Goal: Task Accomplishment & Management: Complete application form

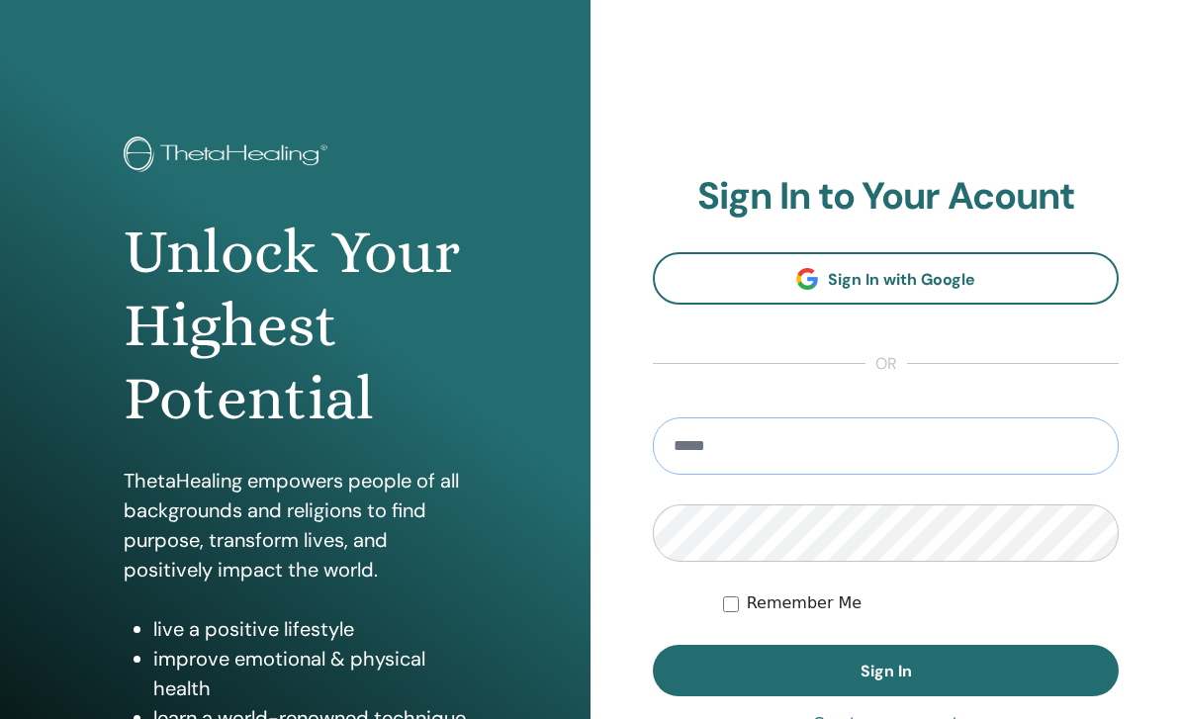
type input "**********"
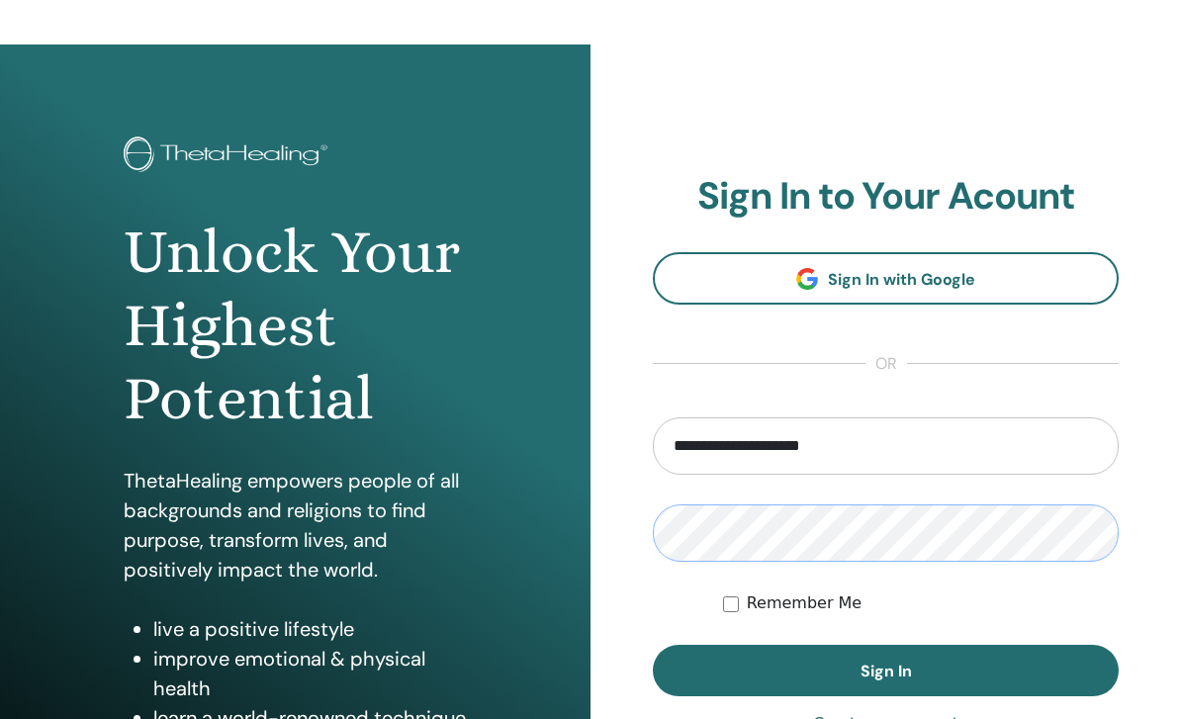
scroll to position [67, 0]
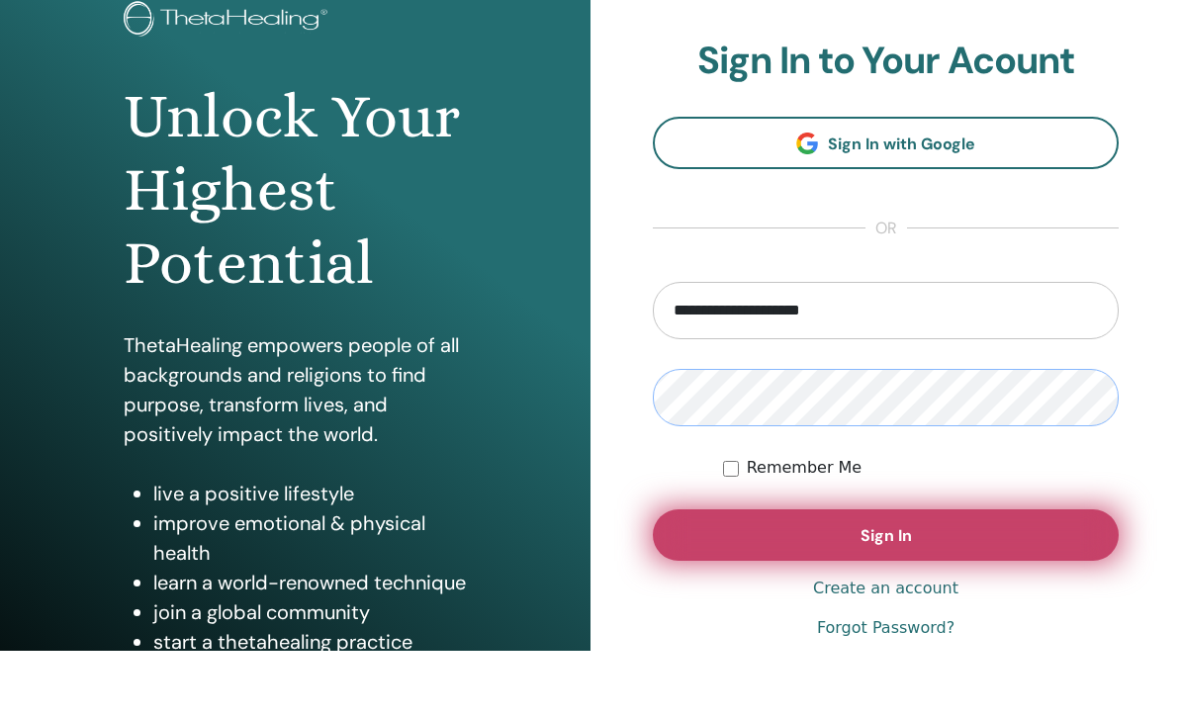
click at [954, 577] on button "Sign In" at bounding box center [886, 602] width 466 height 51
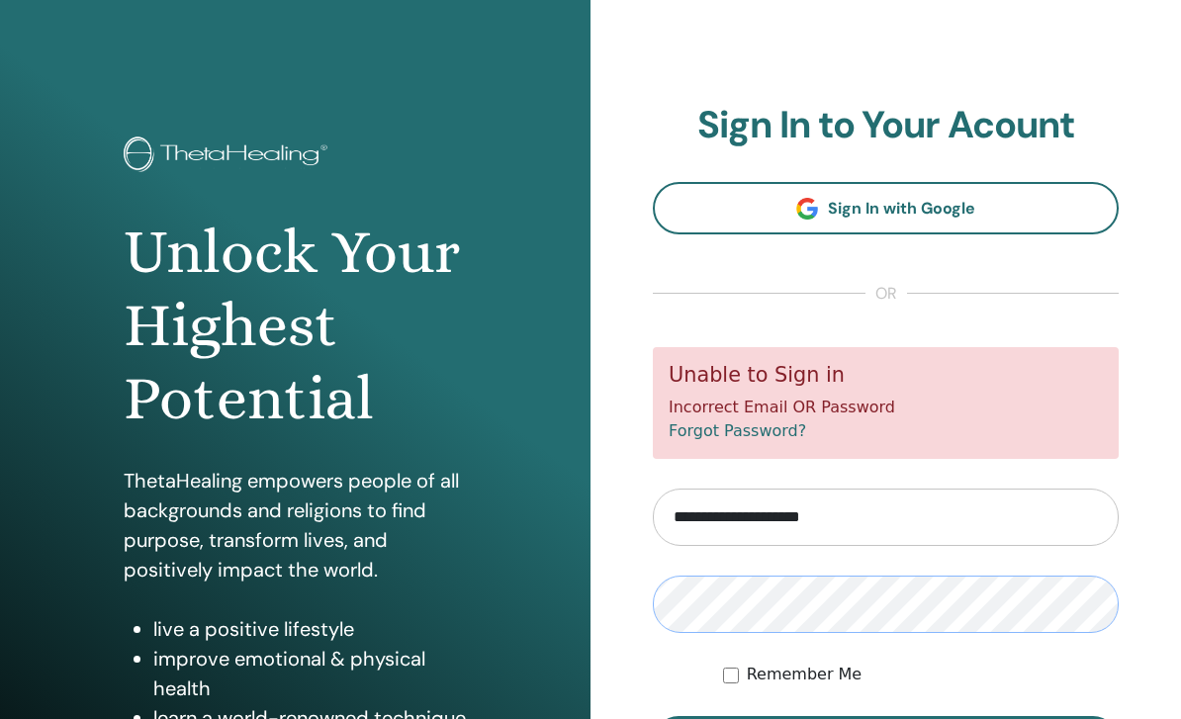
scroll to position [210, 0]
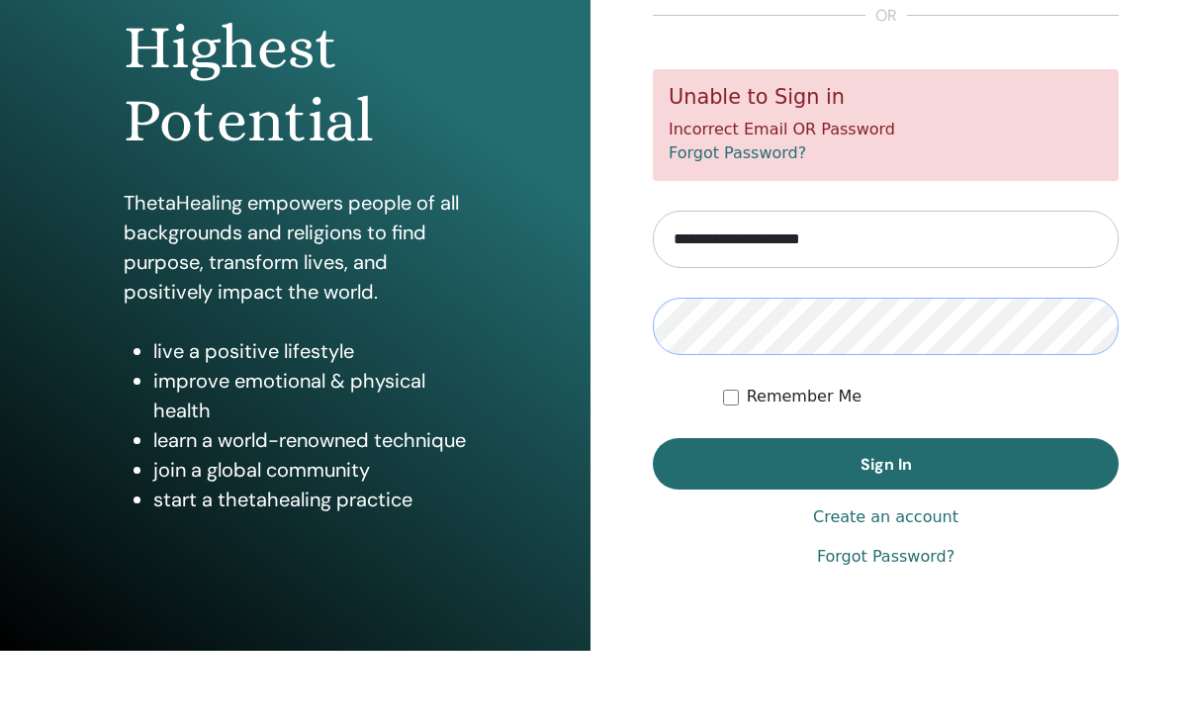
click at [885, 506] on button "Sign In" at bounding box center [886, 531] width 466 height 51
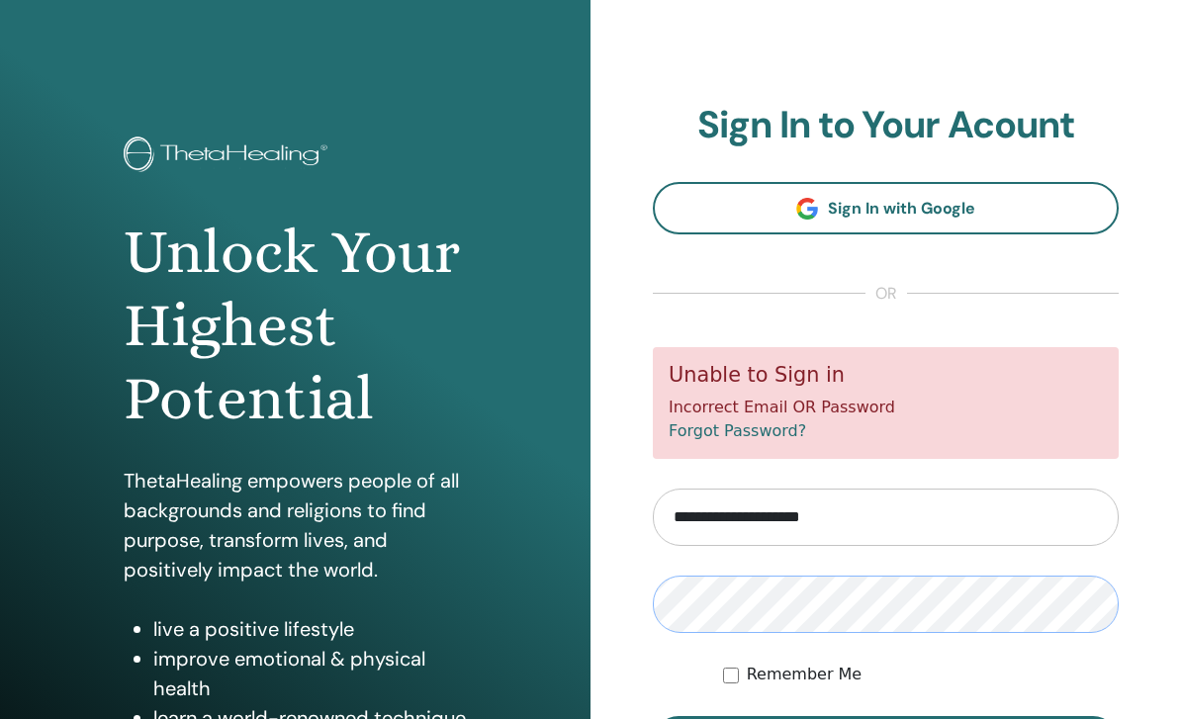
scroll to position [210, 0]
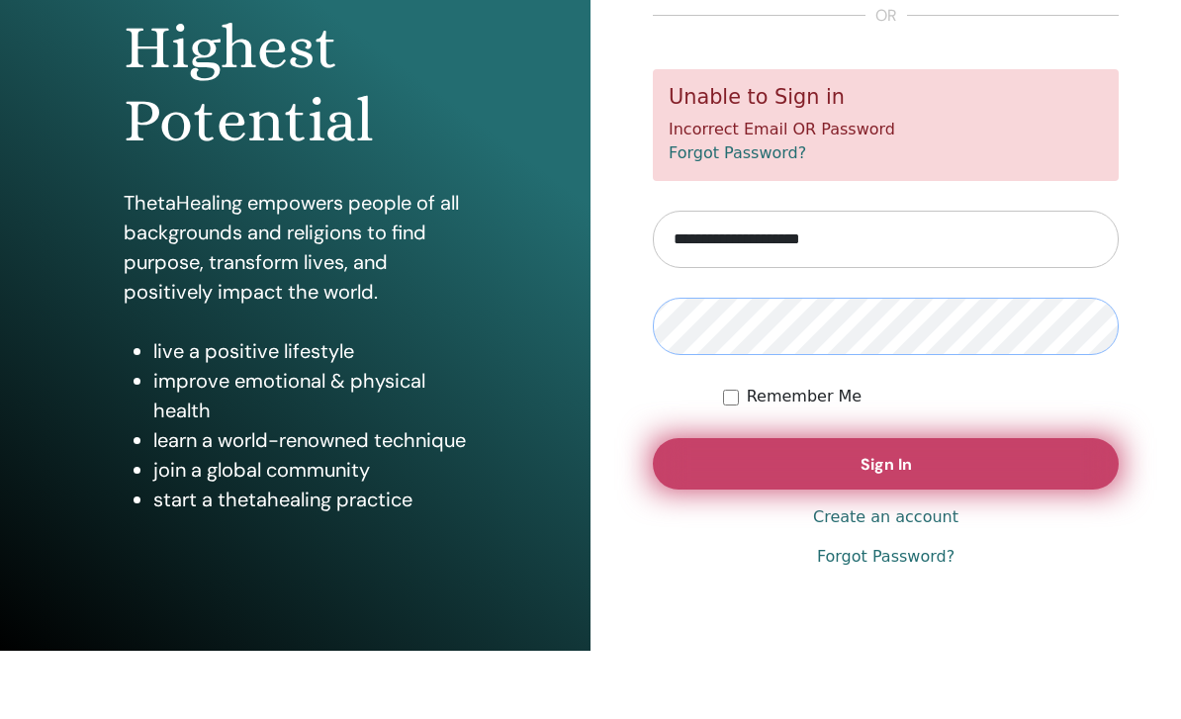
click at [889, 506] on button "Sign In" at bounding box center [886, 531] width 466 height 51
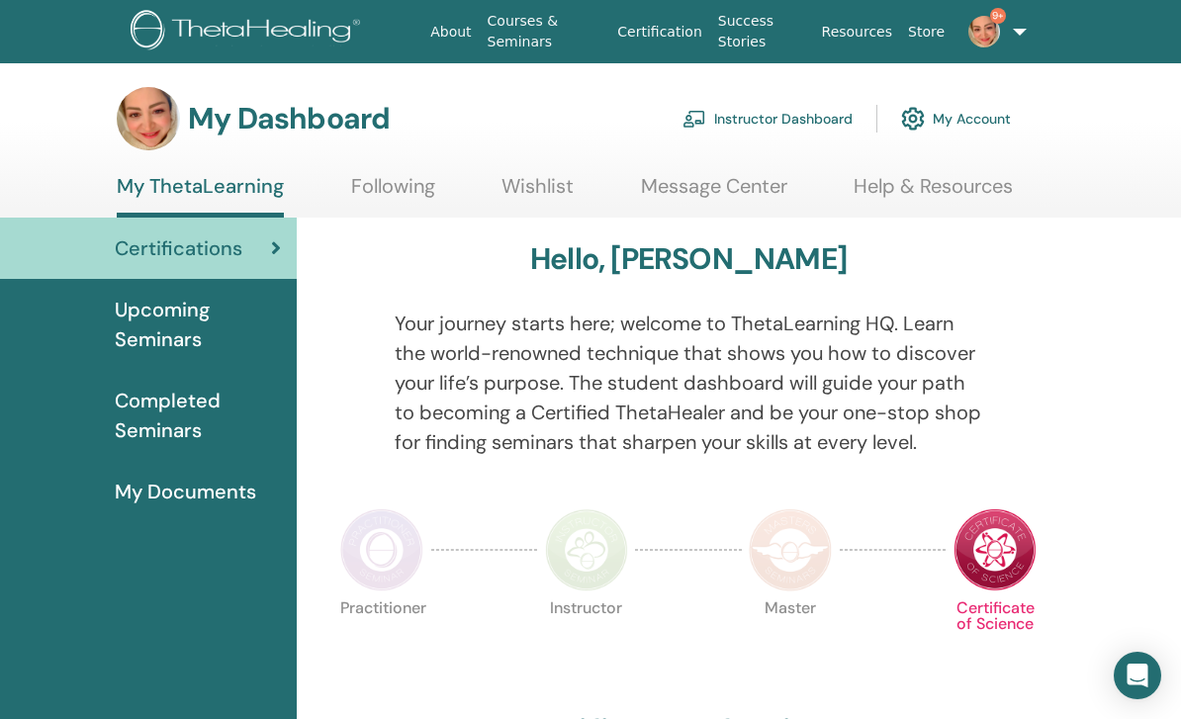
click at [986, 27] on img at bounding box center [984, 32] width 32 height 32
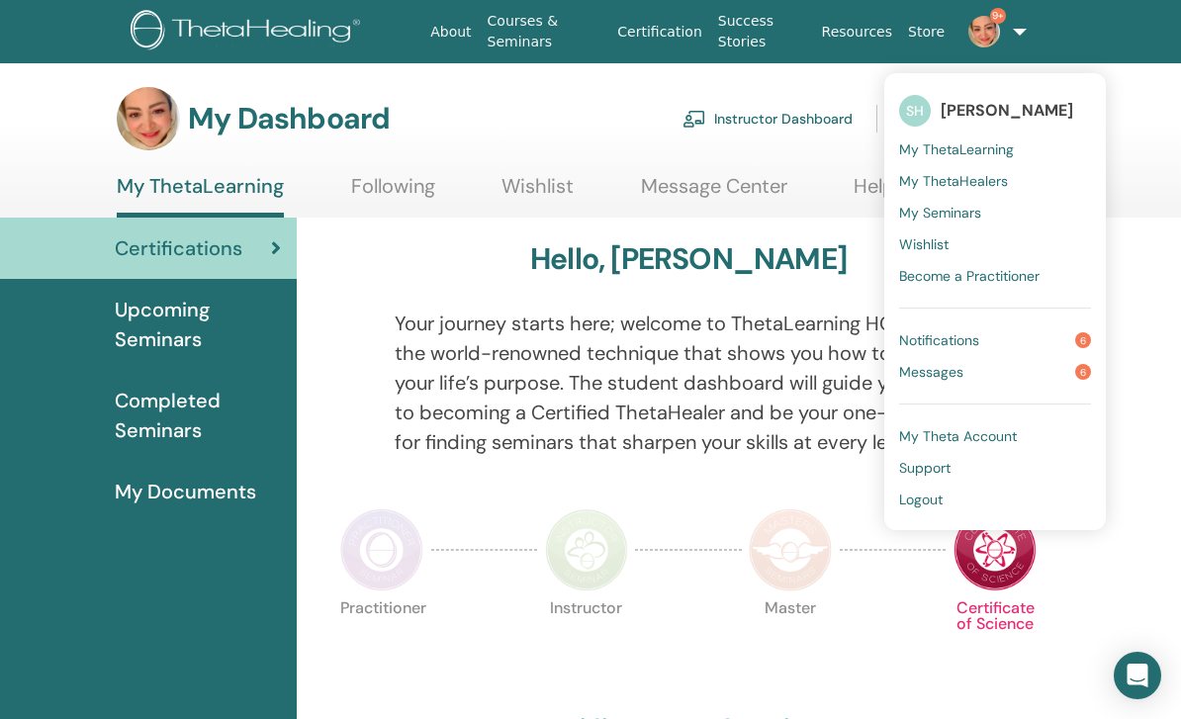
click at [1007, 378] on link "Messages 6" at bounding box center [995, 372] width 192 height 32
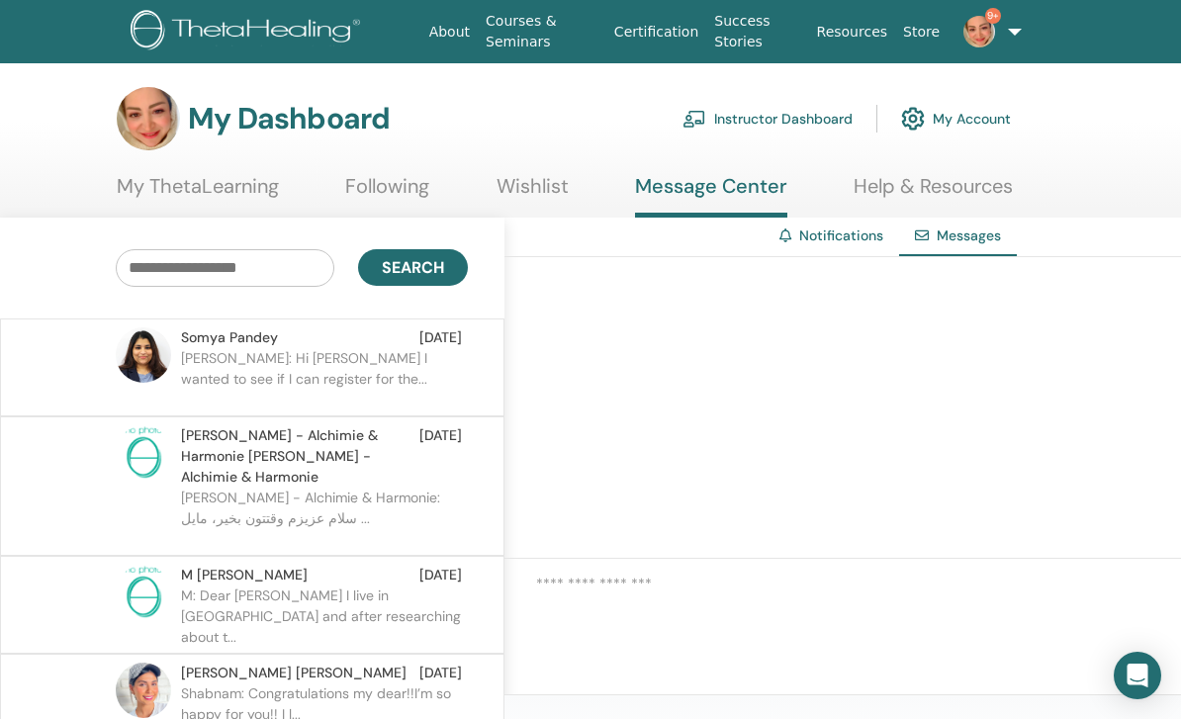
click at [401, 449] on span "Camelia - Alchimie & Harmonie Camelia - Alchimie & Harmonie" at bounding box center [300, 456] width 238 height 62
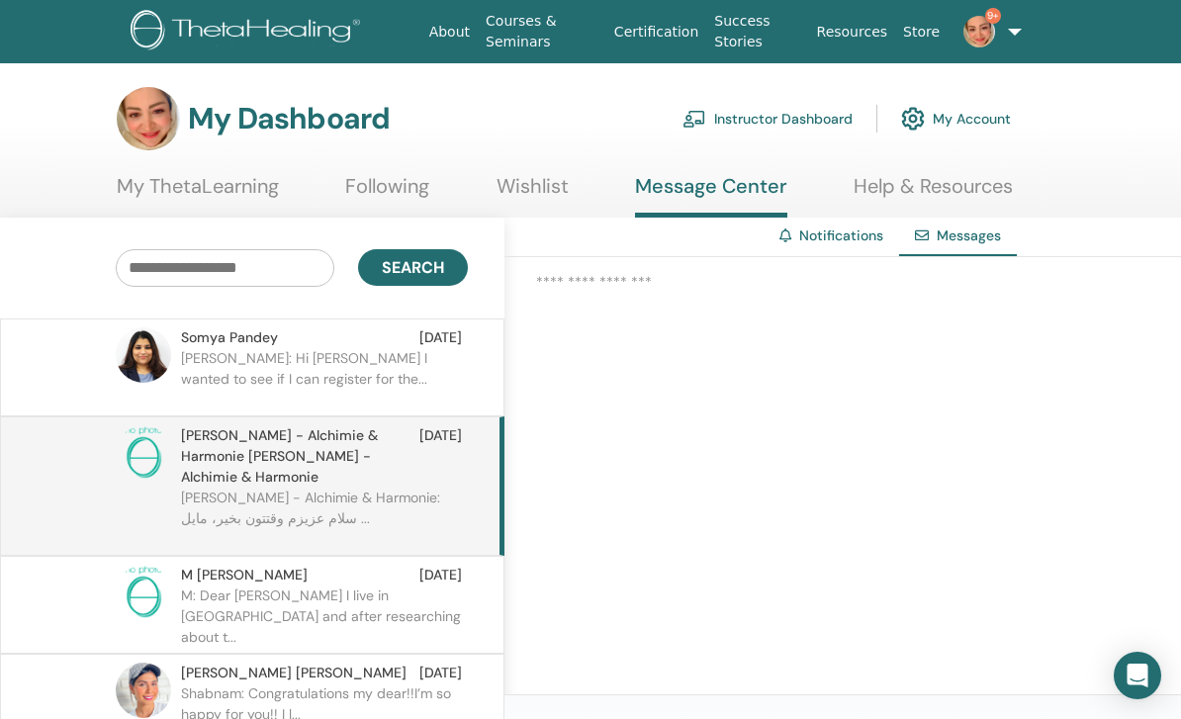
scroll to position [0, 6]
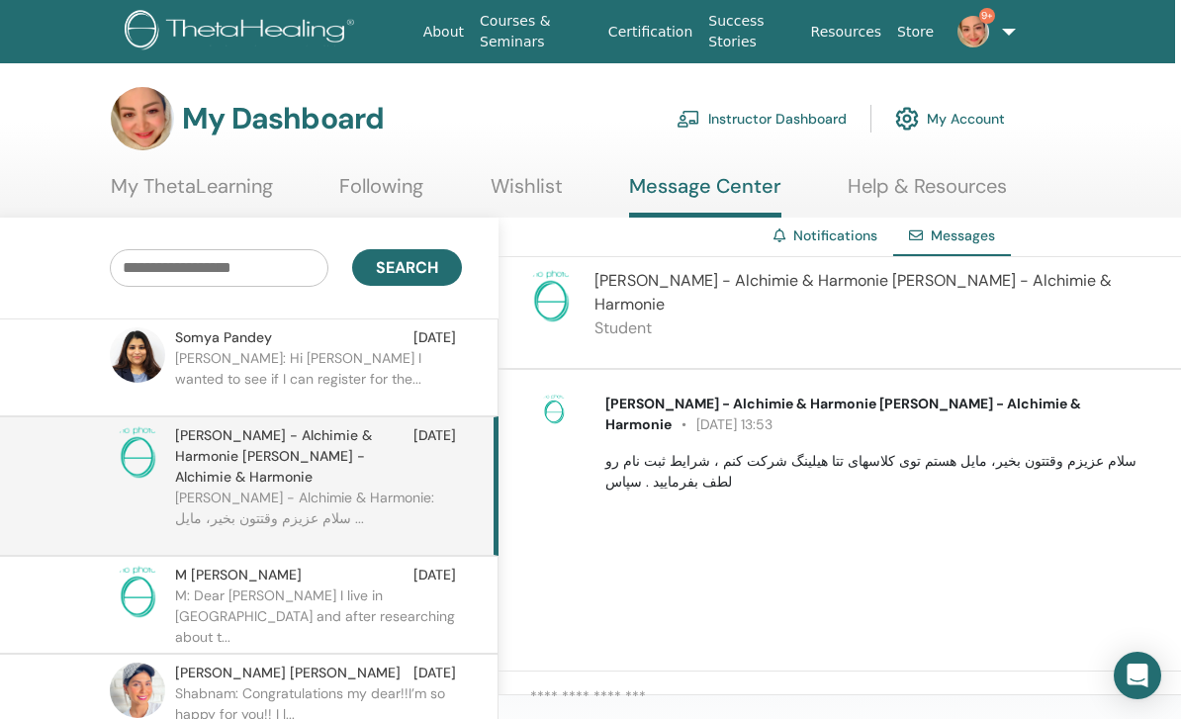
click at [365, 585] on p "M: Dear Shabnam I live in Iran and after researching about t..." at bounding box center [318, 614] width 287 height 59
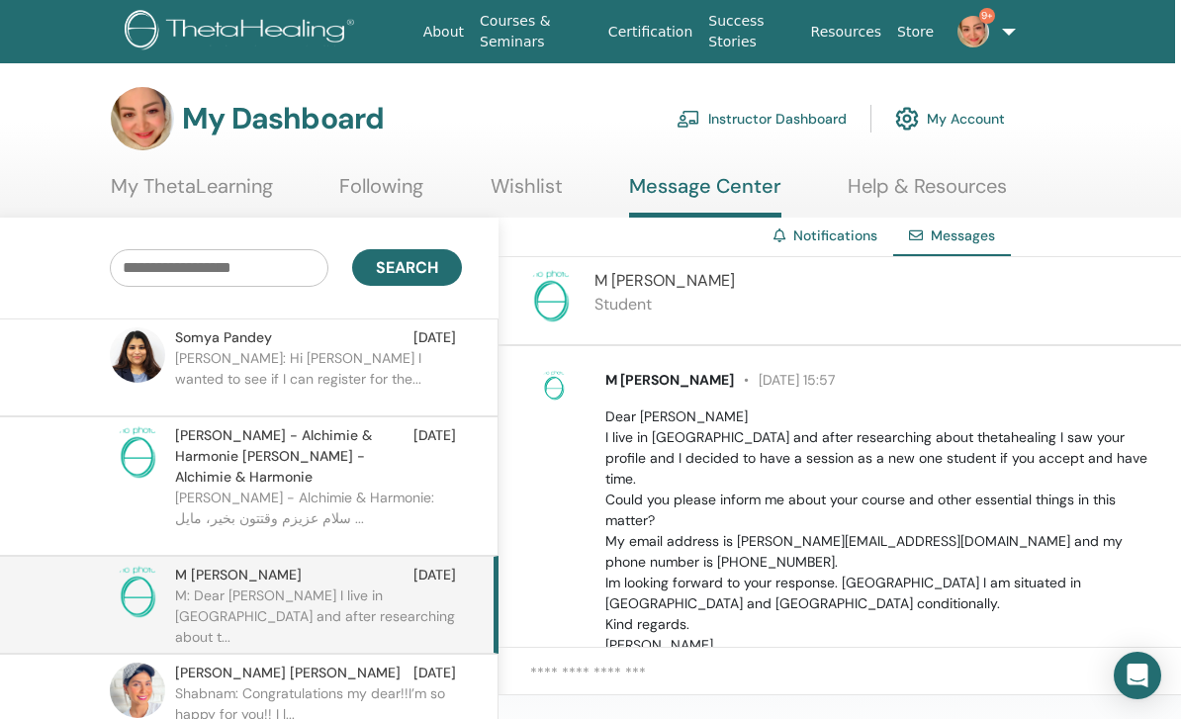
click at [414, 360] on p "Somya: Hi Shabnam I wanted to see if I can register for the..." at bounding box center [318, 377] width 287 height 59
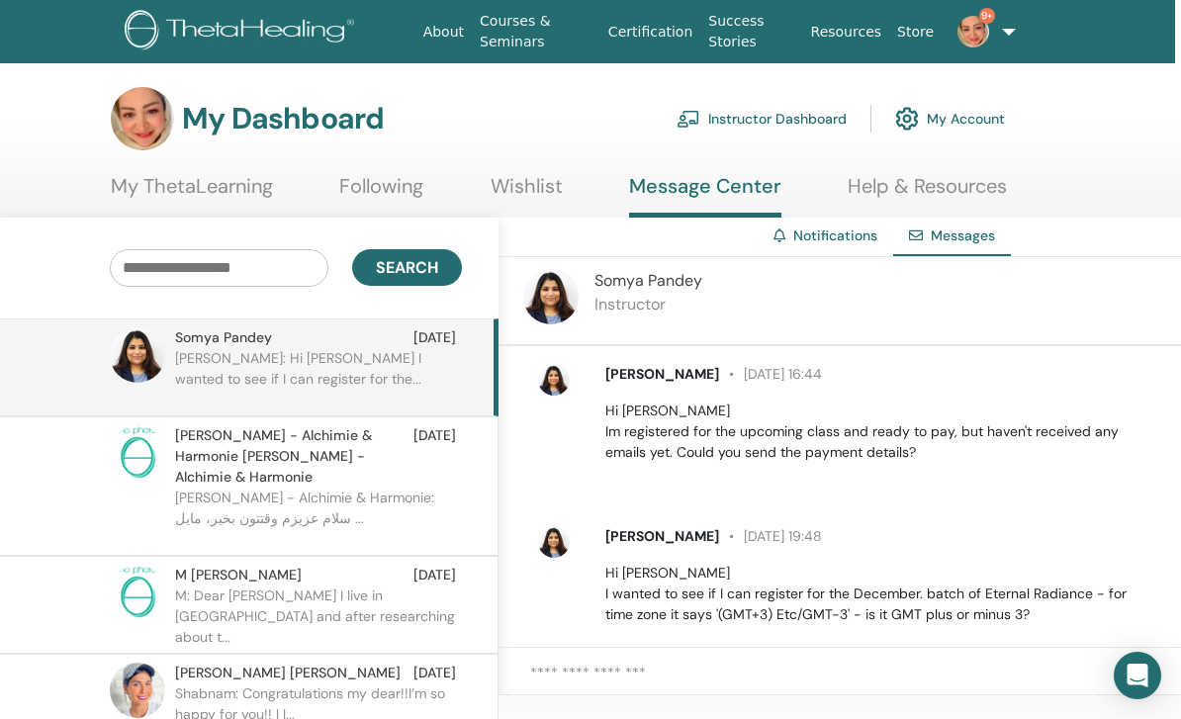
scroll to position [5, 0]
click at [529, 178] on link "Wishlist" at bounding box center [526, 193] width 72 height 39
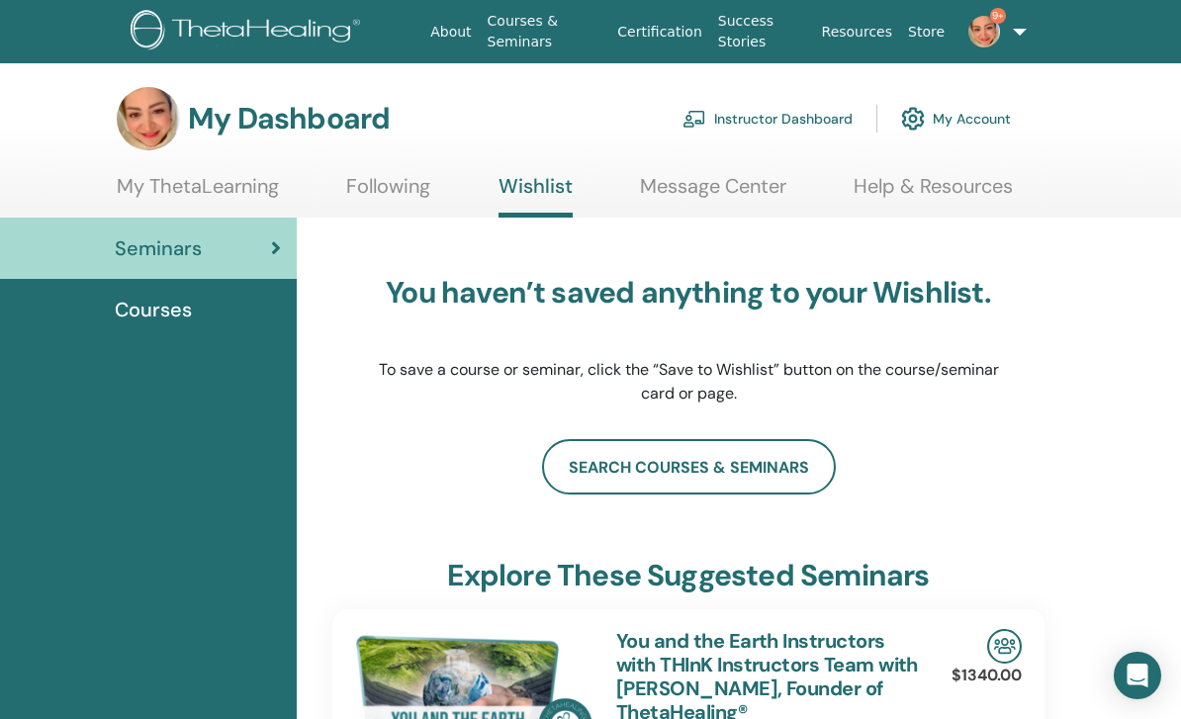
click at [405, 187] on link "Following" at bounding box center [388, 193] width 84 height 39
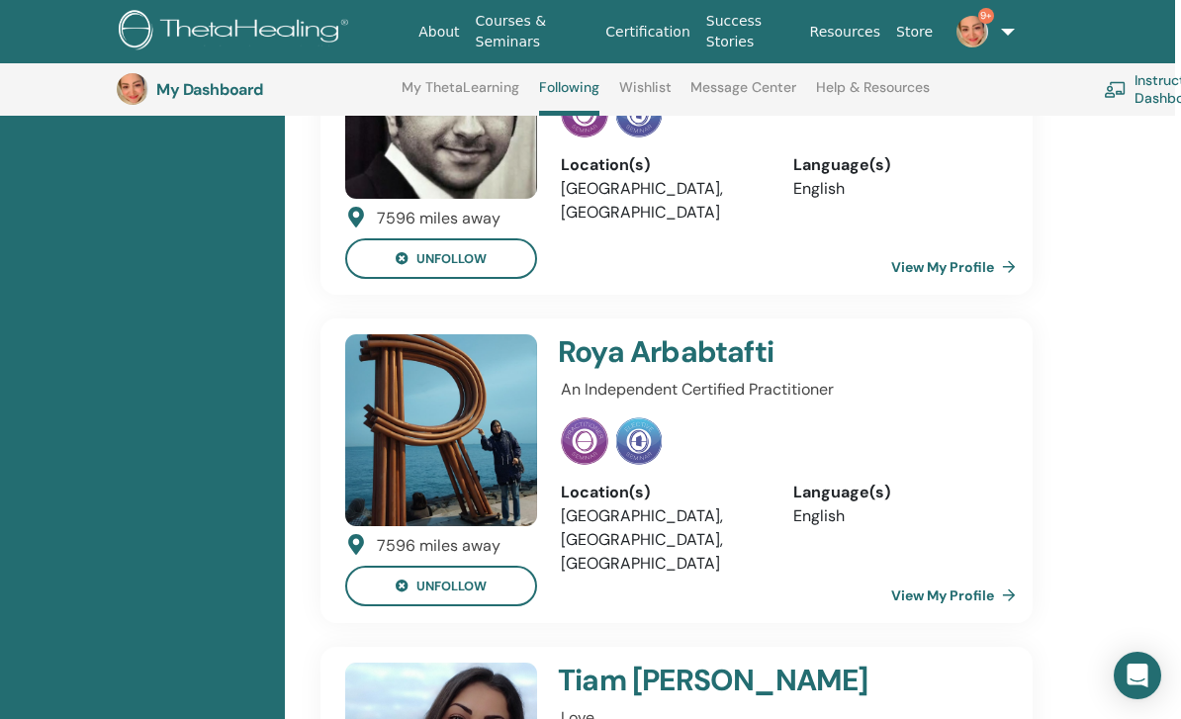
scroll to position [24406, 12]
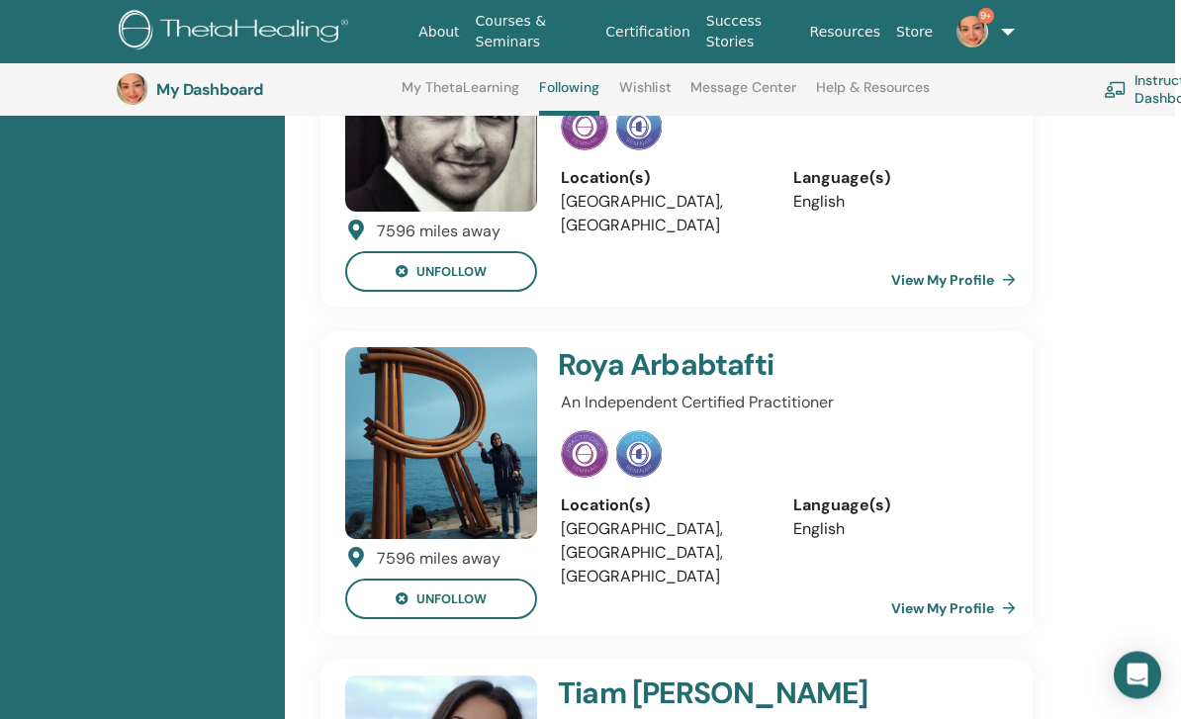
click at [451, 91] on link "My ThetaLearning" at bounding box center [460, 95] width 118 height 32
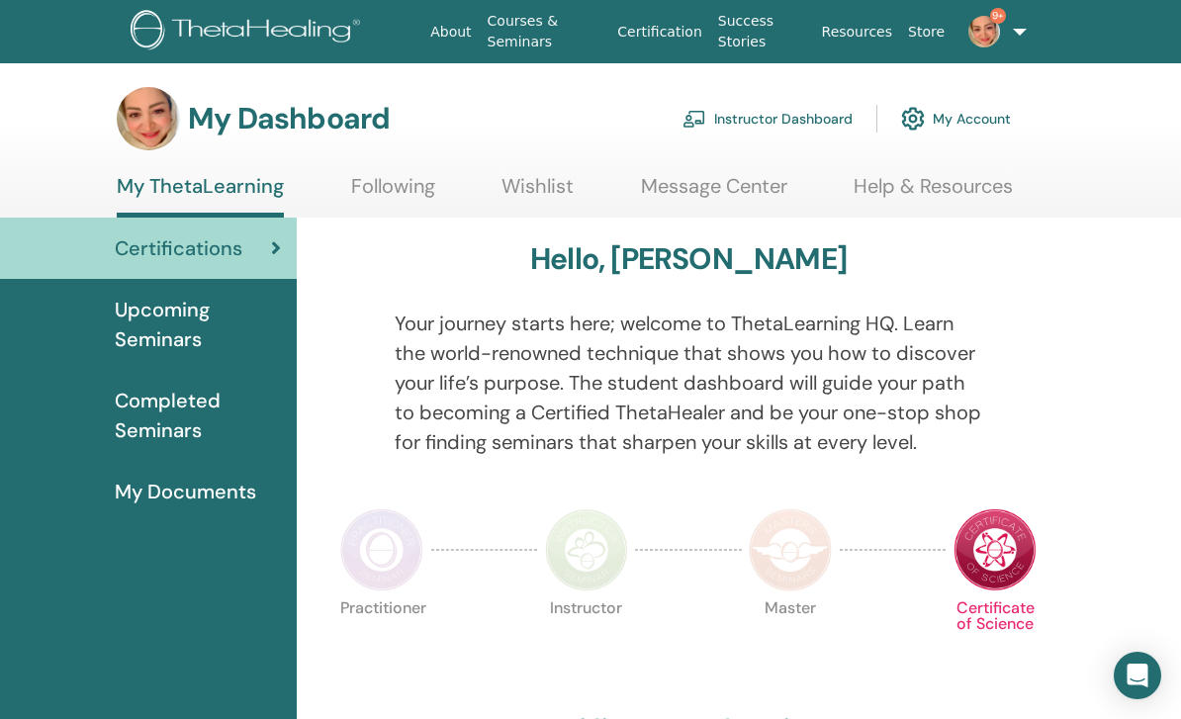
click at [727, 138] on link "Instructor Dashboard" at bounding box center [767, 119] width 170 height 44
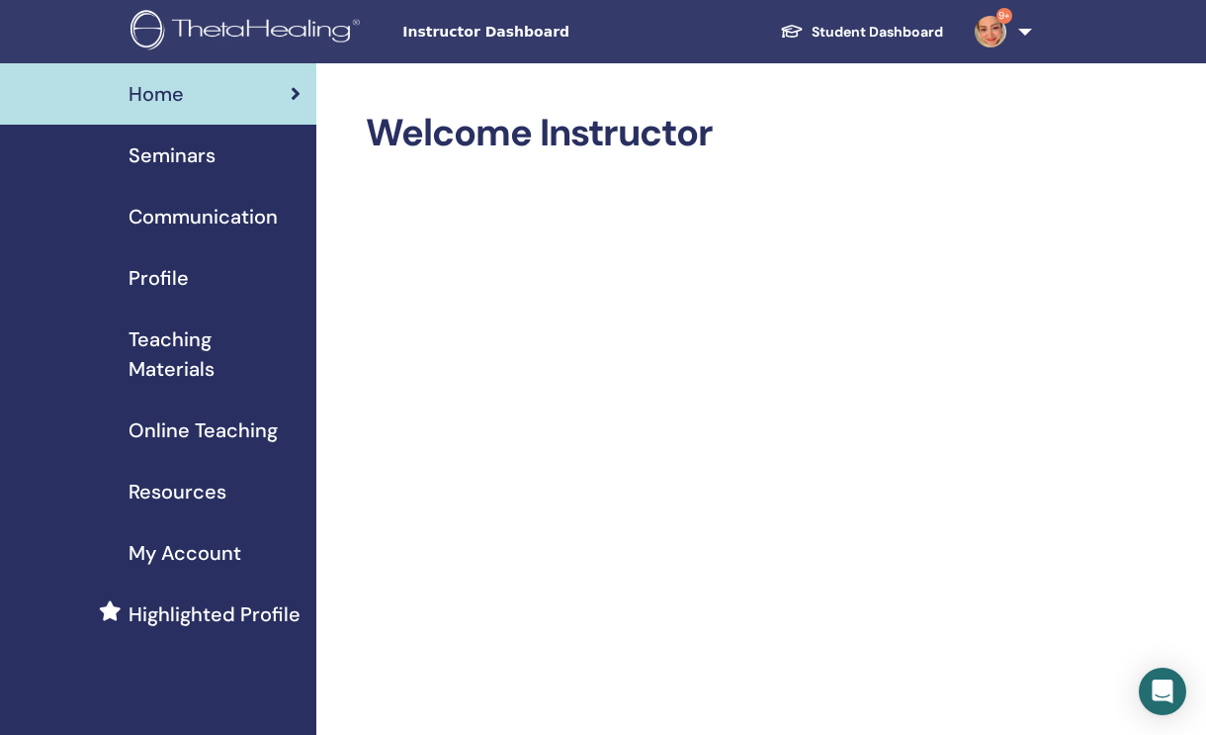
click at [1001, 42] on img at bounding box center [991, 32] width 32 height 32
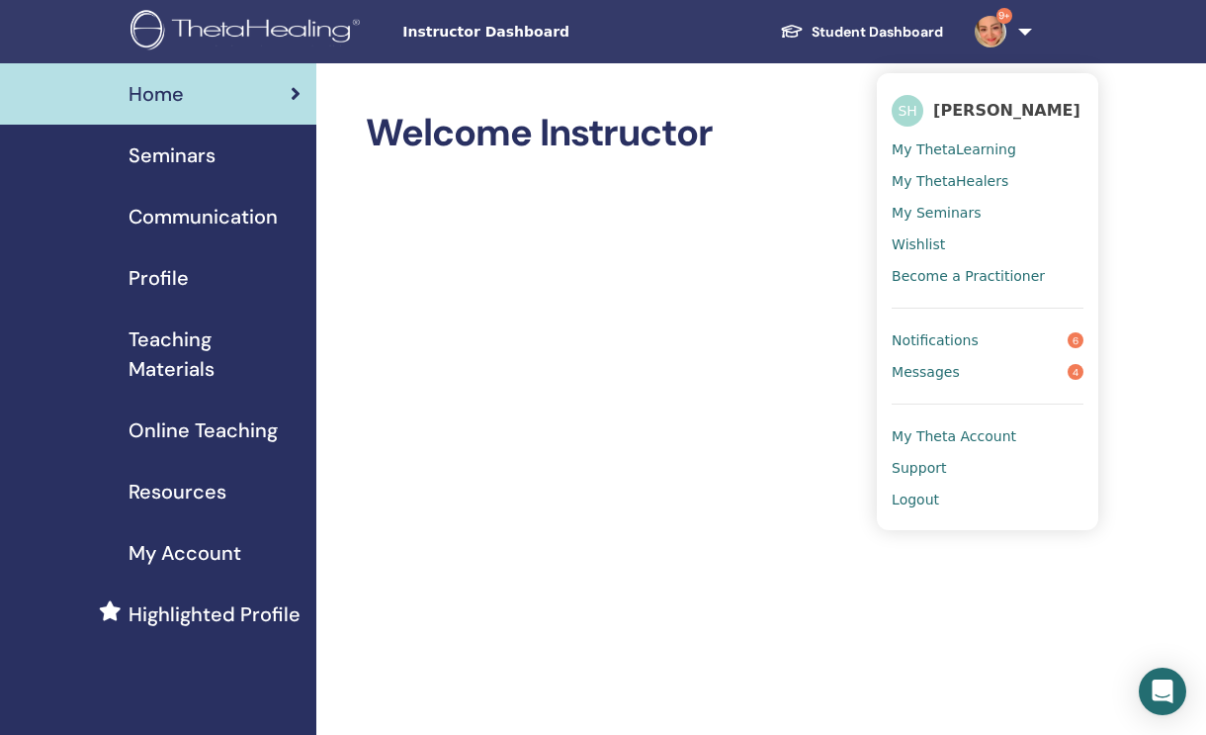
click at [1024, 337] on link "Notifications 6" at bounding box center [988, 340] width 192 height 32
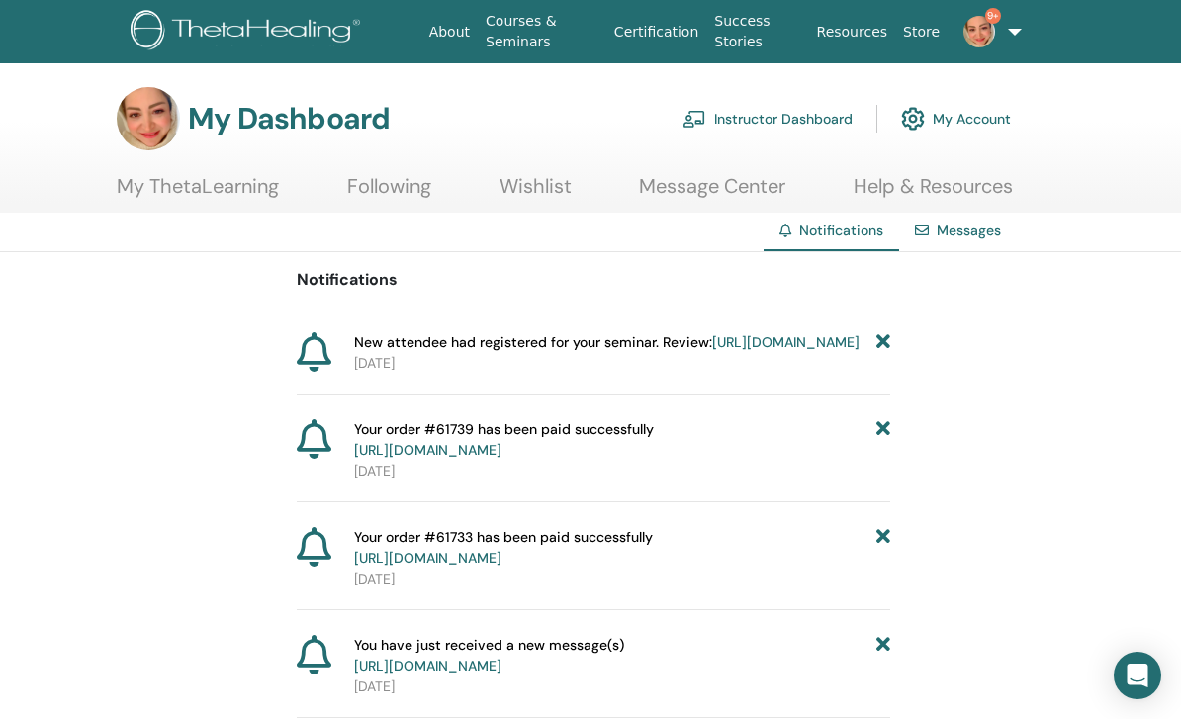
click at [243, 94] on div "My Dashboard Instructor Dashboard My Account" at bounding box center [564, 118] width 894 height 63
click at [136, 128] on img at bounding box center [148, 118] width 63 height 63
click at [973, 113] on link "My Account" at bounding box center [956, 119] width 110 height 44
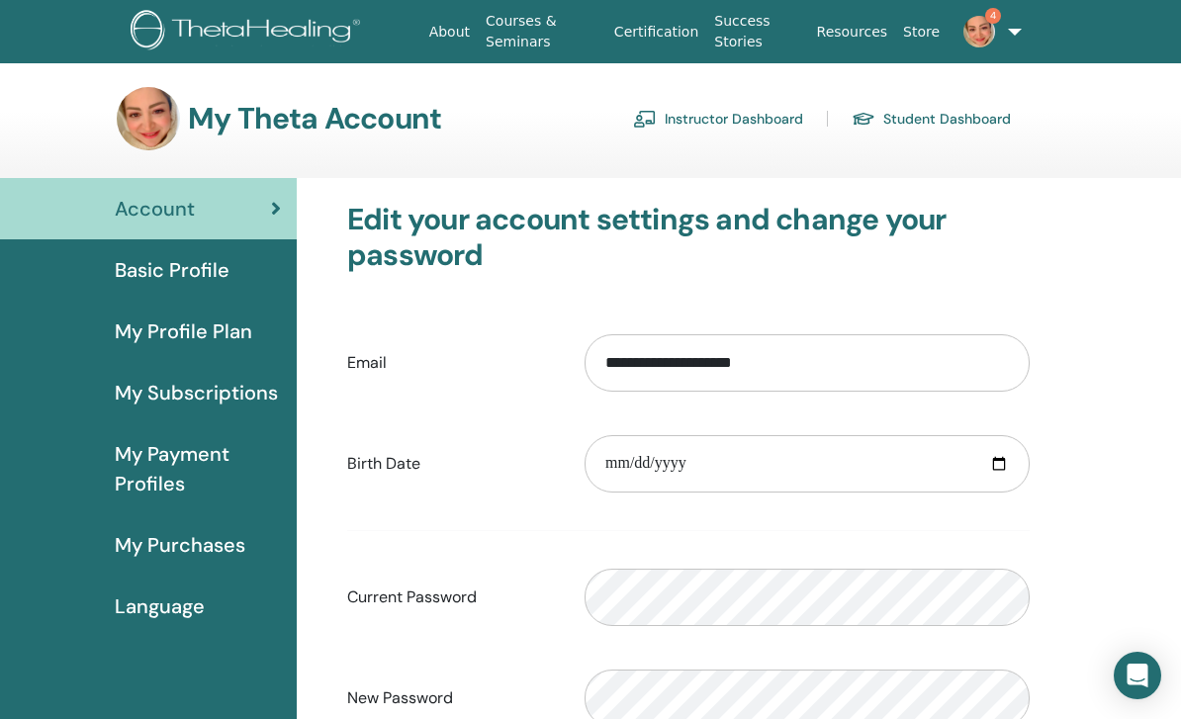
click at [189, 276] on span "Basic Profile" at bounding box center [172, 270] width 115 height 30
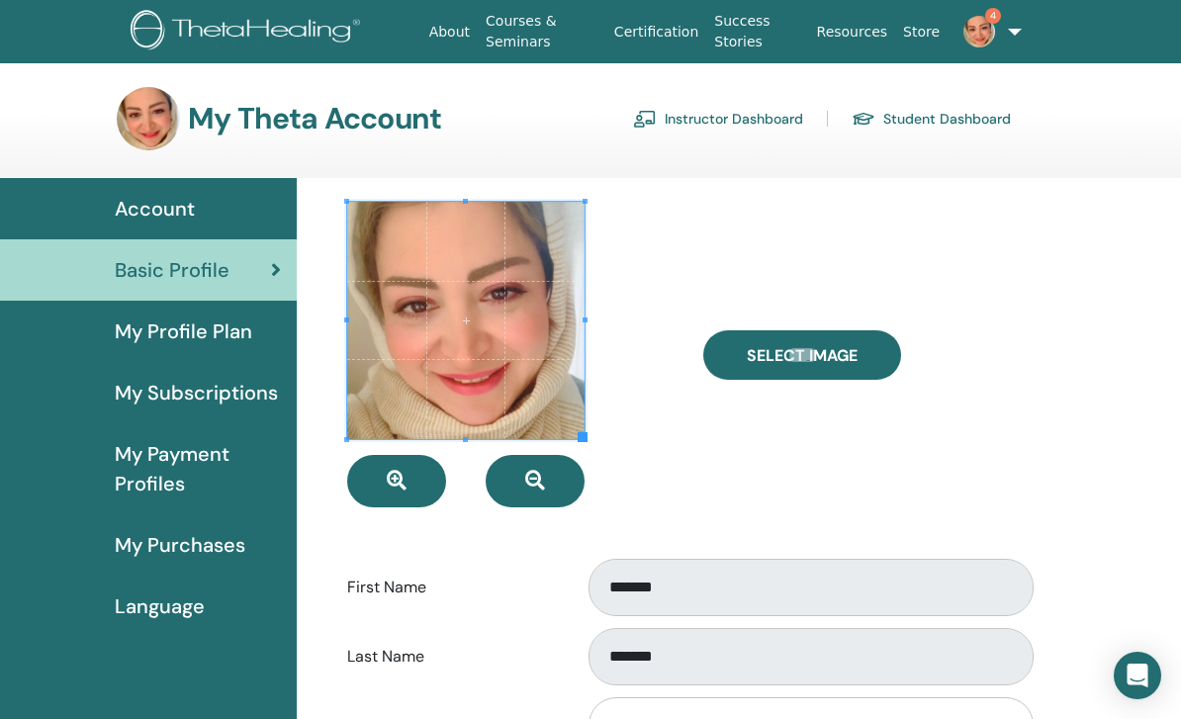
click at [139, 335] on span "My Profile Plan" at bounding box center [183, 331] width 137 height 30
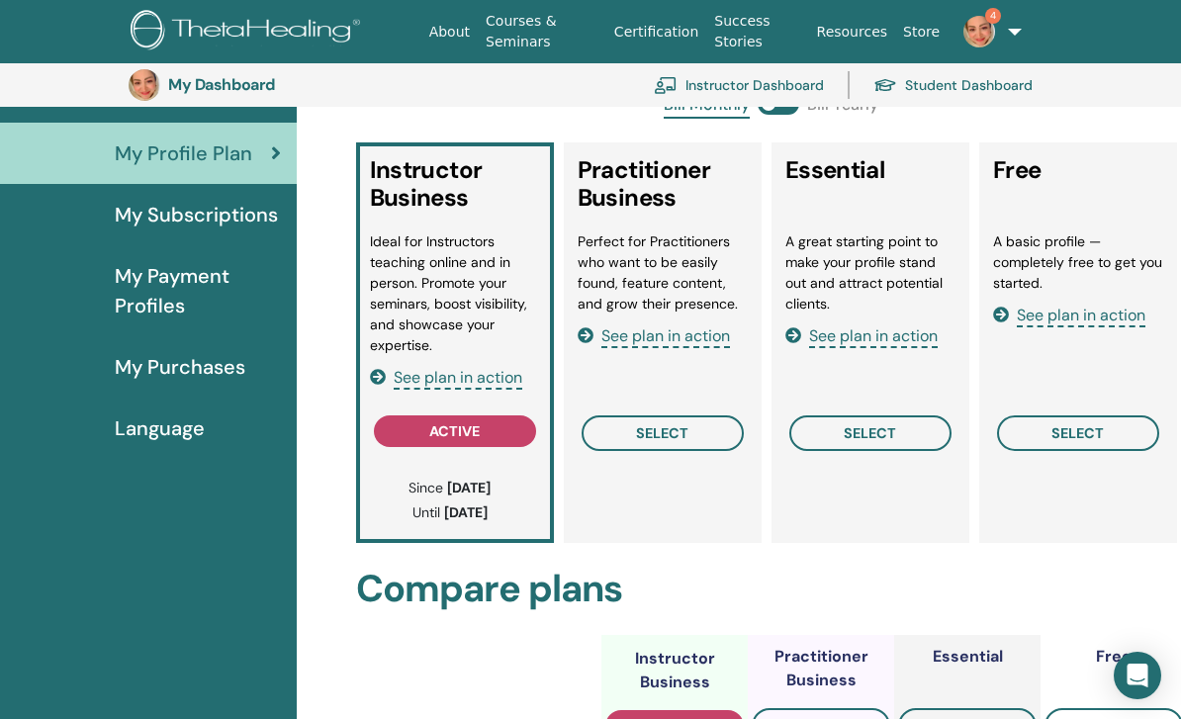
scroll to position [220, 0]
click at [148, 199] on link "My Subscriptions" at bounding box center [148, 215] width 297 height 61
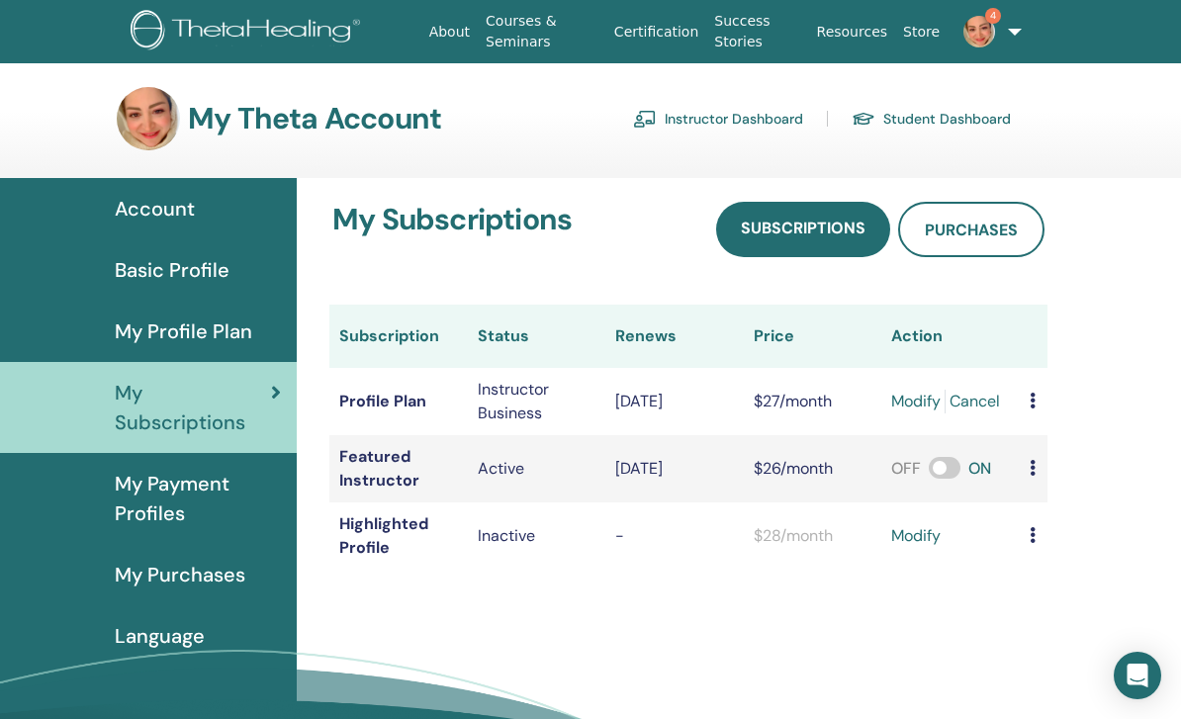
click at [132, 489] on span "My Payment Profiles" at bounding box center [198, 498] width 166 height 59
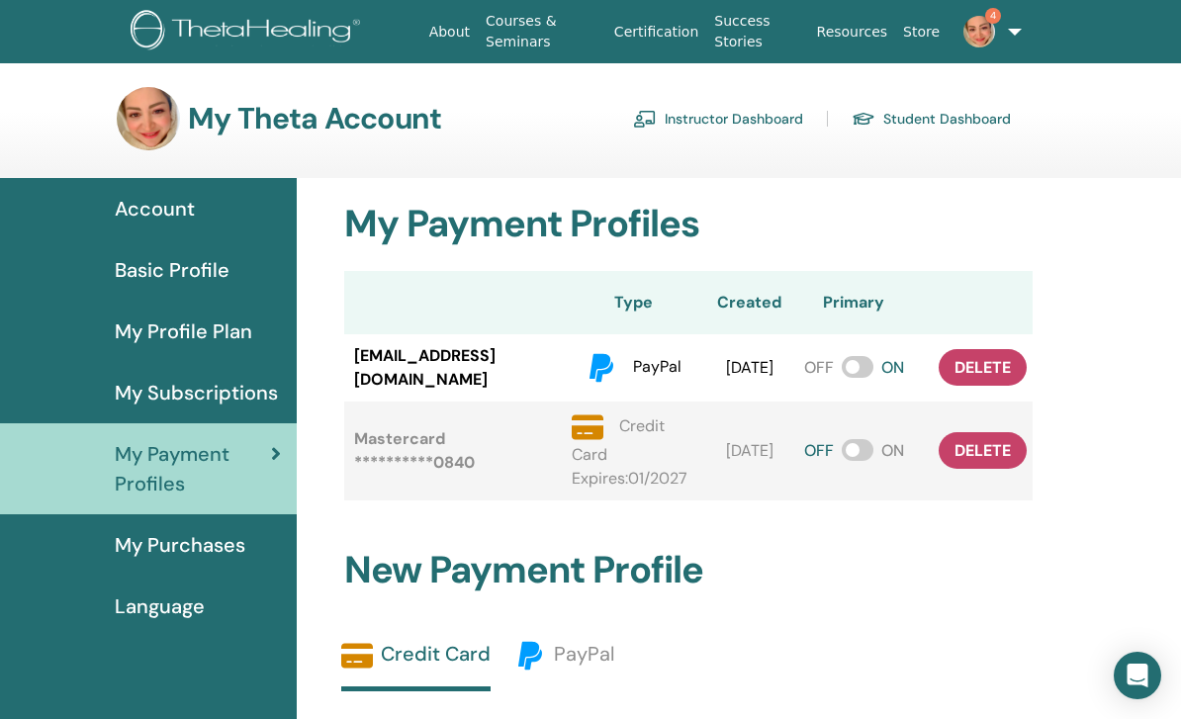
click at [128, 553] on span "My Purchases" at bounding box center [180, 545] width 131 height 30
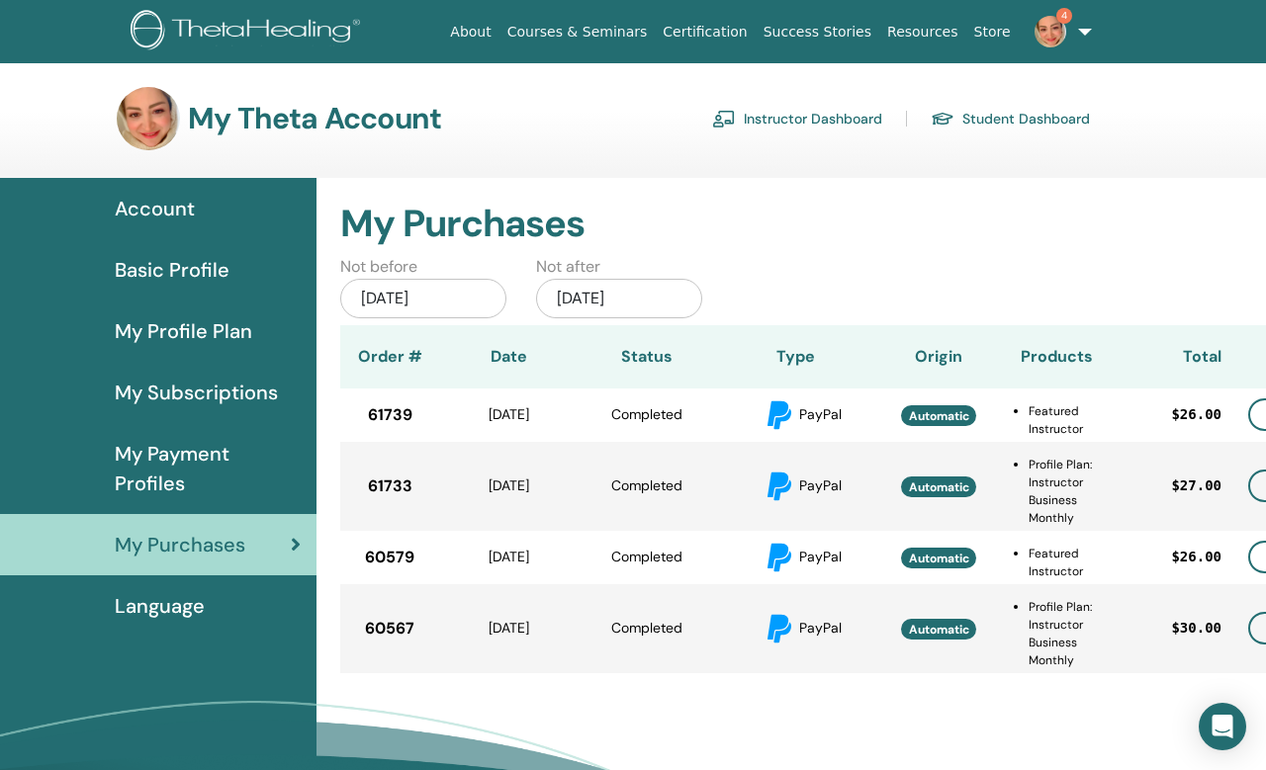
click at [119, 609] on span "Language" at bounding box center [160, 606] width 90 height 30
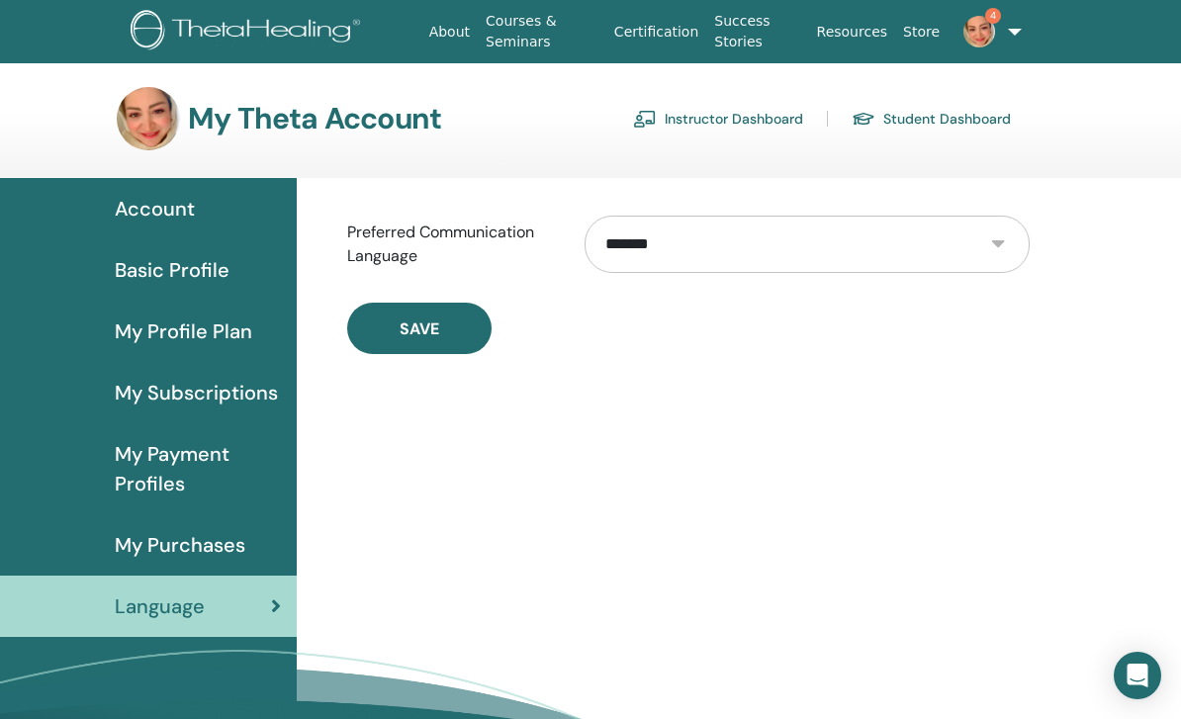
click at [130, 192] on link "Account" at bounding box center [148, 208] width 297 height 61
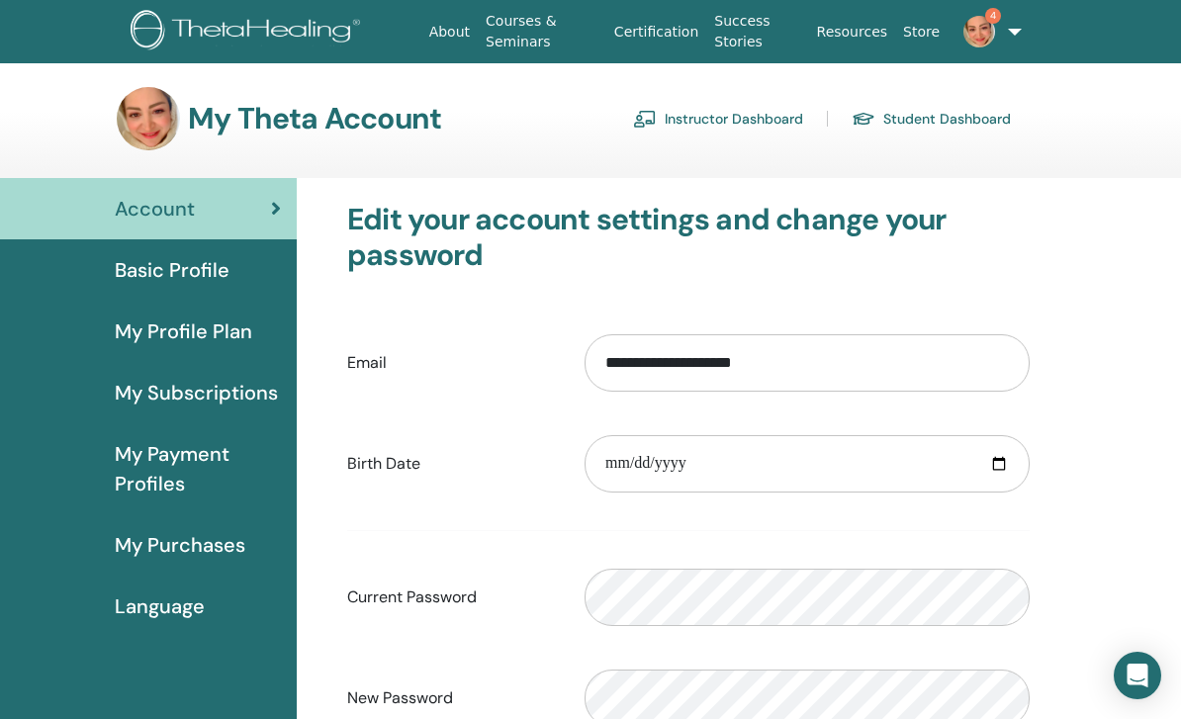
click at [754, 112] on link "Instructor Dashboard" at bounding box center [718, 119] width 170 height 32
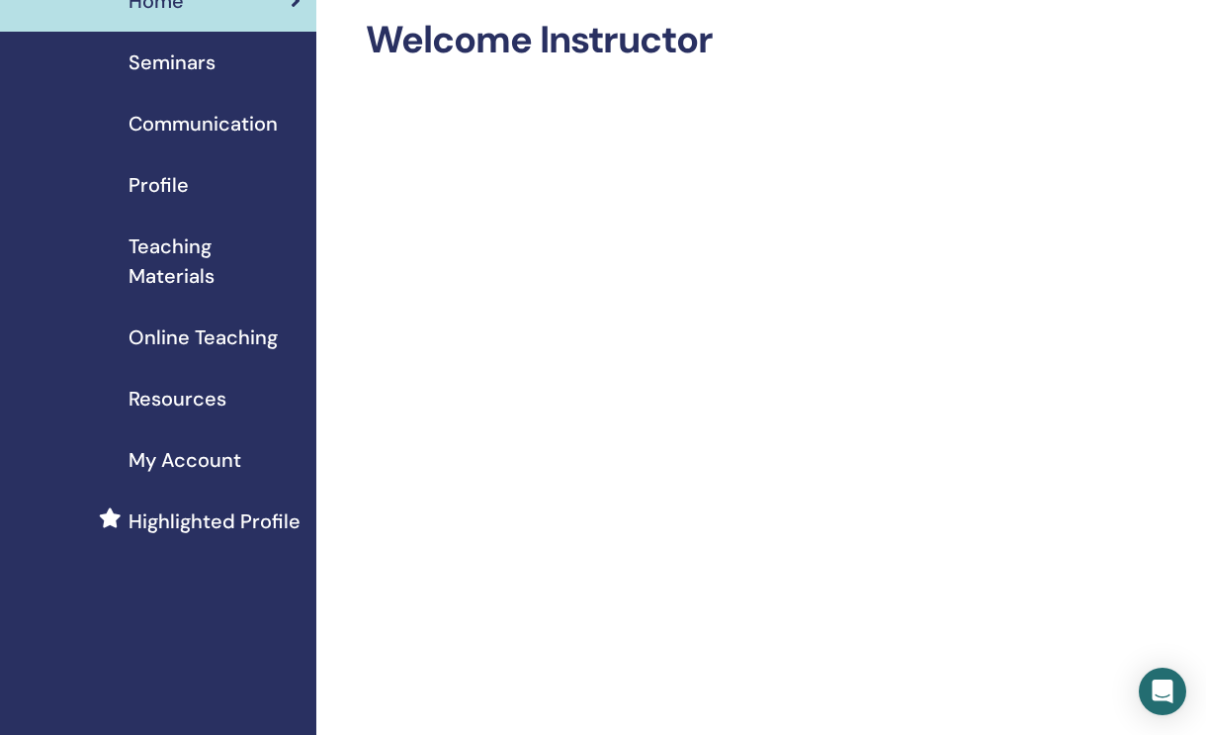
scroll to position [102, 0]
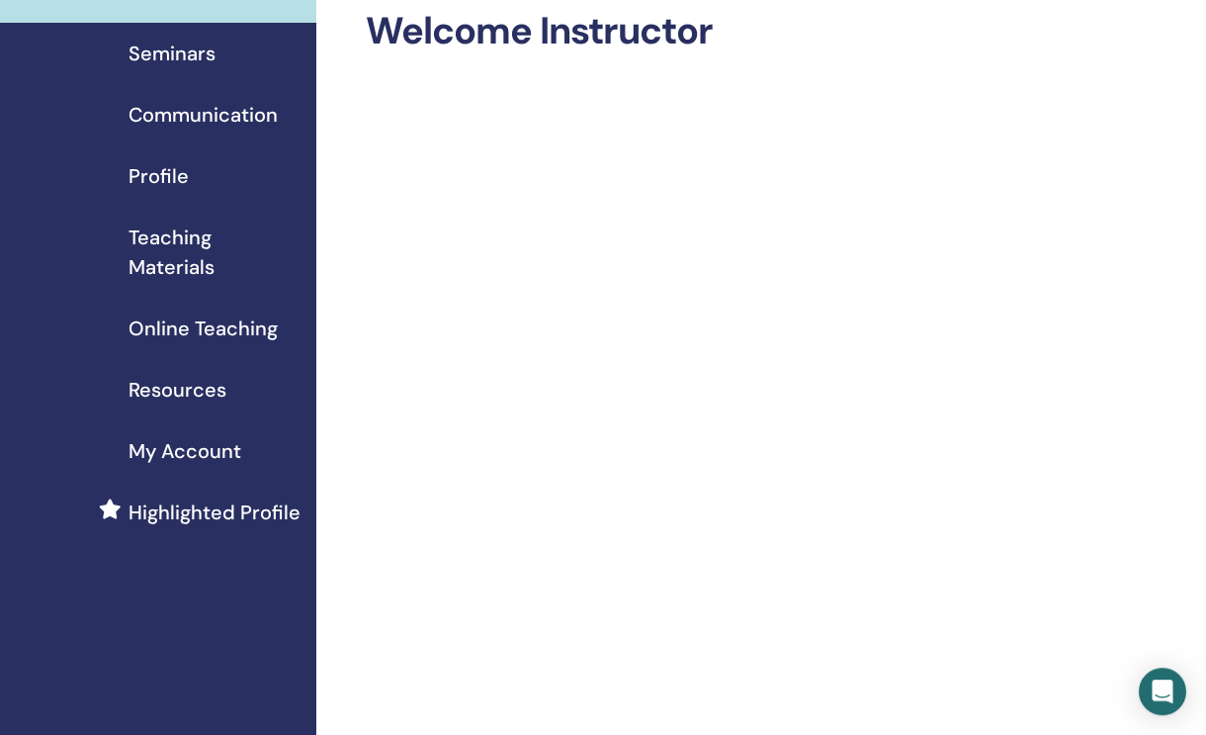
click at [145, 510] on span "Highlighted Profile" at bounding box center [215, 512] width 172 height 30
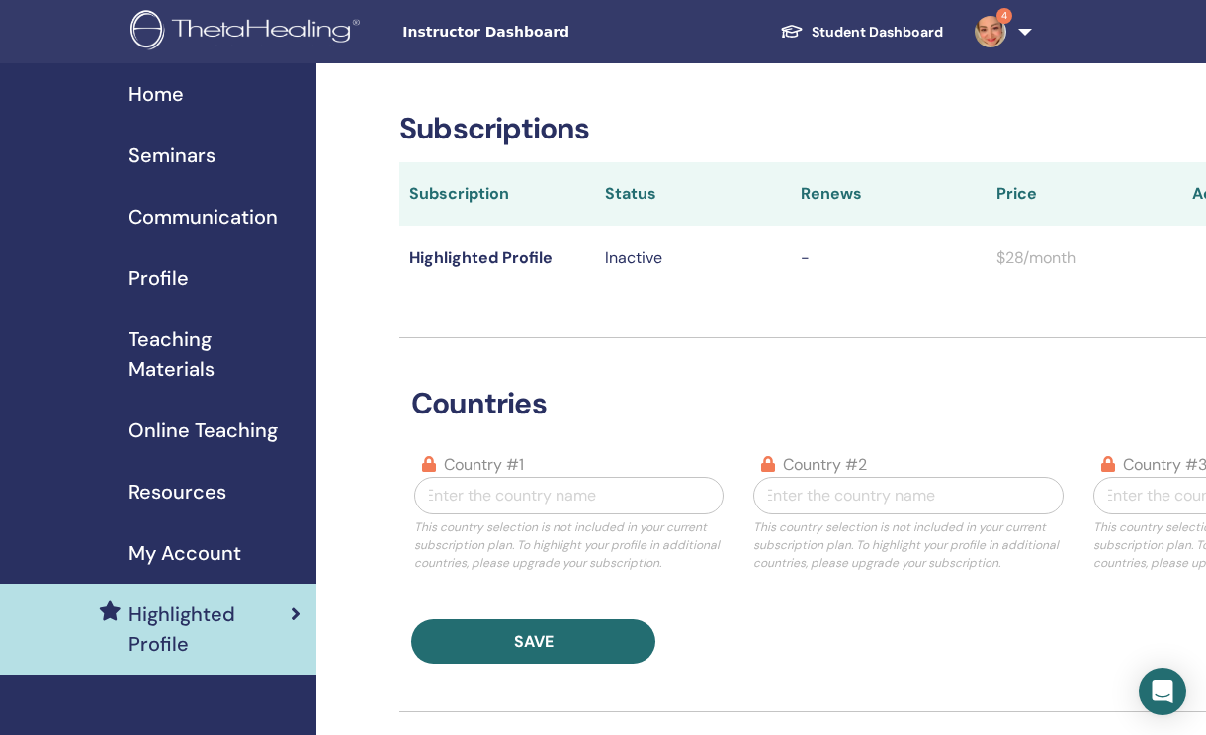
click at [135, 85] on span "Home" at bounding box center [156, 94] width 55 height 30
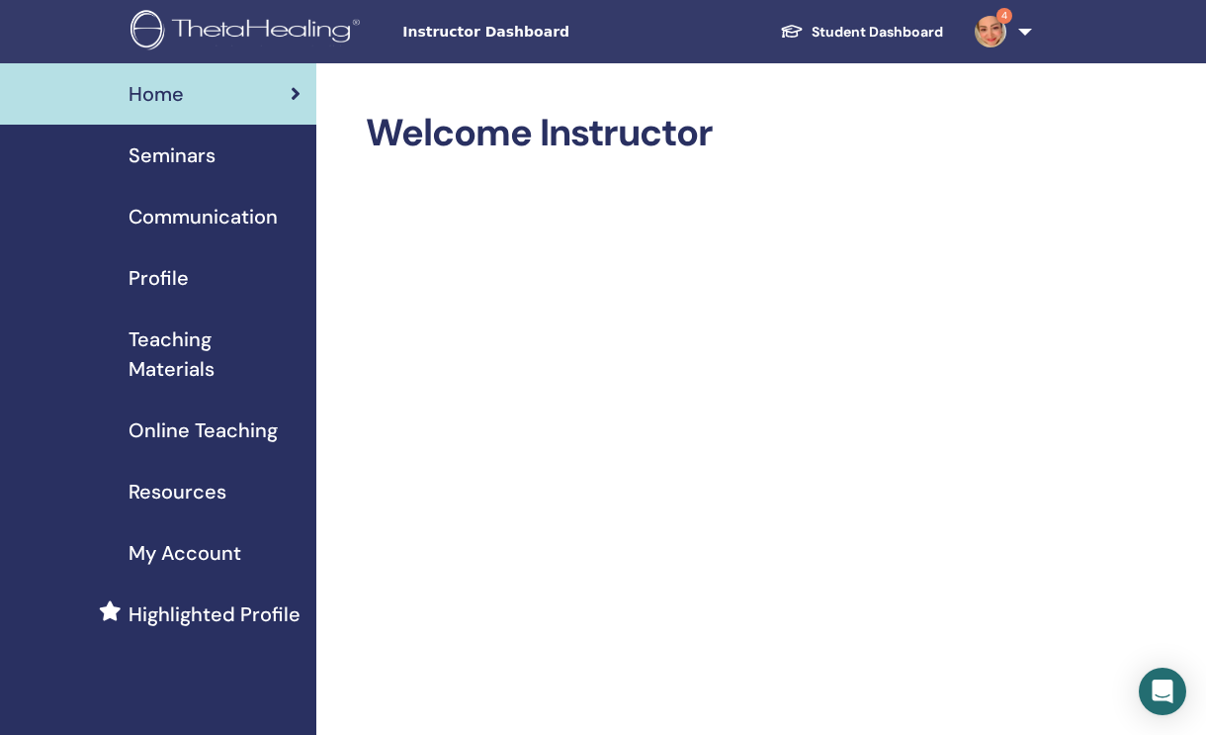
click at [166, 203] on span "Communication" at bounding box center [203, 217] width 149 height 30
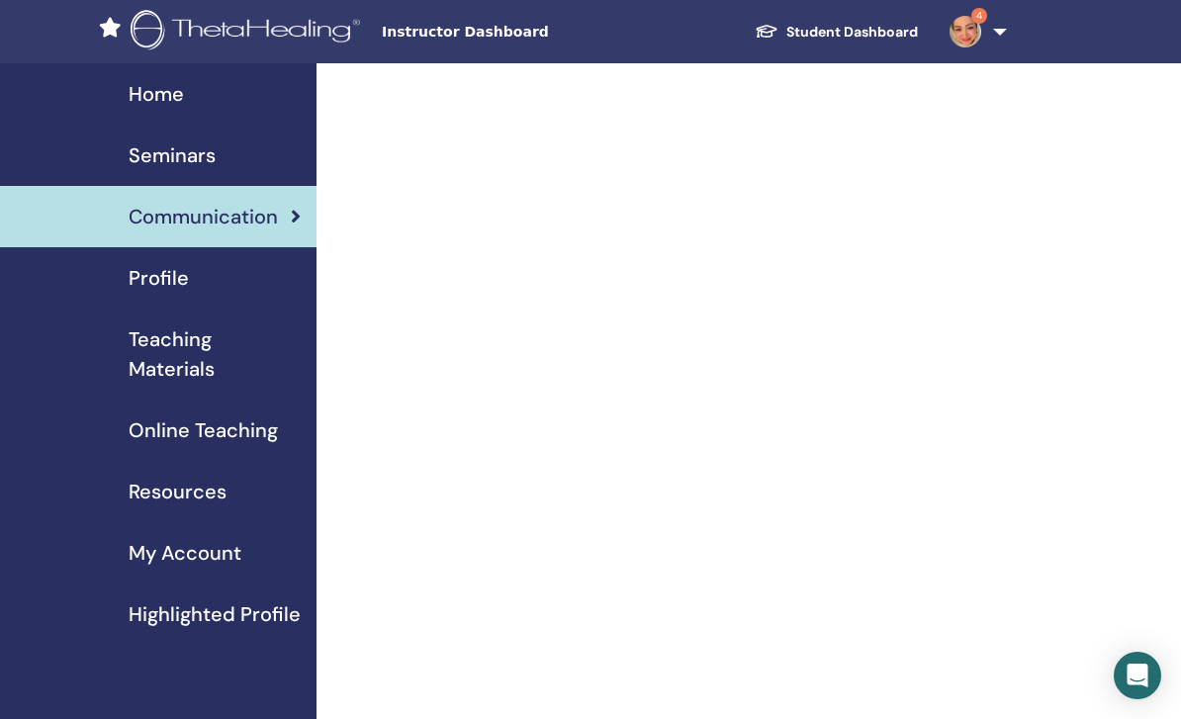
click at [132, 277] on span "Profile" at bounding box center [159, 278] width 60 height 30
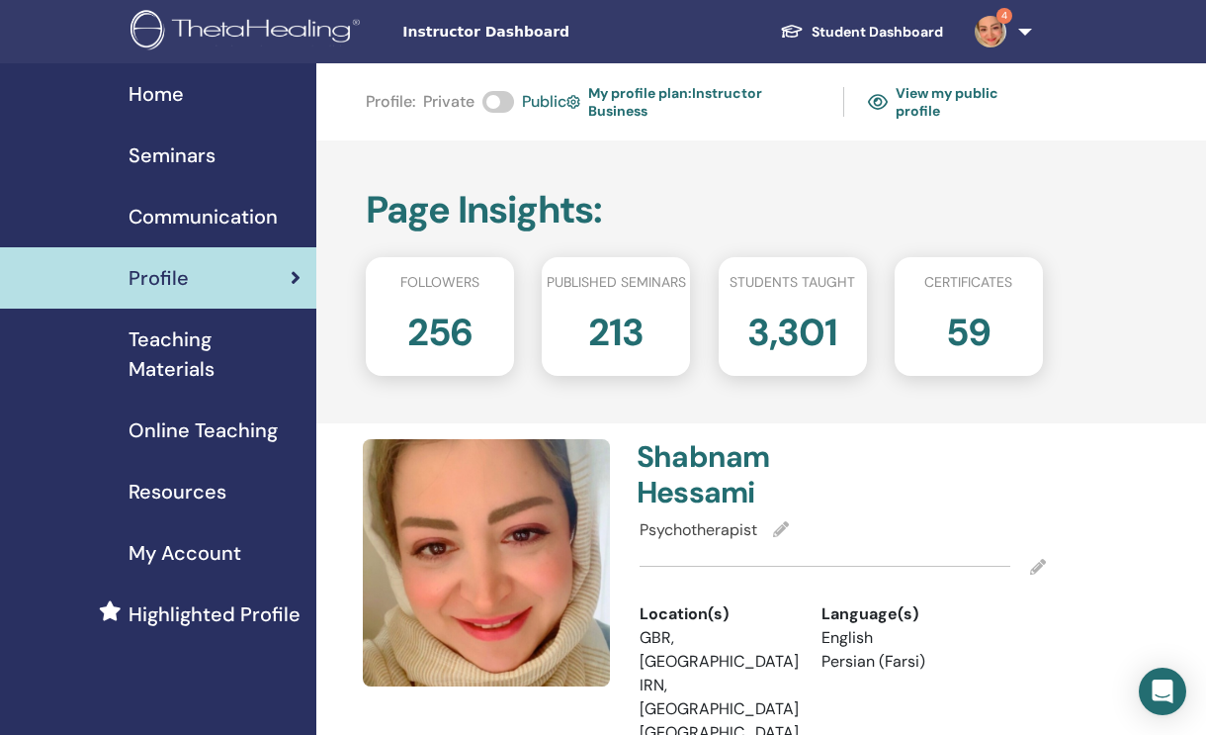
click at [170, 153] on span "Seminars" at bounding box center [172, 155] width 87 height 30
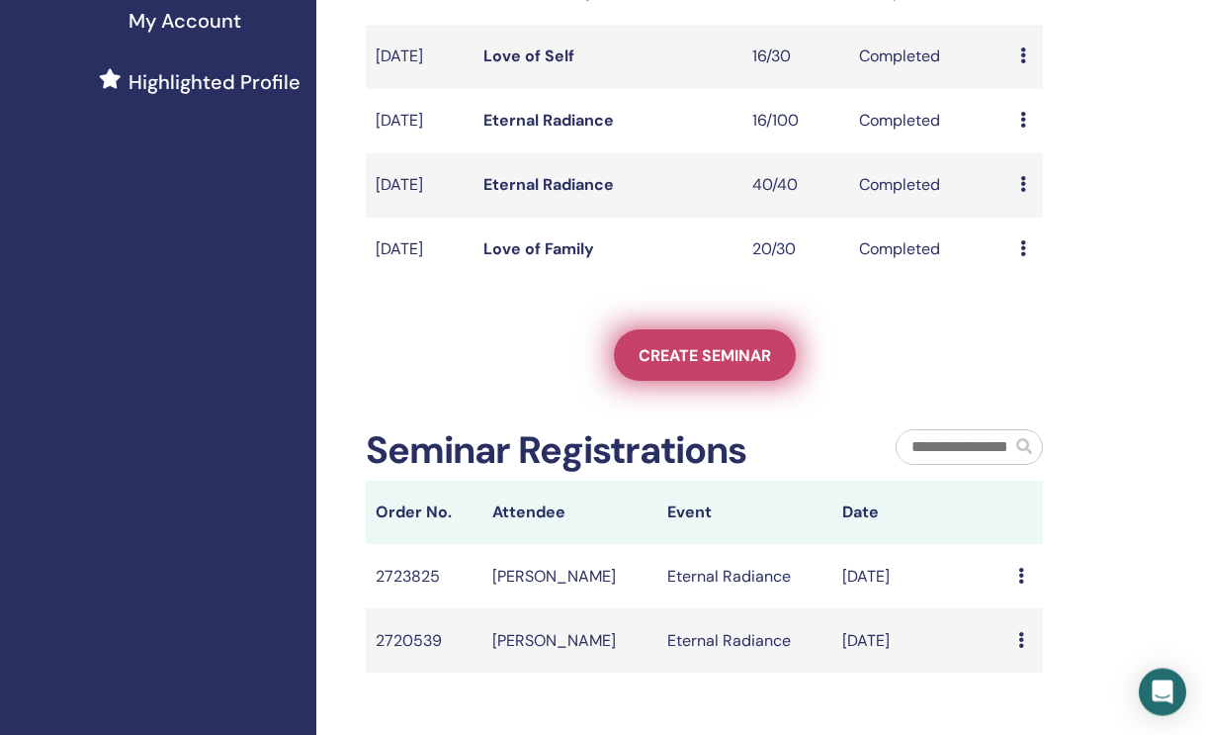
scroll to position [532, 0]
click at [747, 367] on link "Create seminar" at bounding box center [705, 354] width 182 height 51
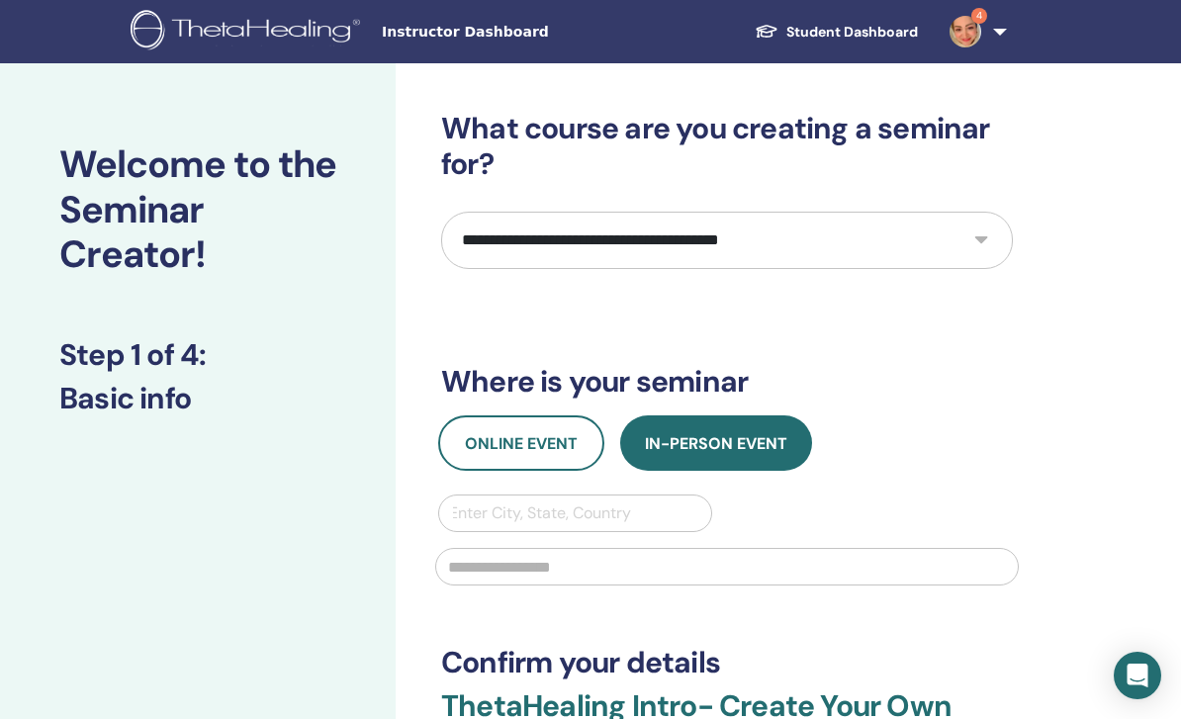
click at [588, 232] on select "**********" at bounding box center [727, 240] width 572 height 57
select select "*"
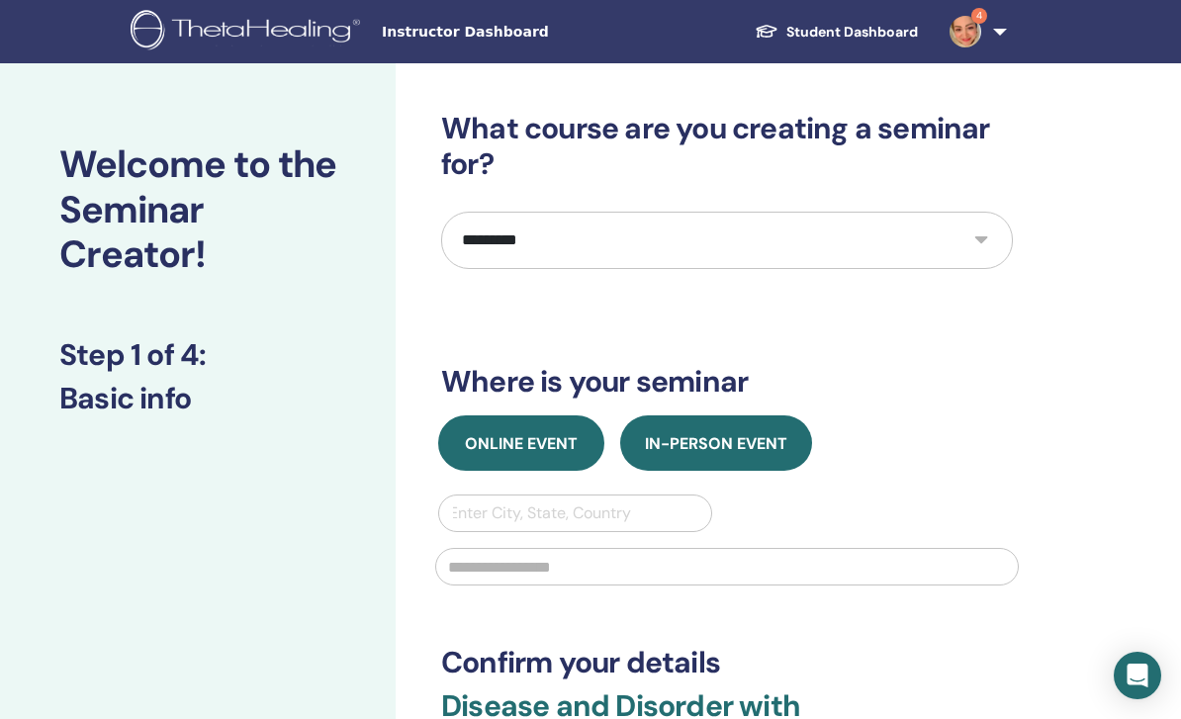
click at [533, 439] on span "Online Event" at bounding box center [521, 443] width 113 height 21
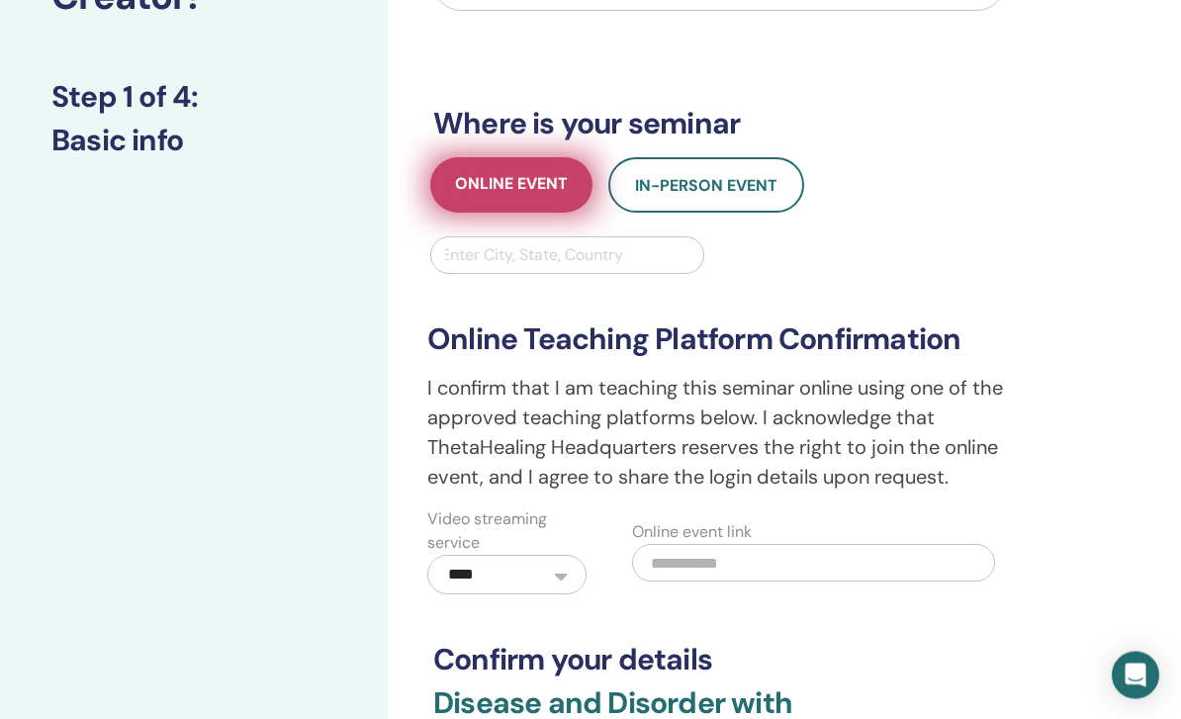
scroll to position [260, 6]
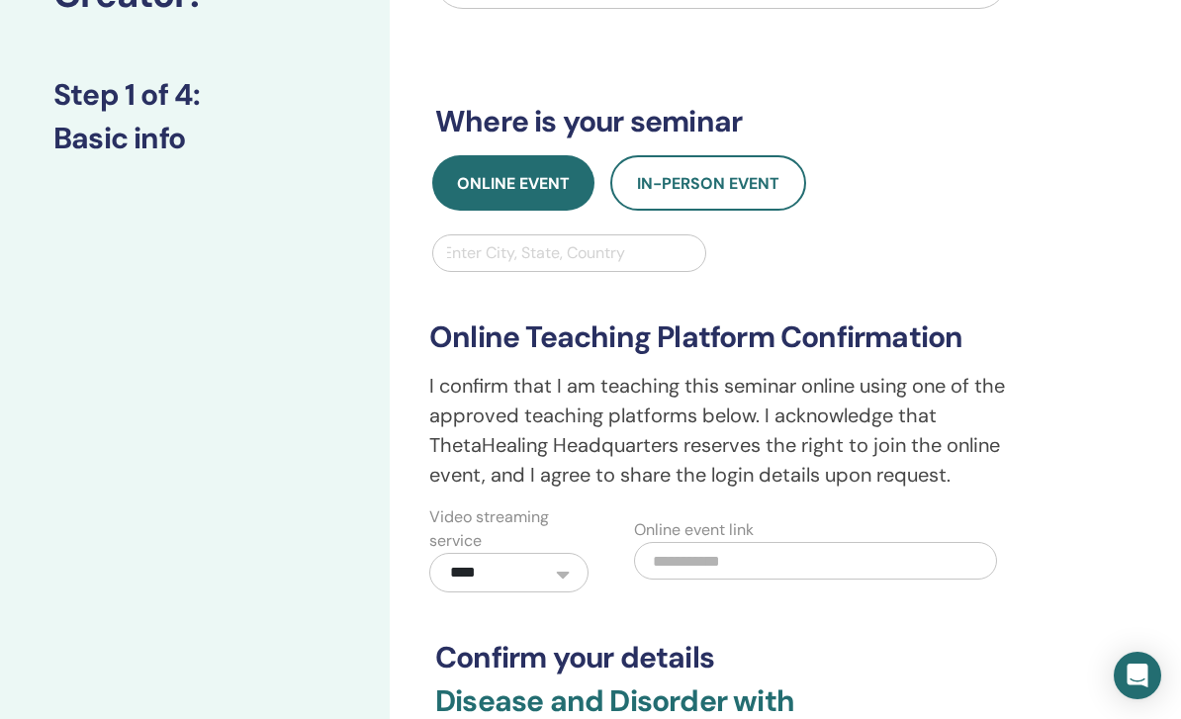
click at [880, 277] on div "**********" at bounding box center [720, 432] width 607 height 320
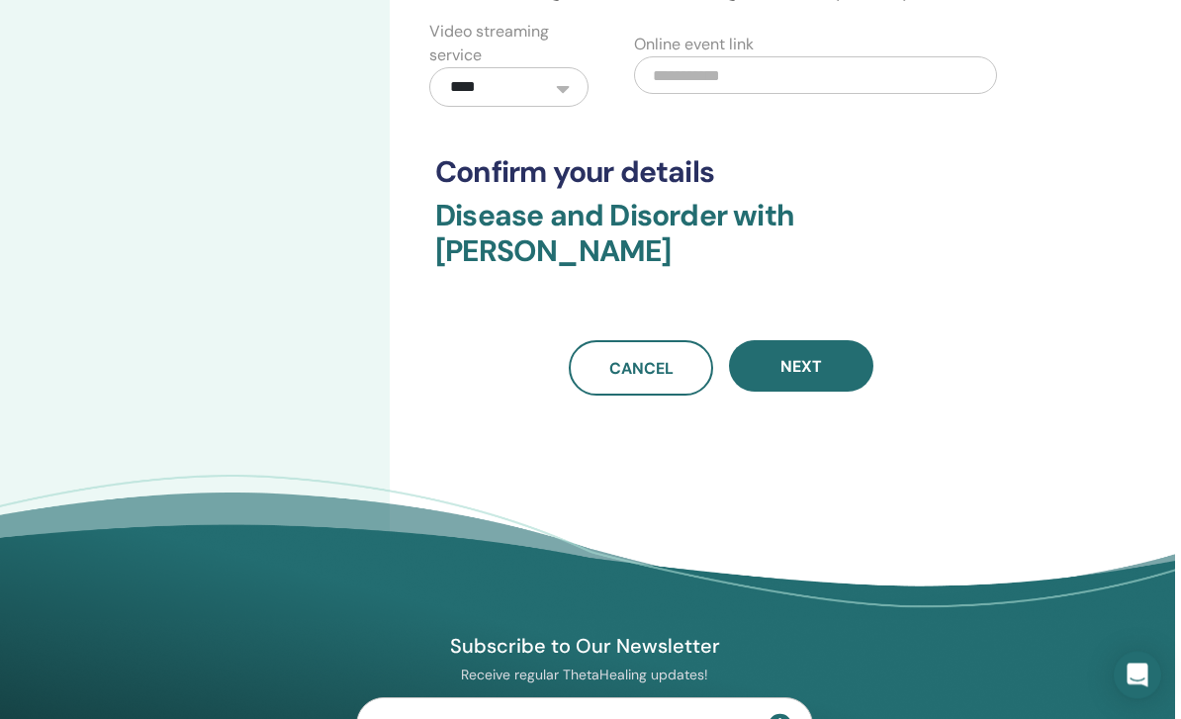
click at [835, 364] on button "Next" at bounding box center [801, 366] width 144 height 51
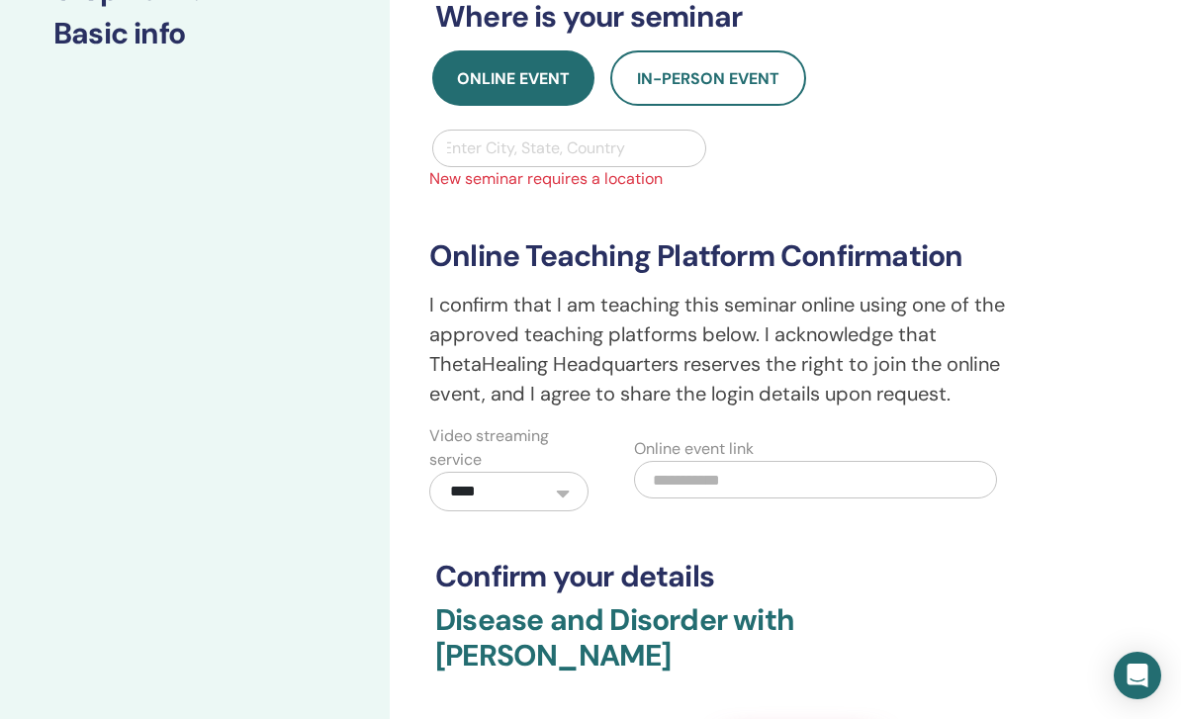
scroll to position [172, 6]
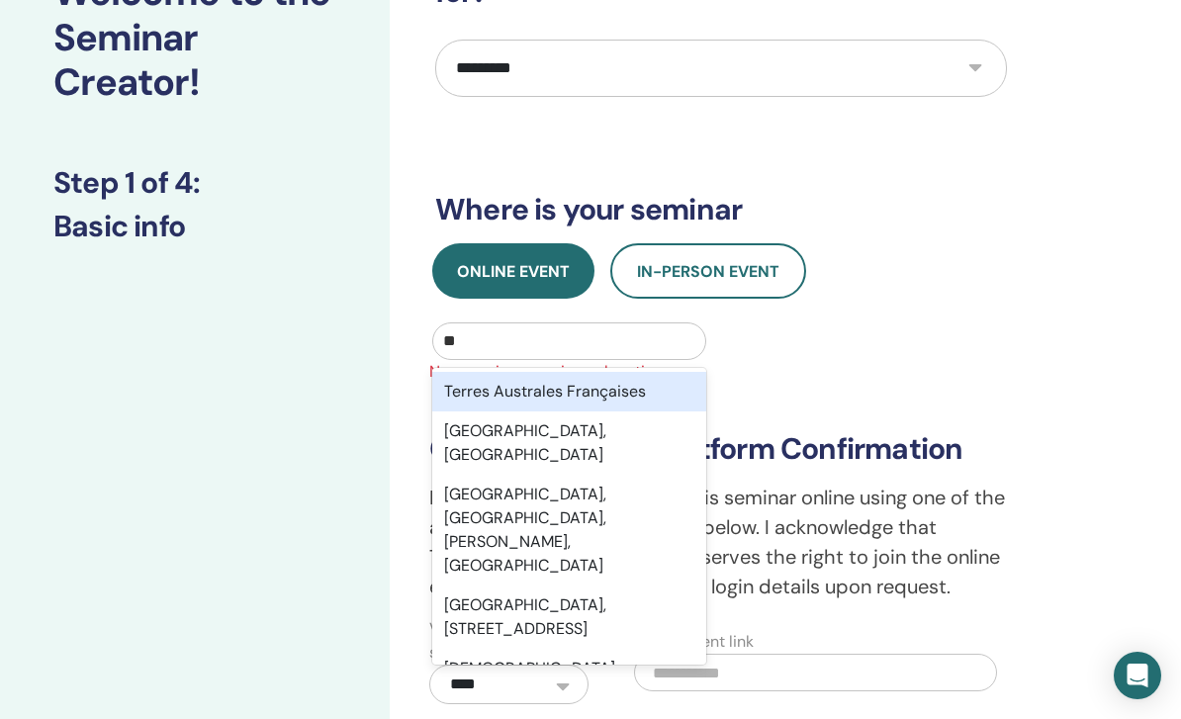
click at [626, 431] on div "Tehran, IRN" at bounding box center [569, 442] width 274 height 63
type input "**"
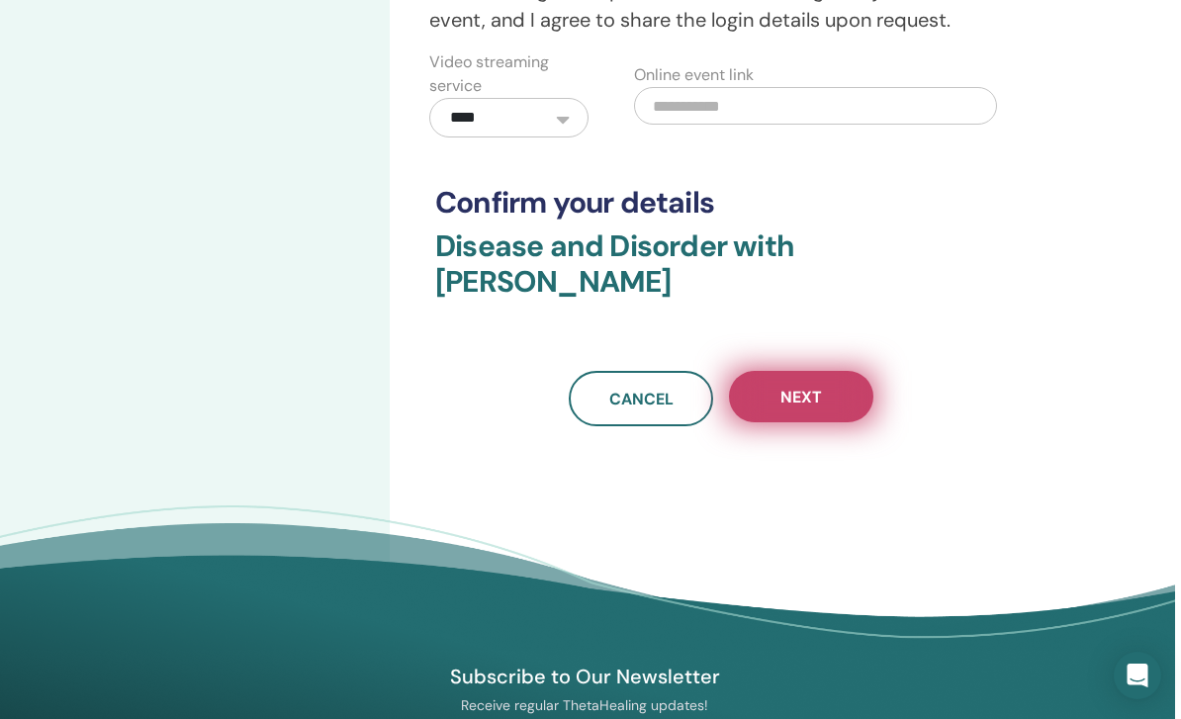
click at [826, 393] on button "Next" at bounding box center [801, 396] width 144 height 51
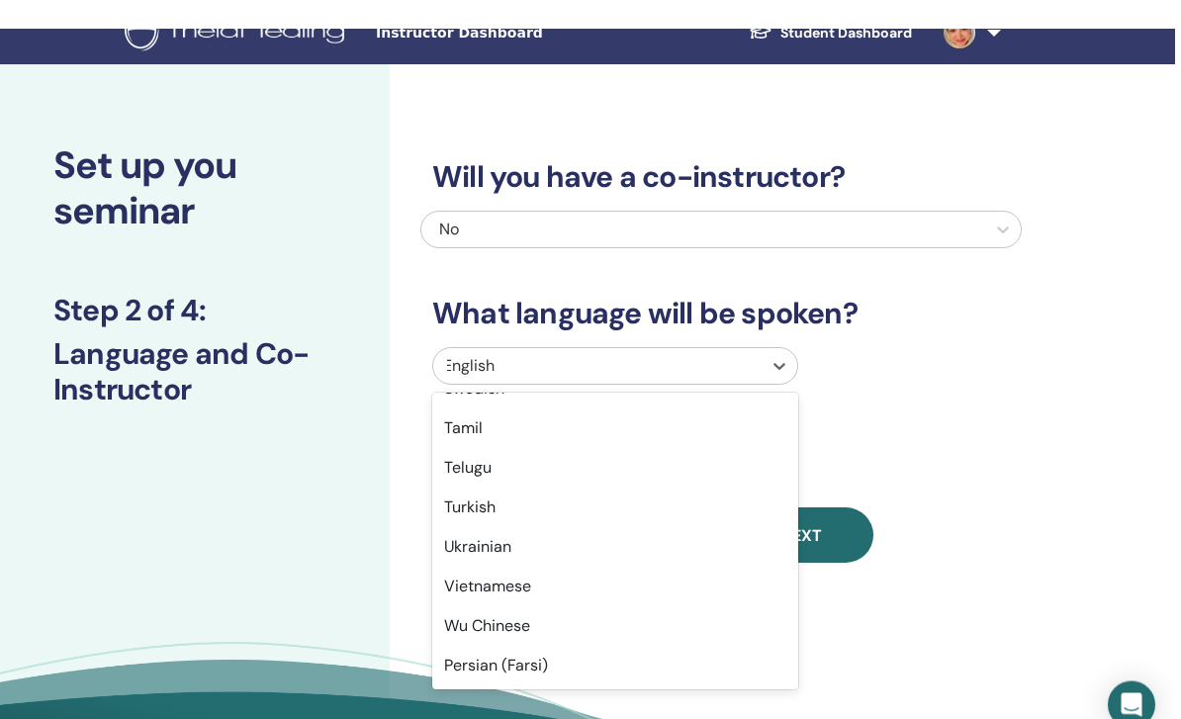
scroll to position [33, 0]
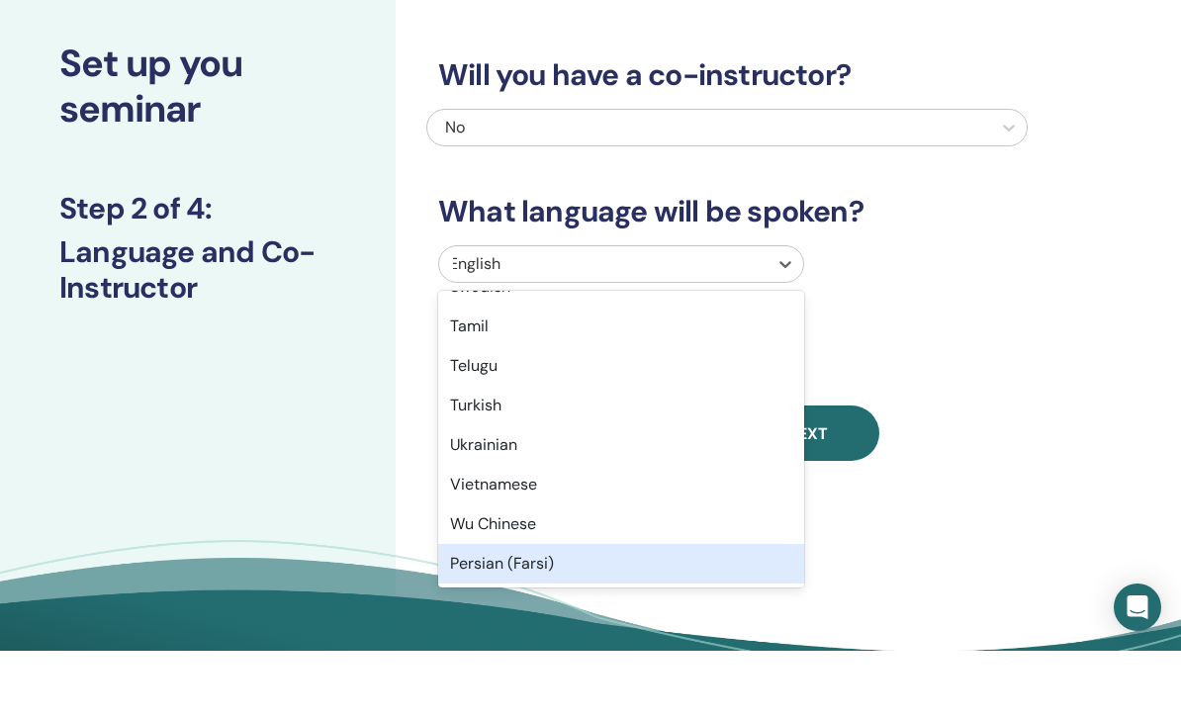
click at [614, 612] on div "Persian (Farsi)" at bounding box center [621, 632] width 366 height 40
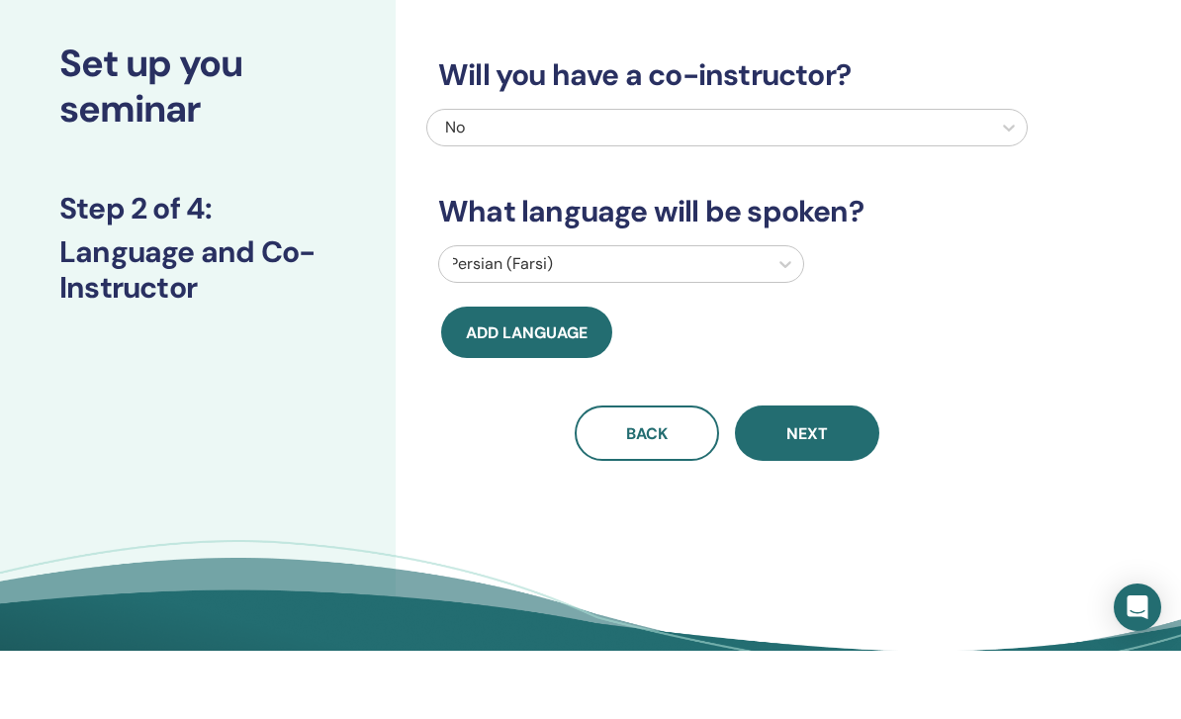
scroll to position [102, 0]
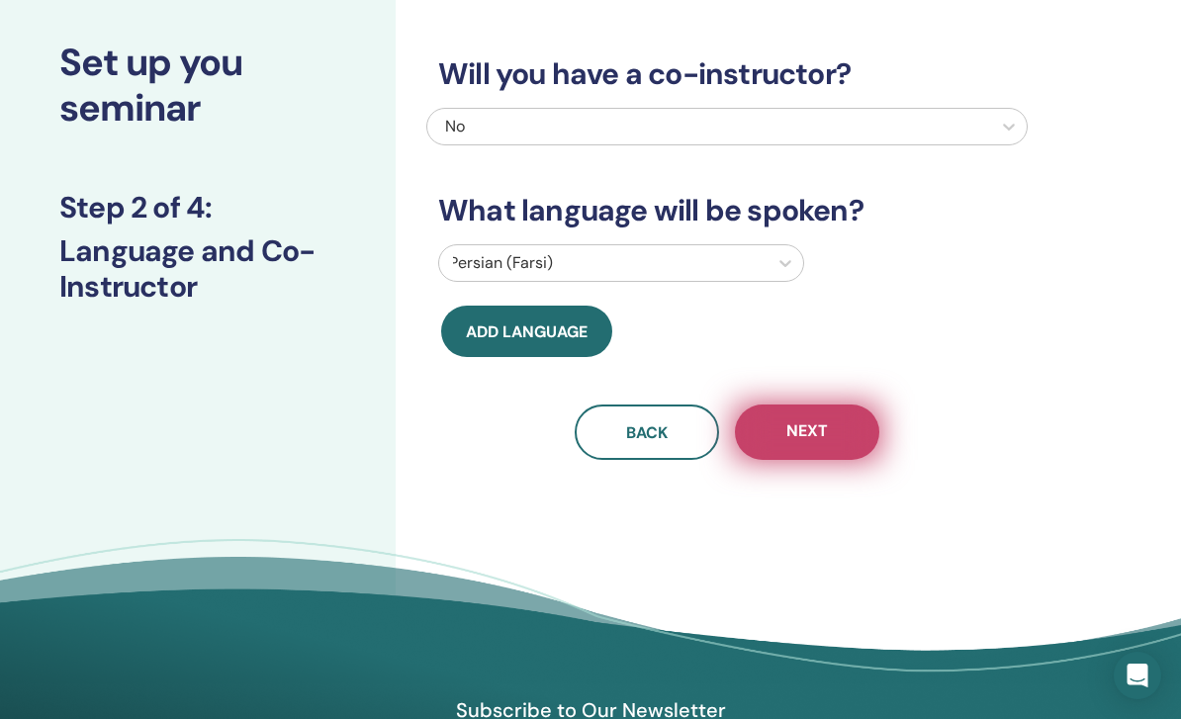
click at [835, 433] on button "Next" at bounding box center [807, 431] width 144 height 55
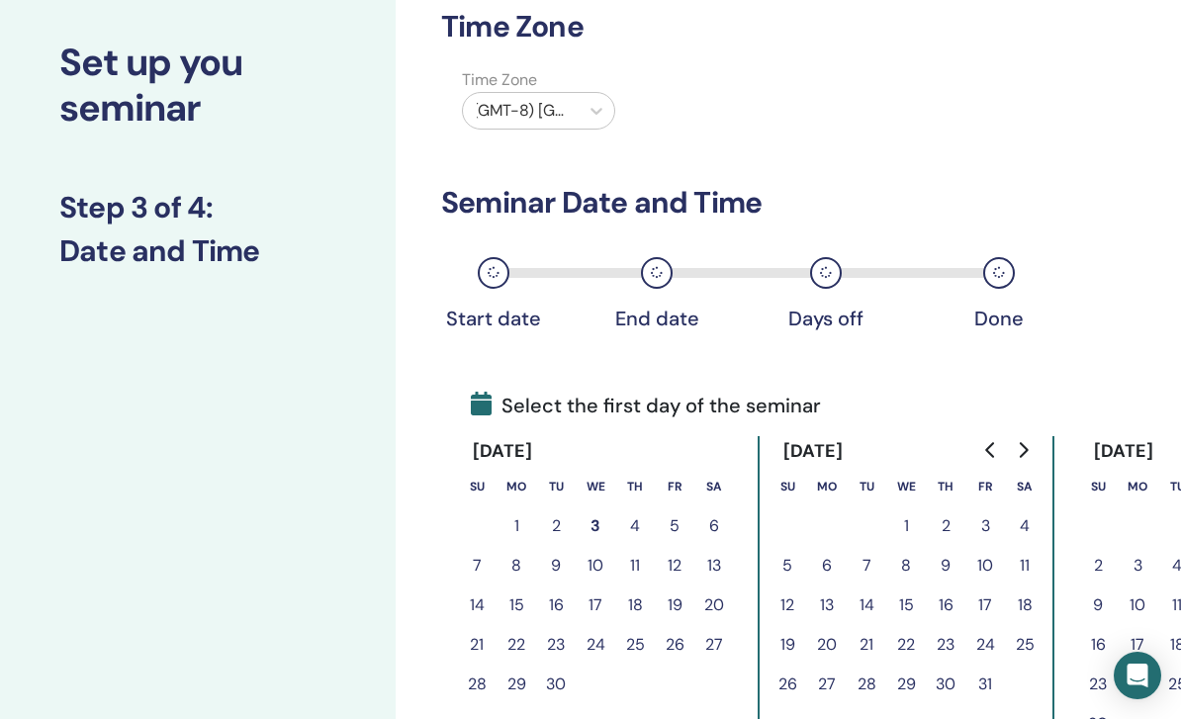
click at [1021, 455] on icon "Go to next month" at bounding box center [1023, 450] width 9 height 16
click at [1034, 451] on button "Go to next month" at bounding box center [1023, 450] width 32 height 40
click at [833, 524] on button "1" at bounding box center [827, 526] width 40 height 40
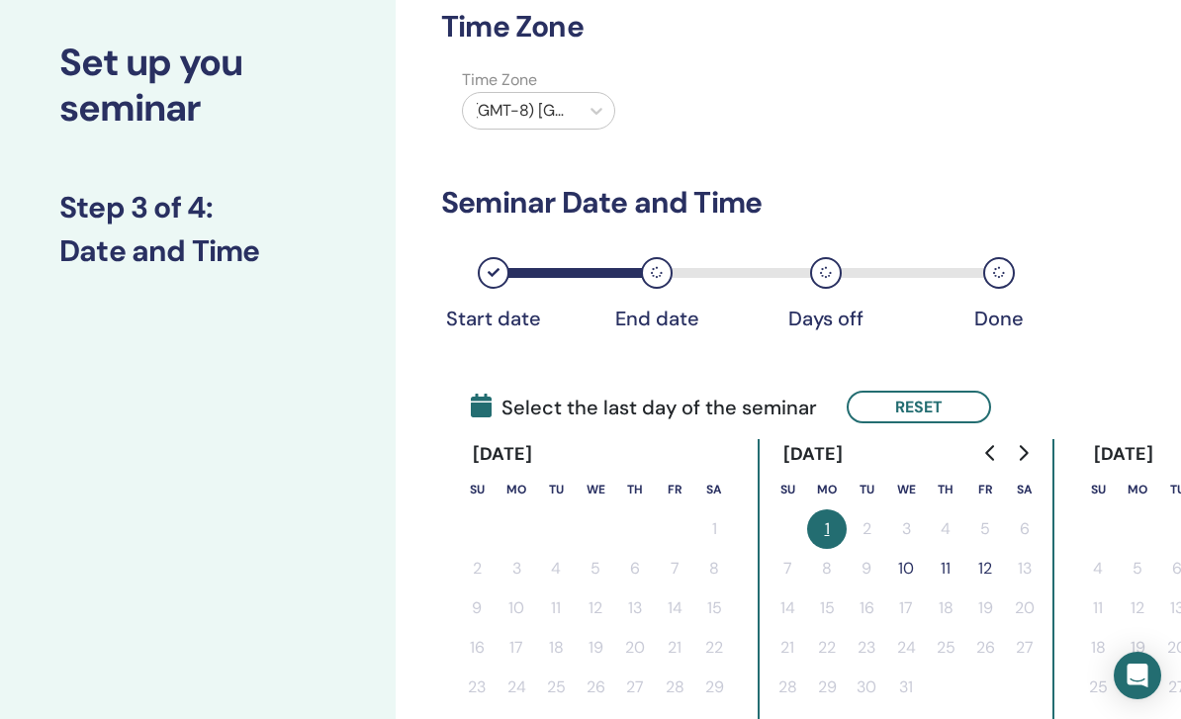
click at [980, 569] on button "12" at bounding box center [985, 569] width 40 height 40
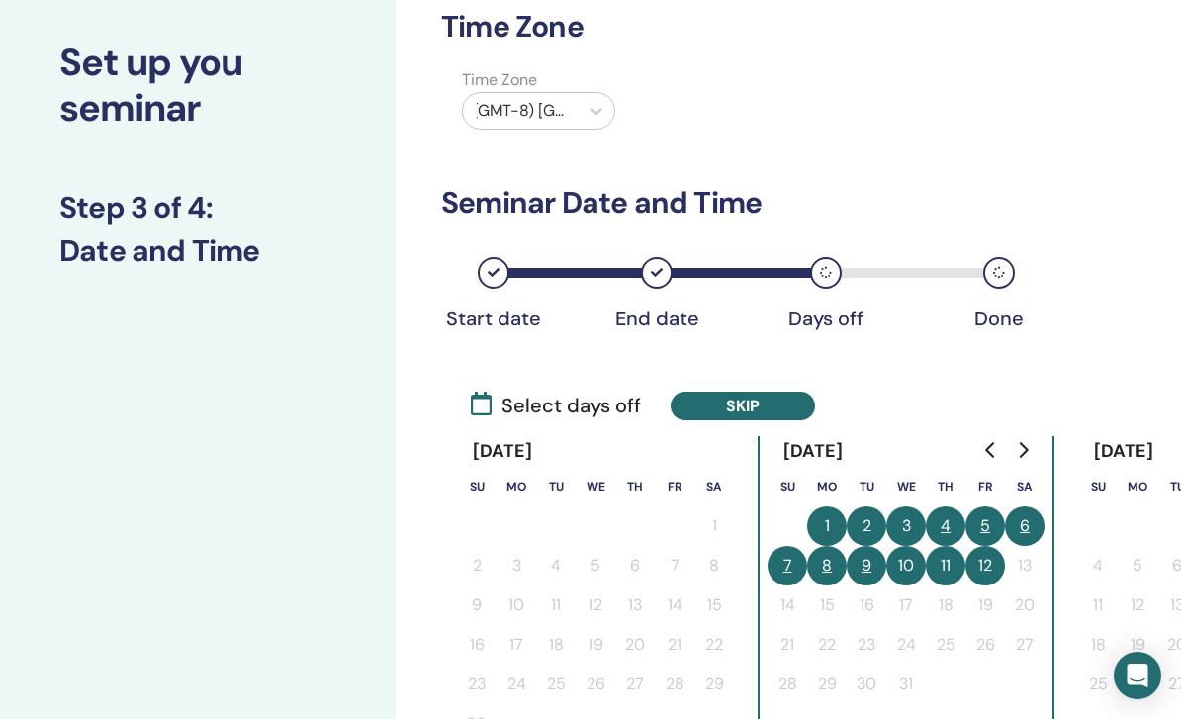
click at [957, 520] on button "4" at bounding box center [945, 526] width 40 height 40
click at [981, 523] on button "5" at bounding box center [985, 526] width 40 height 40
click at [991, 521] on button "5" at bounding box center [985, 526] width 40 height 40
click at [991, 514] on button "5" at bounding box center [985, 526] width 40 height 40
click at [1030, 523] on button "6" at bounding box center [1025, 526] width 40 height 40
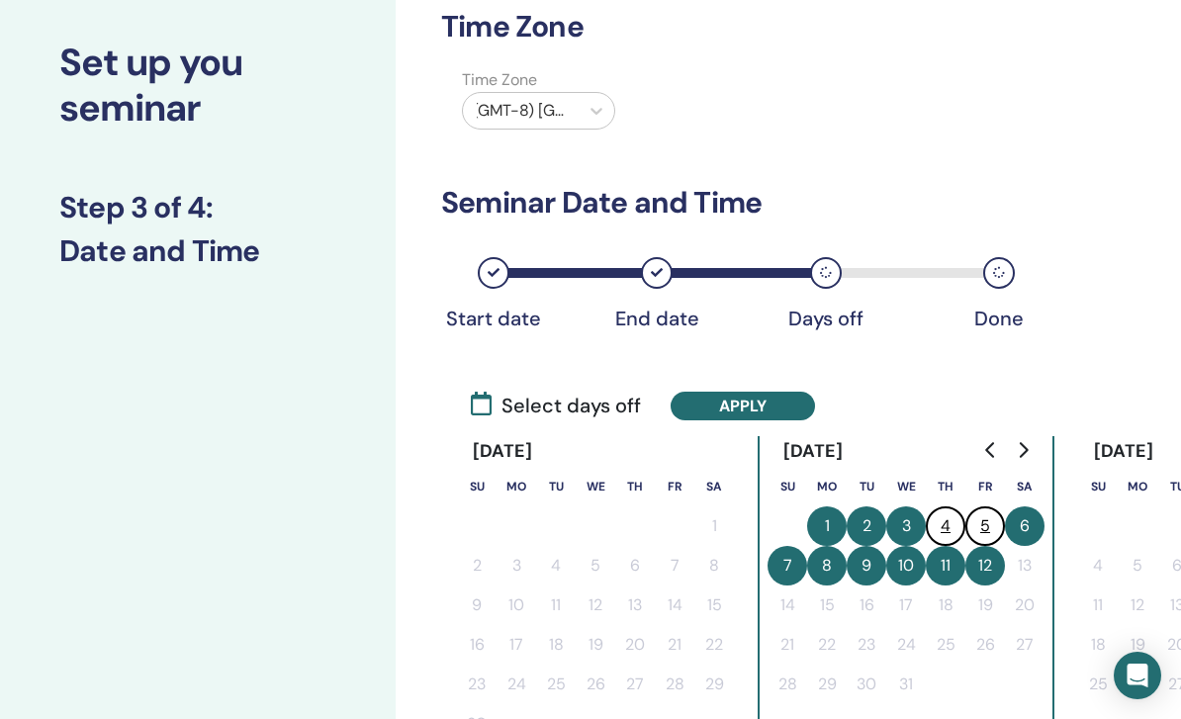
click at [942, 524] on button "4" at bounding box center [945, 526] width 40 height 40
click at [1032, 520] on button "6" at bounding box center [1025, 526] width 40 height 40
click at [1027, 523] on button "6" at bounding box center [1025, 526] width 40 height 40
click at [1026, 519] on button "6" at bounding box center [1025, 526] width 40 height 40
click at [981, 524] on button "5" at bounding box center [985, 526] width 40 height 40
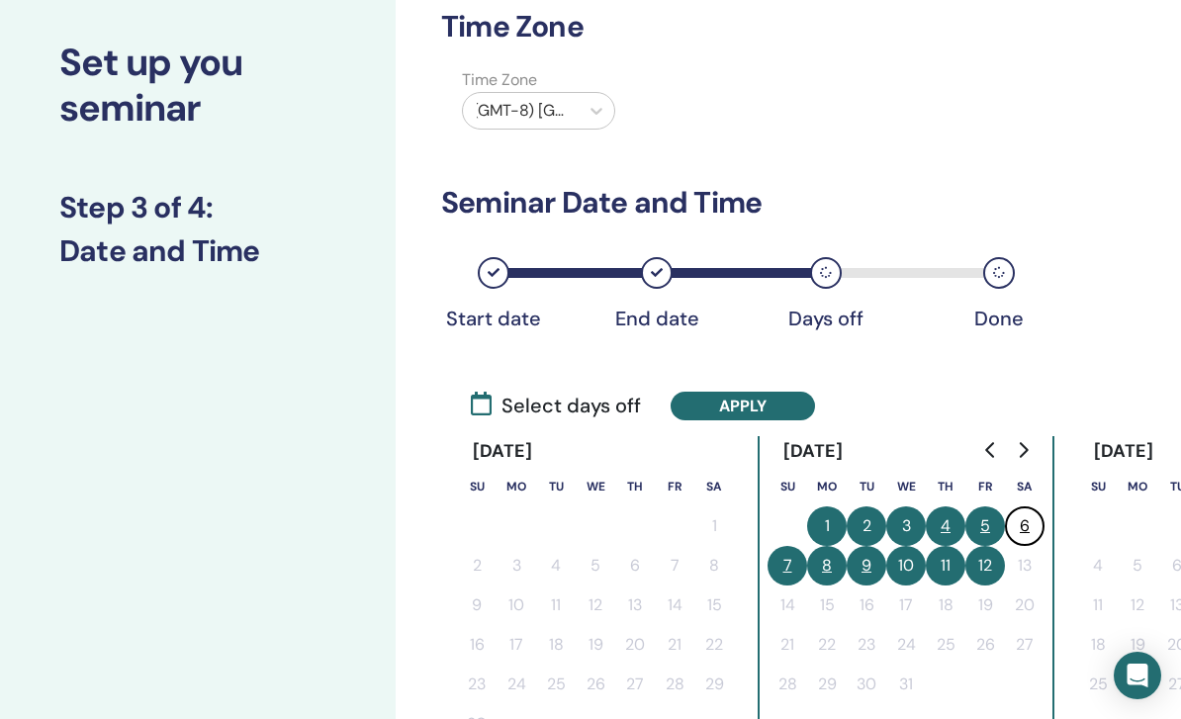
click at [783, 564] on button "7" at bounding box center [787, 566] width 40 height 40
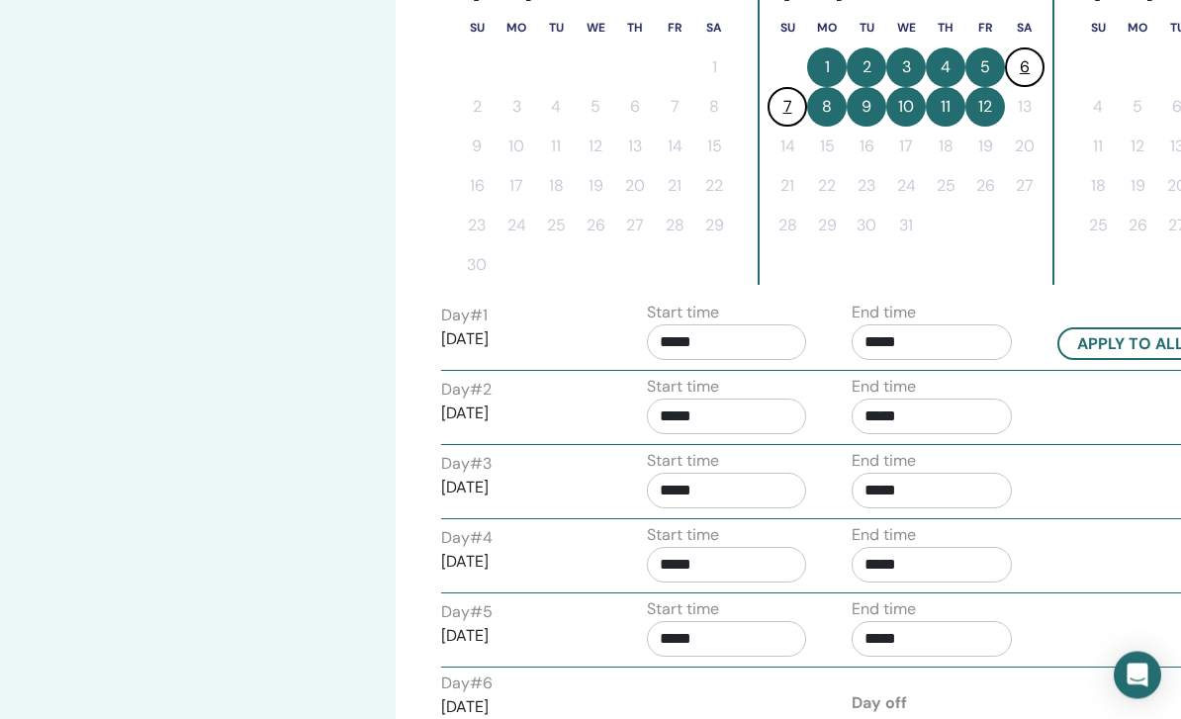
scroll to position [562, 0]
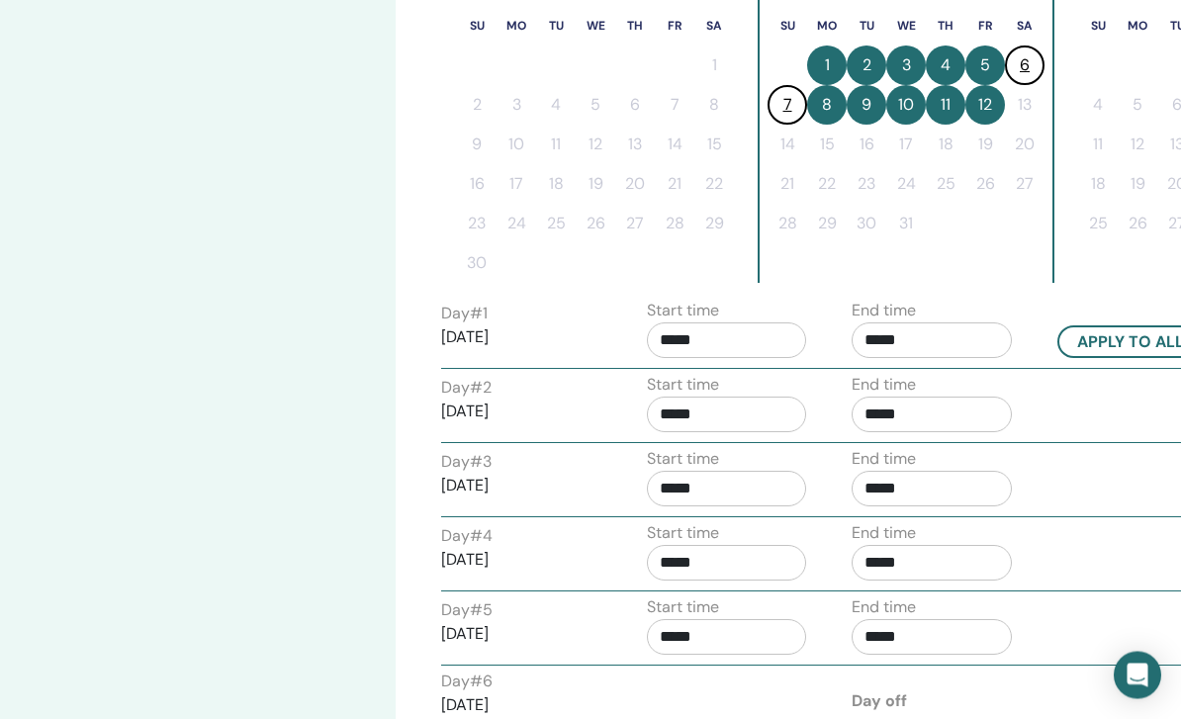
click at [716, 341] on input "*****" at bounding box center [727, 341] width 160 height 36
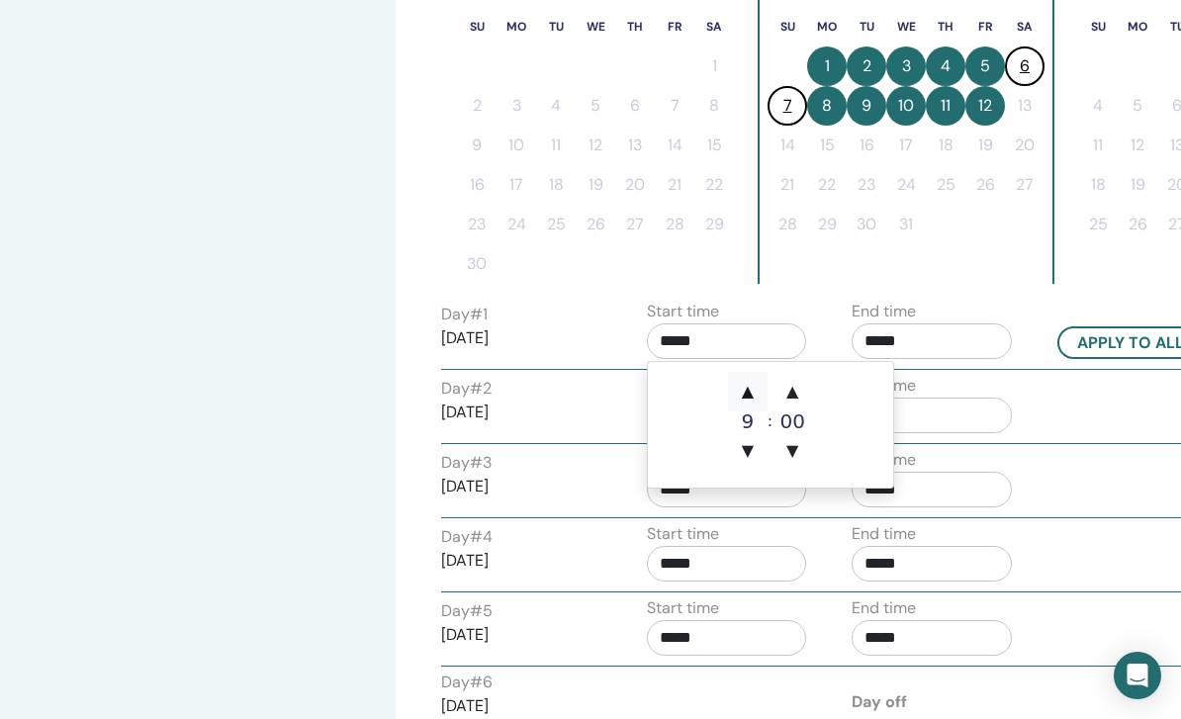
click at [745, 397] on span "▲" at bounding box center [748, 392] width 40 height 40
click at [745, 396] on span "▲" at bounding box center [748, 392] width 40 height 40
click at [746, 383] on span "▲" at bounding box center [748, 392] width 40 height 40
click at [745, 382] on span "▲" at bounding box center [748, 392] width 40 height 40
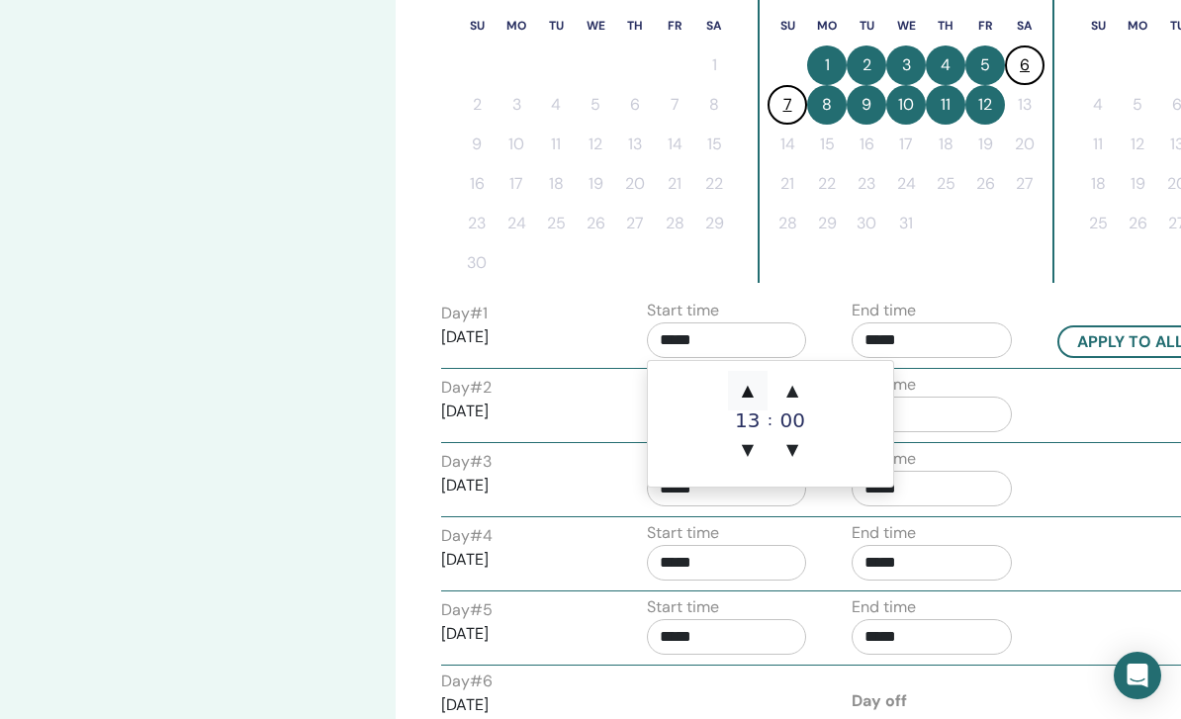
click at [754, 381] on span "▲" at bounding box center [748, 391] width 40 height 40
type input "*****"
click at [753, 381] on span "▲" at bounding box center [748, 391] width 40 height 40
click at [753, 382] on span "▲" at bounding box center [748, 391] width 40 height 40
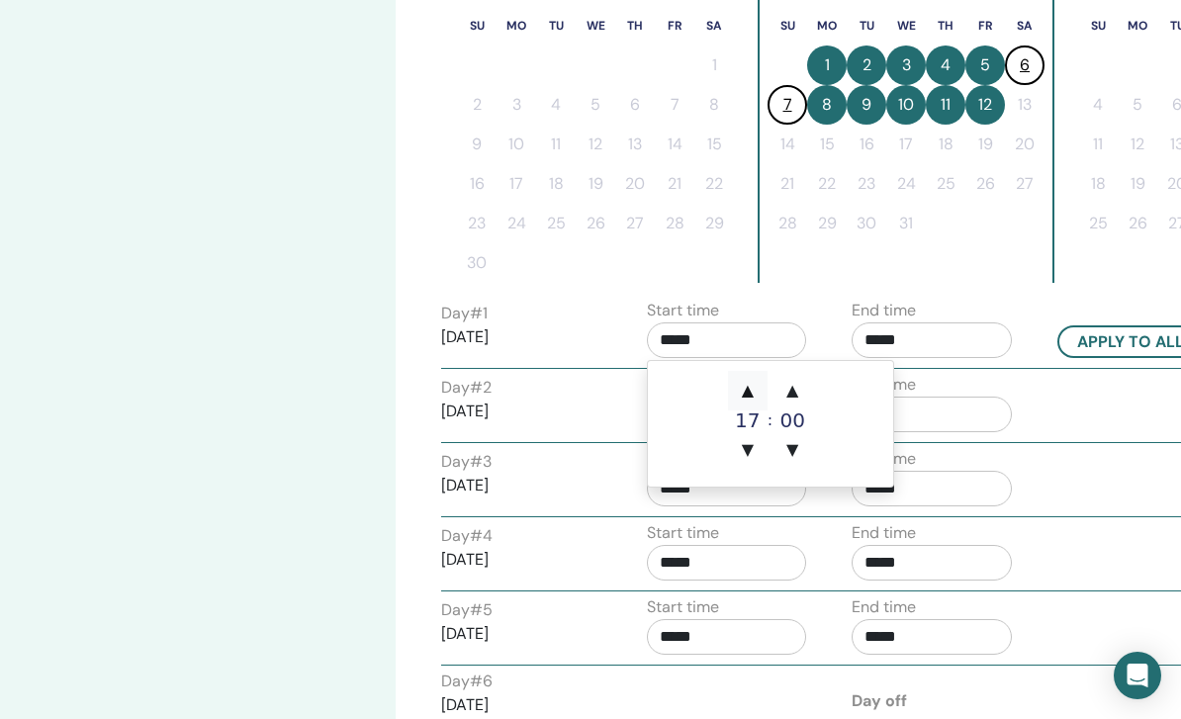
click at [751, 381] on span "▲" at bounding box center [748, 391] width 40 height 40
click at [915, 350] on input "*****" at bounding box center [931, 340] width 160 height 36
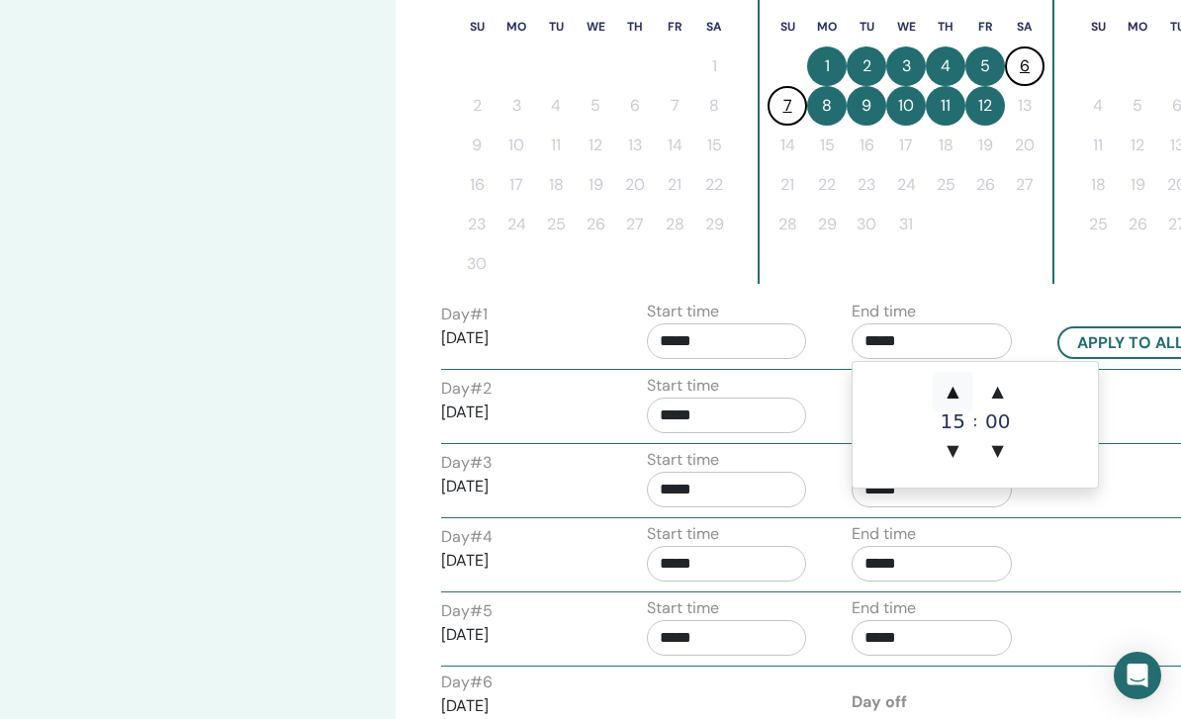
click at [945, 389] on span "▲" at bounding box center [952, 392] width 40 height 40
click at [944, 388] on span "▲" at bounding box center [952, 392] width 40 height 40
click at [954, 378] on span "▲" at bounding box center [952, 392] width 40 height 40
click at [953, 377] on span "▲" at bounding box center [952, 392] width 40 height 40
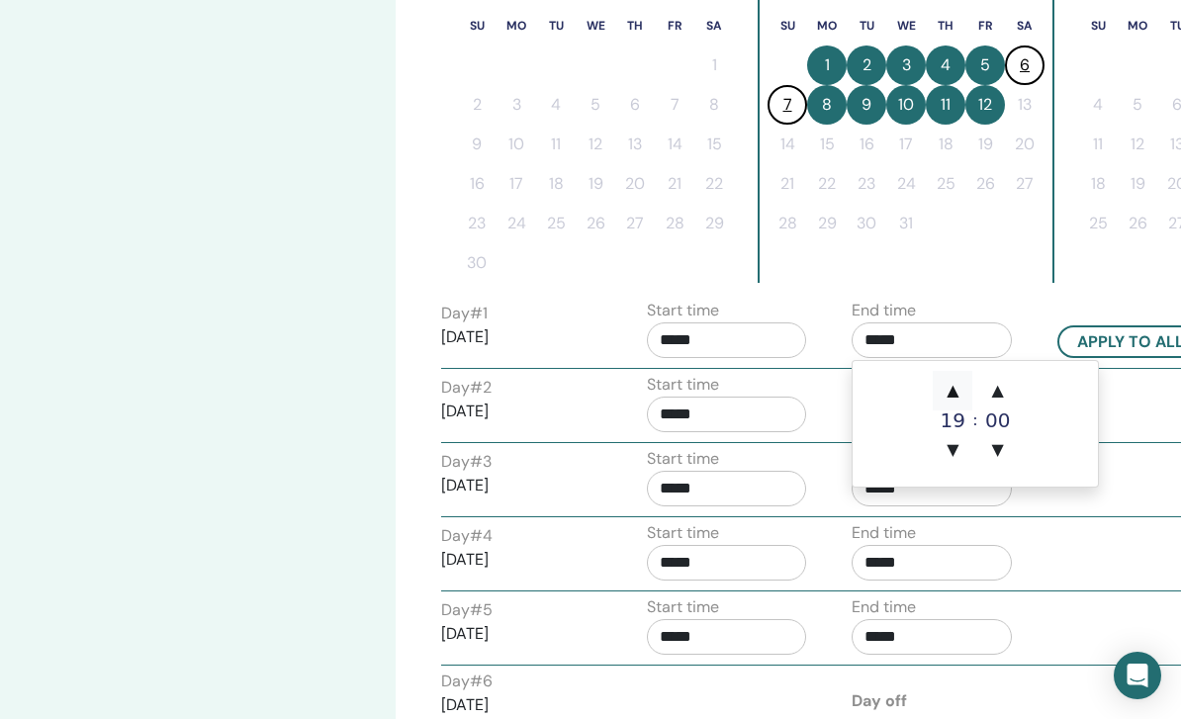
click at [955, 384] on span "▲" at bounding box center [952, 391] width 40 height 40
click at [954, 384] on span "▲" at bounding box center [952, 391] width 40 height 40
click at [957, 381] on span "▲" at bounding box center [952, 391] width 40 height 40
type input "*****"
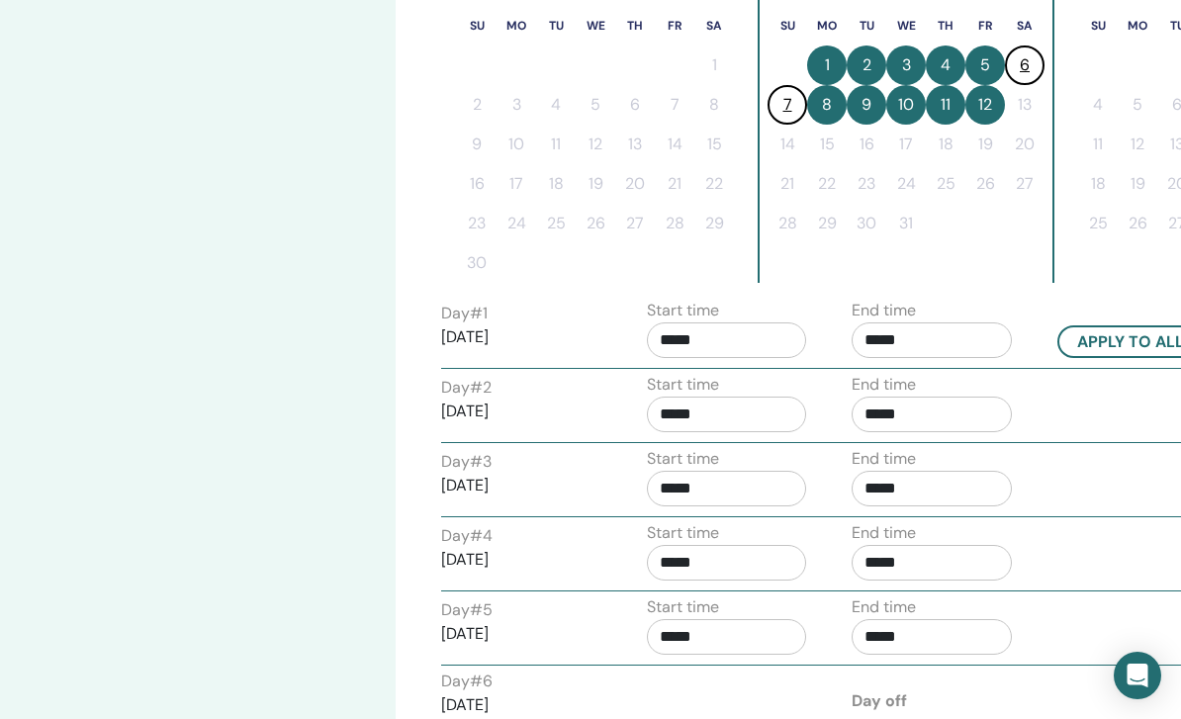
click at [743, 338] on input "*****" at bounding box center [727, 340] width 160 height 36
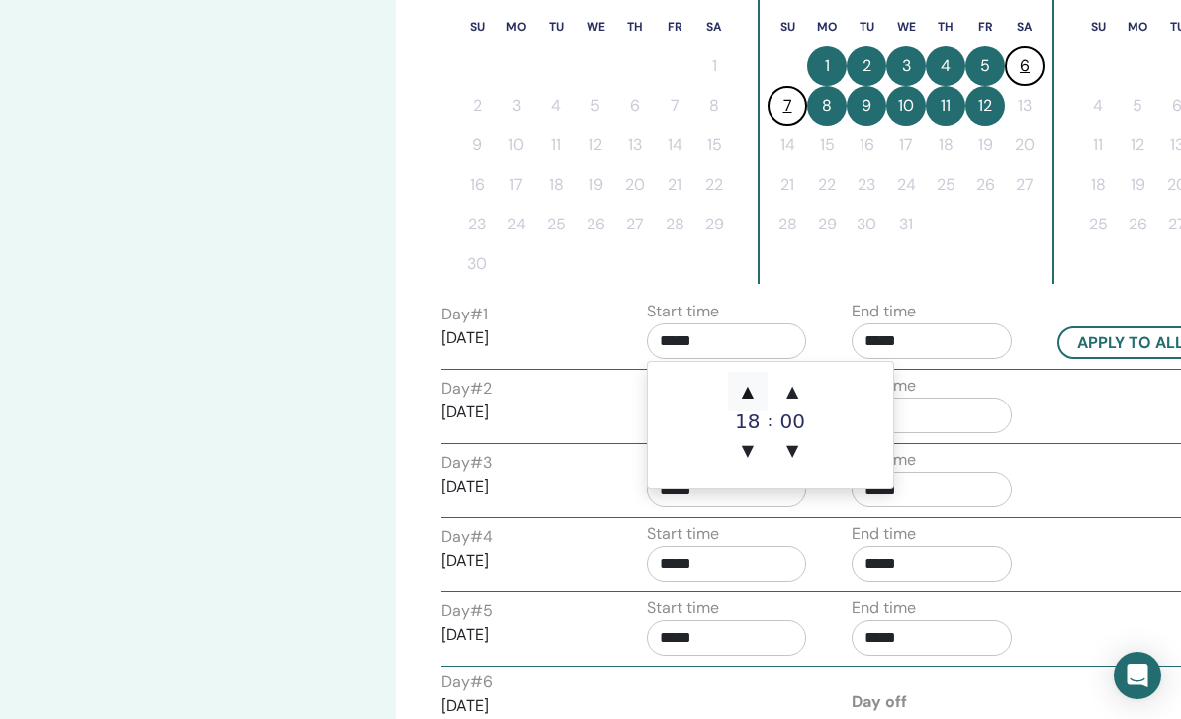
click at [743, 393] on span "▲" at bounding box center [748, 392] width 40 height 40
click at [738, 377] on span "▲" at bounding box center [748, 392] width 40 height 40
click at [743, 447] on span "▼" at bounding box center [748, 450] width 40 height 40
click at [742, 447] on span "▼" at bounding box center [748, 450] width 40 height 40
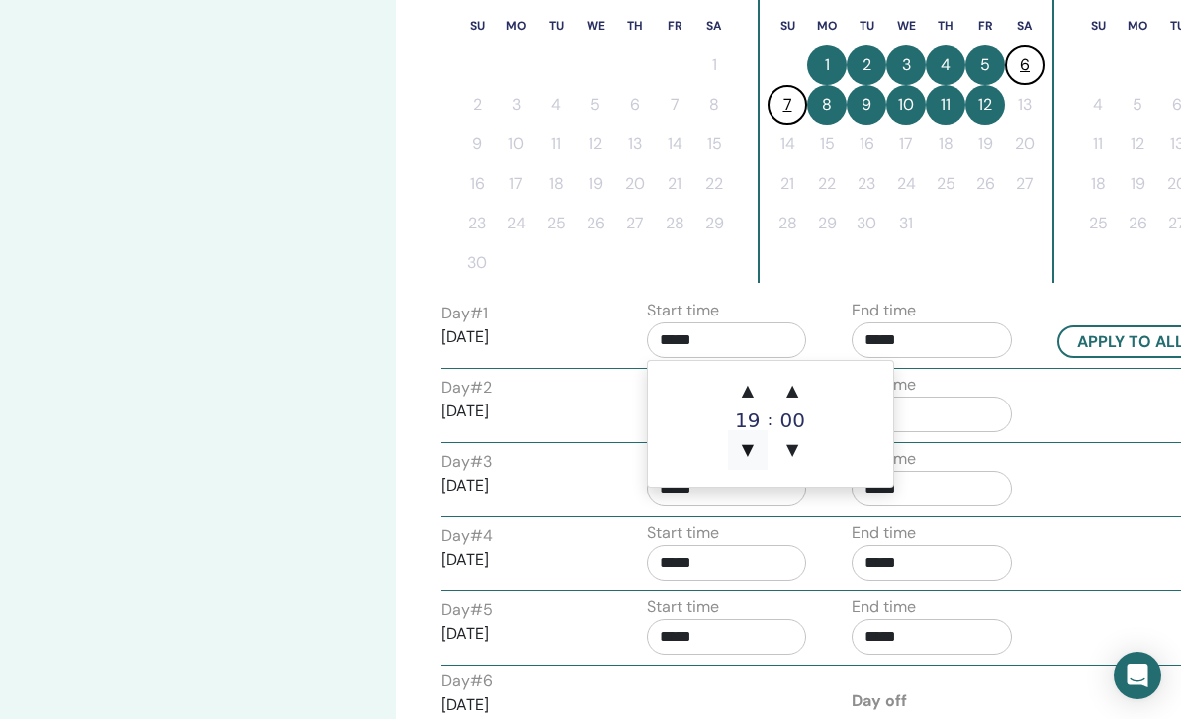
type input "*****"
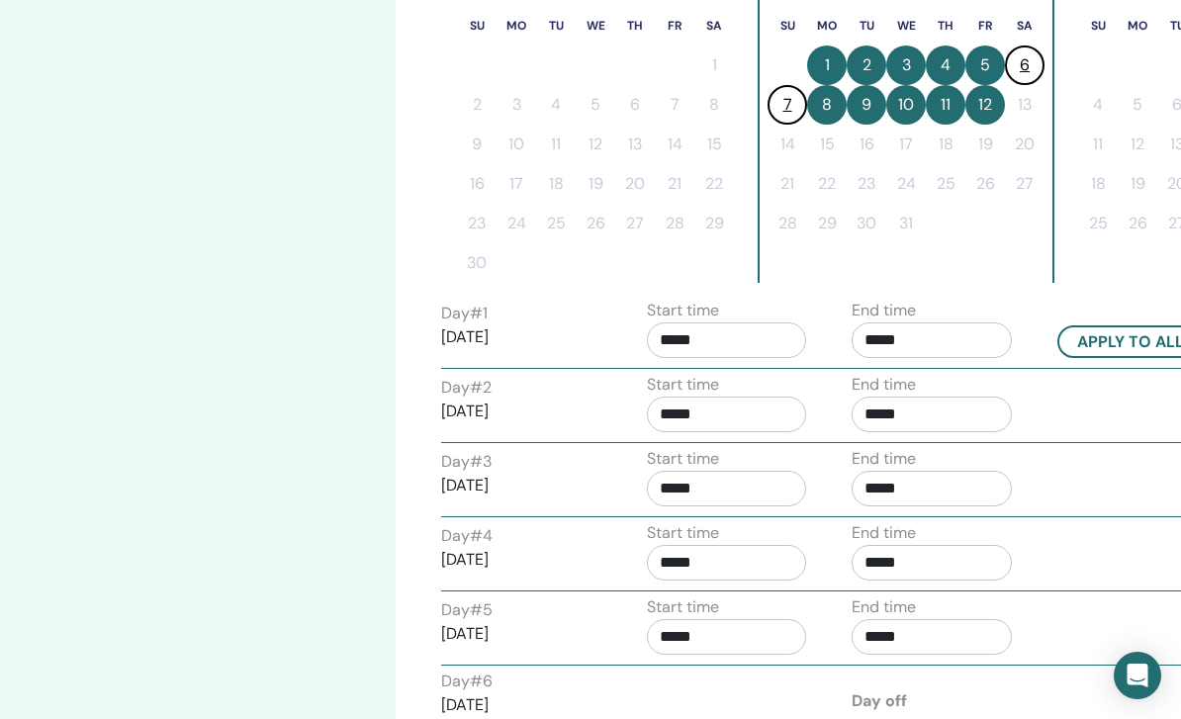
click at [954, 343] on input "*****" at bounding box center [931, 340] width 160 height 36
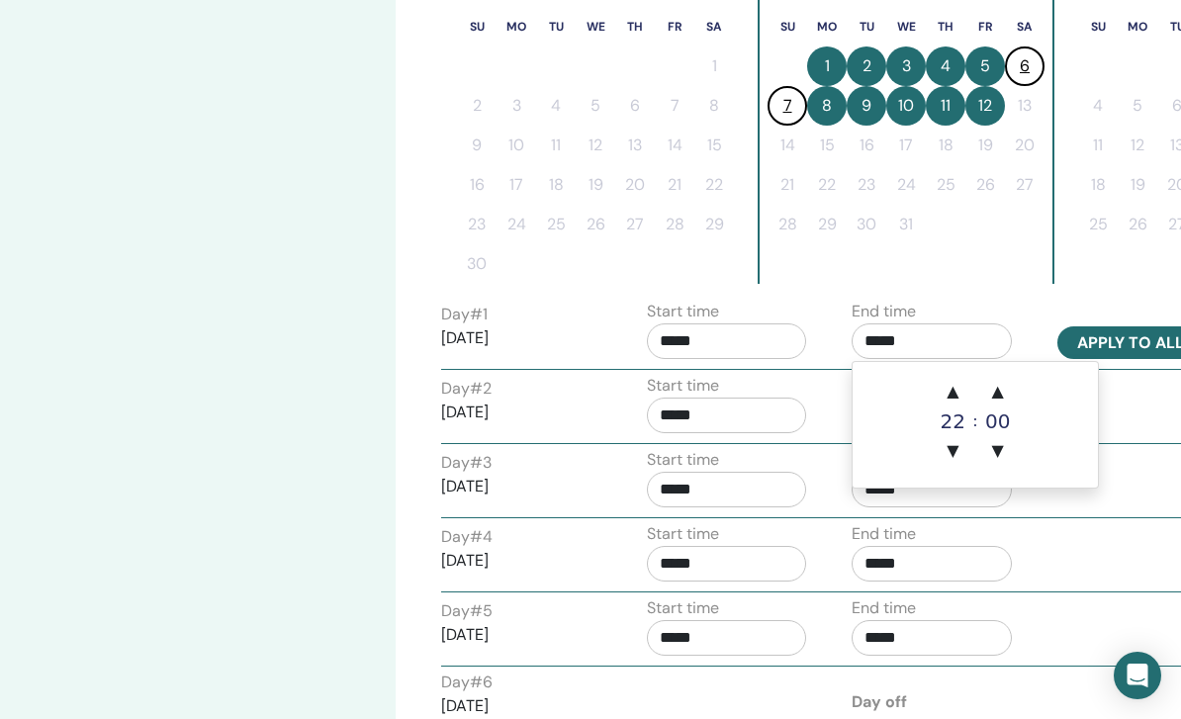
click at [1098, 345] on button "Apply to all" at bounding box center [1130, 342] width 146 height 33
type input "*****"
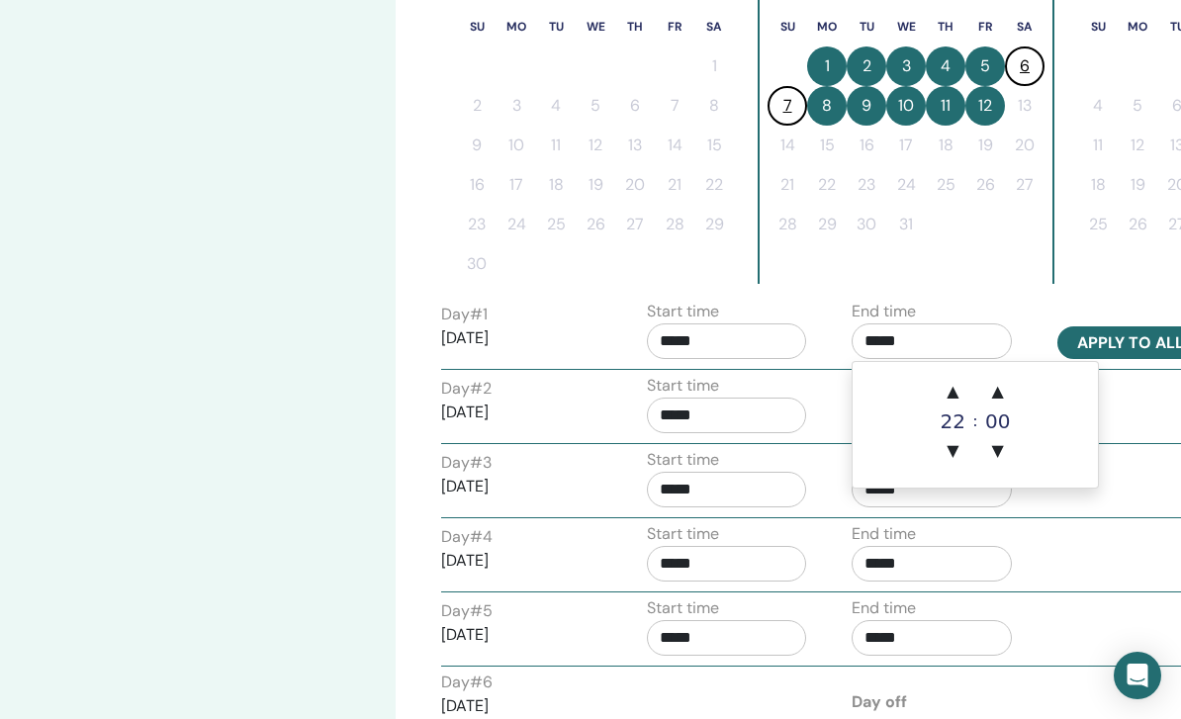
type input "*****"
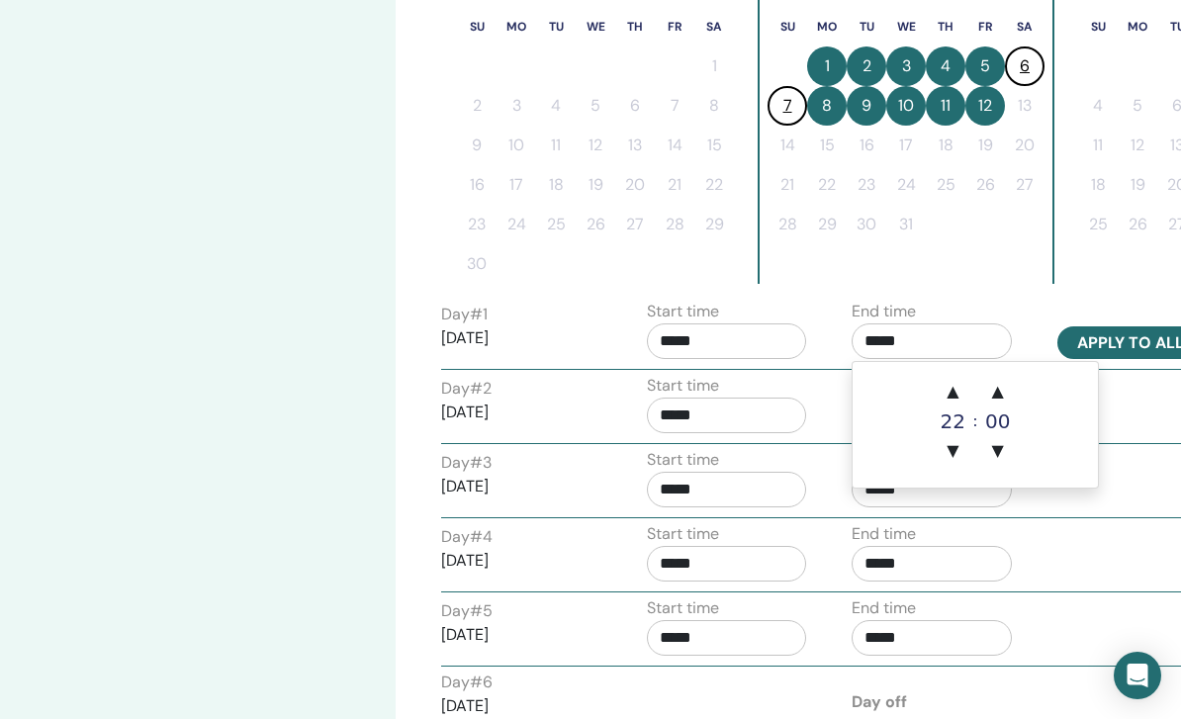
type input "*****"
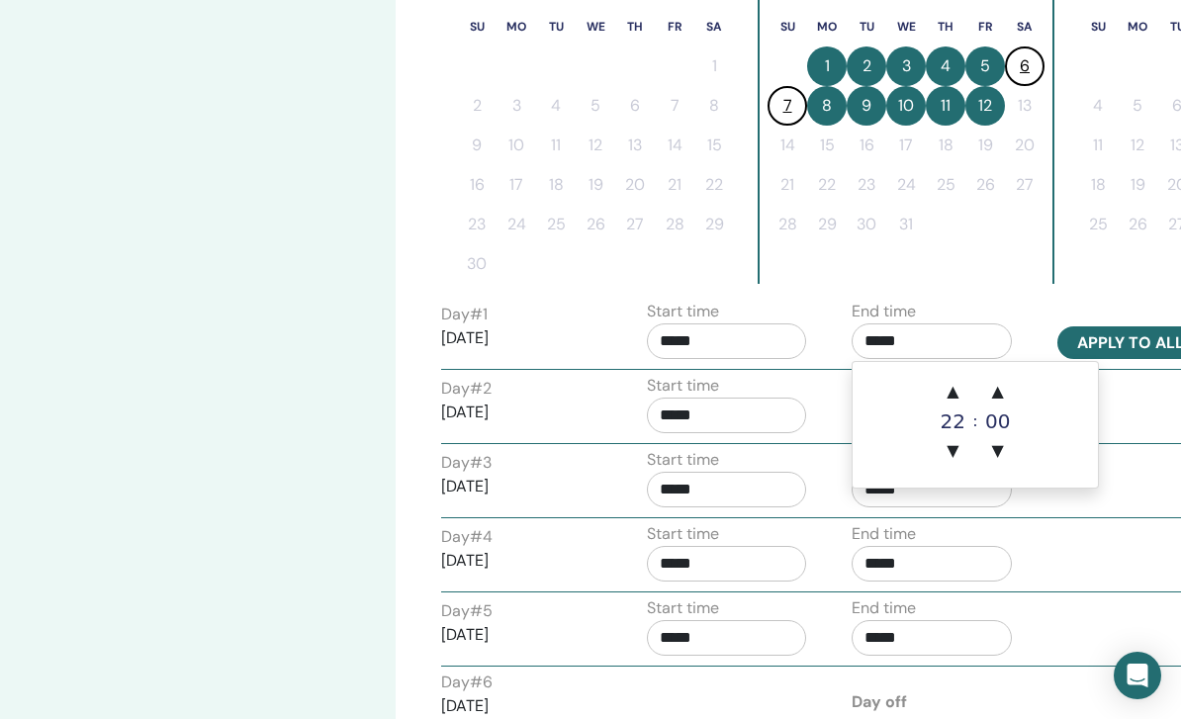
type input "*****"
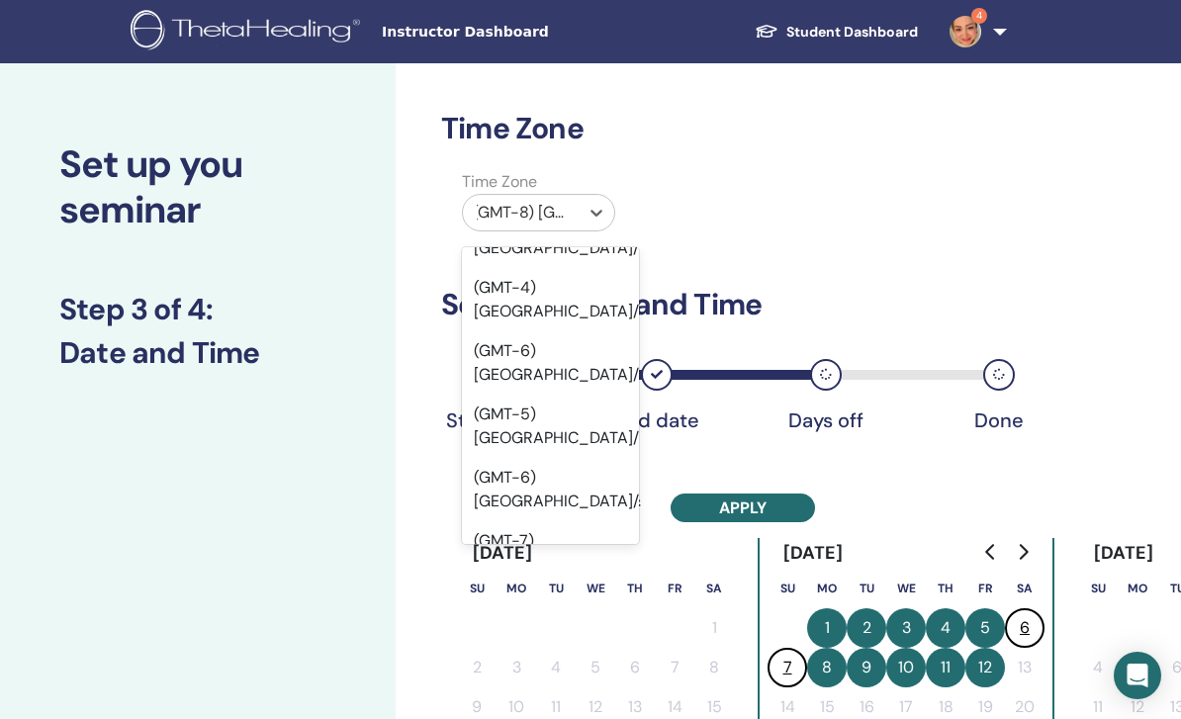
scroll to position [0, 0]
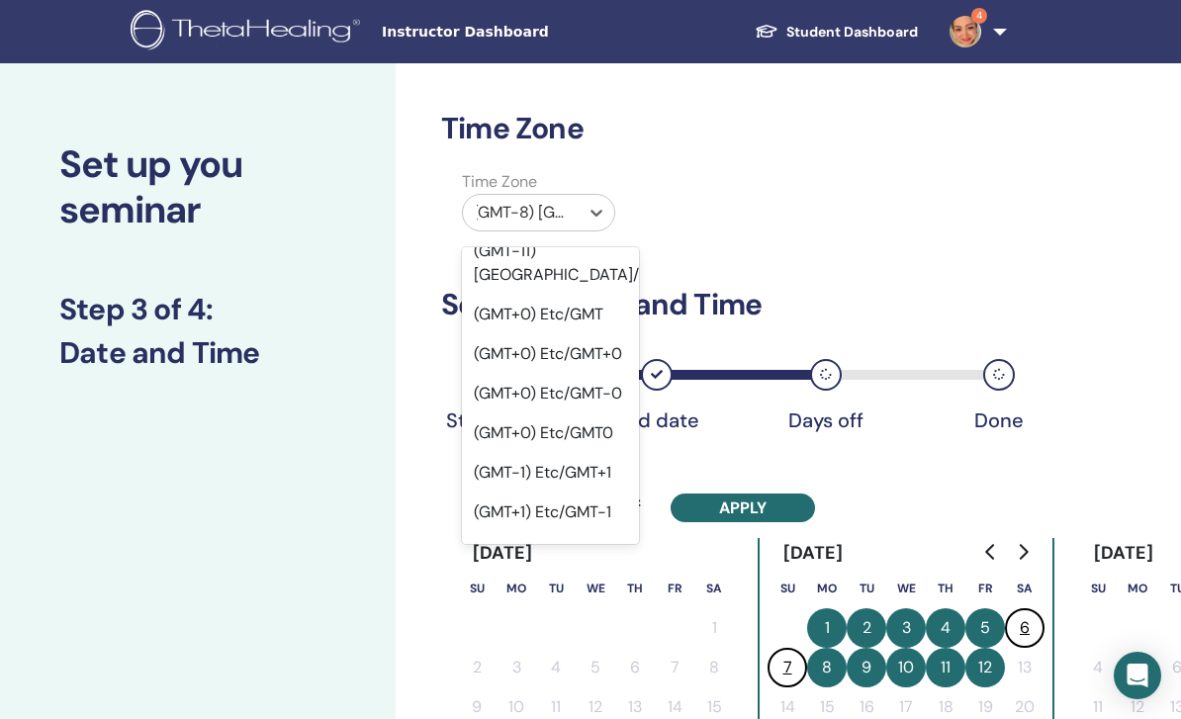
type input "*"
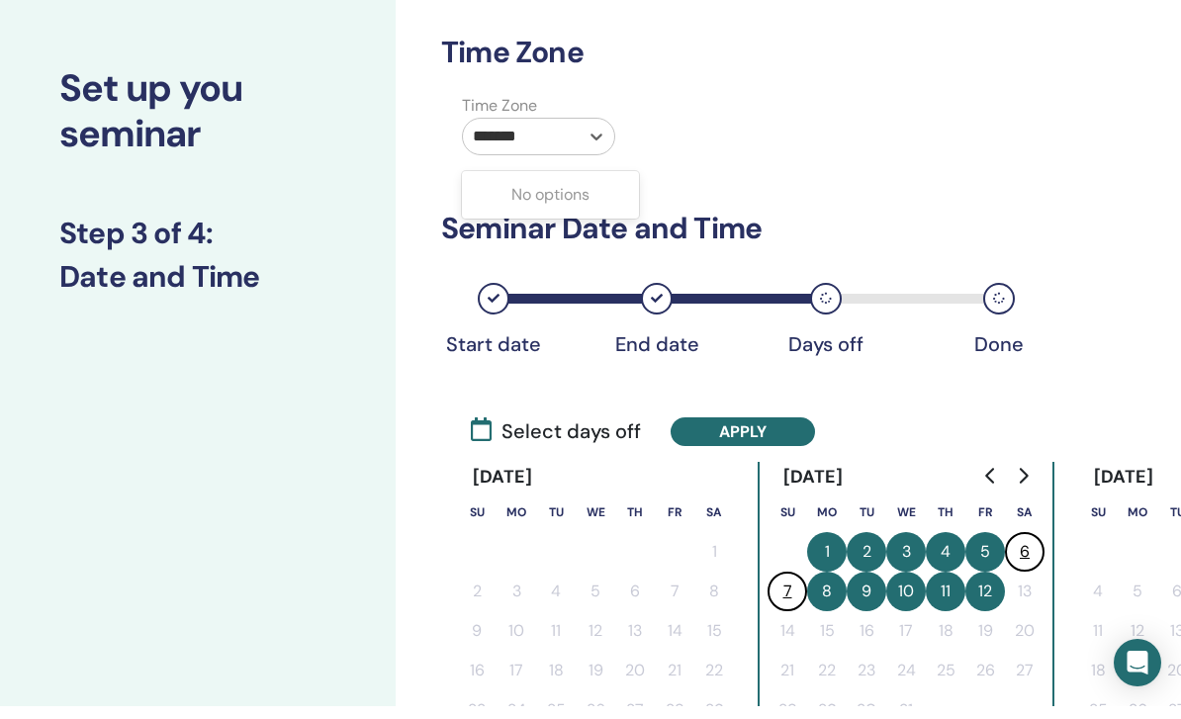
type input "********"
click at [529, 116] on label "Time Zone" at bounding box center [538, 119] width 177 height 24
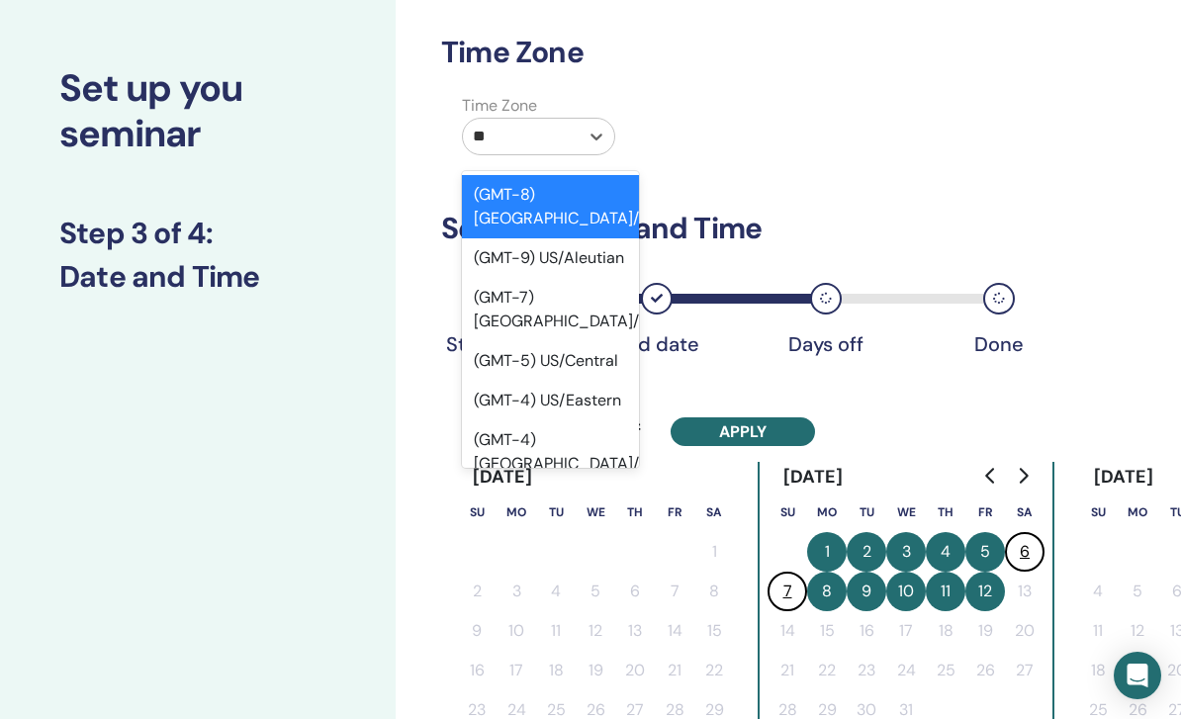
type input "*"
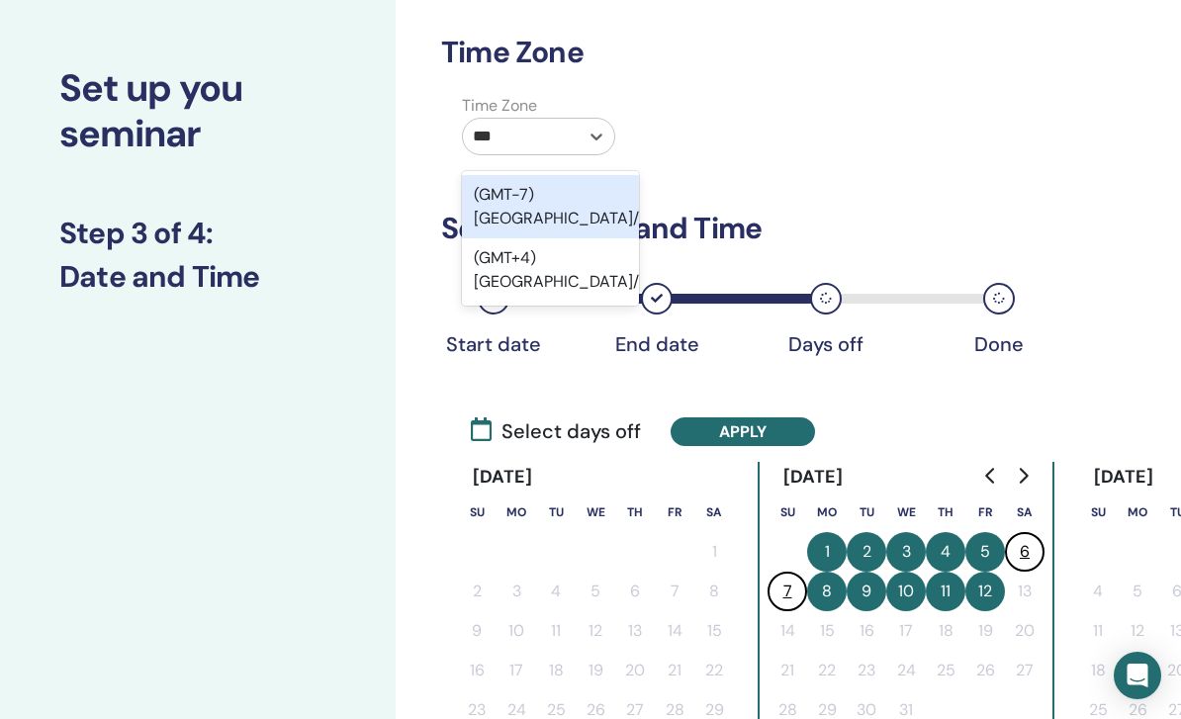
click at [572, 256] on div "(GMT+4) Asia/Tehran" at bounding box center [550, 269] width 177 height 63
type input "***"
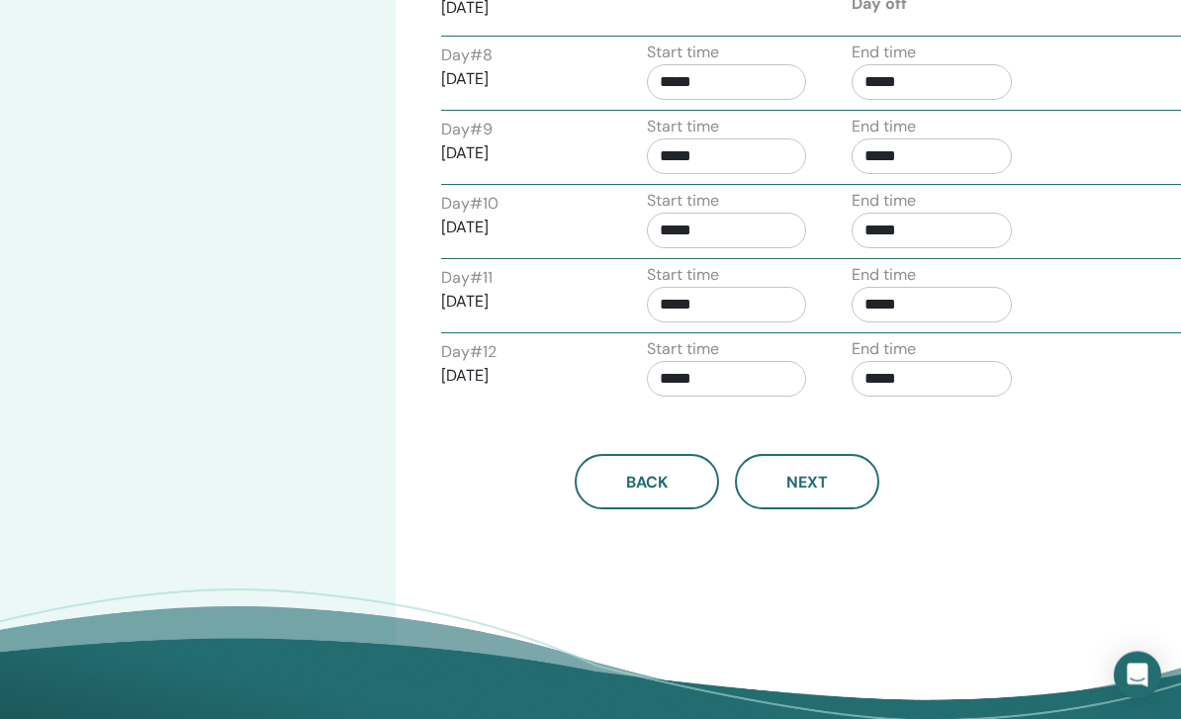
scroll to position [1328, 0]
click at [834, 507] on button "Next" at bounding box center [807, 481] width 144 height 55
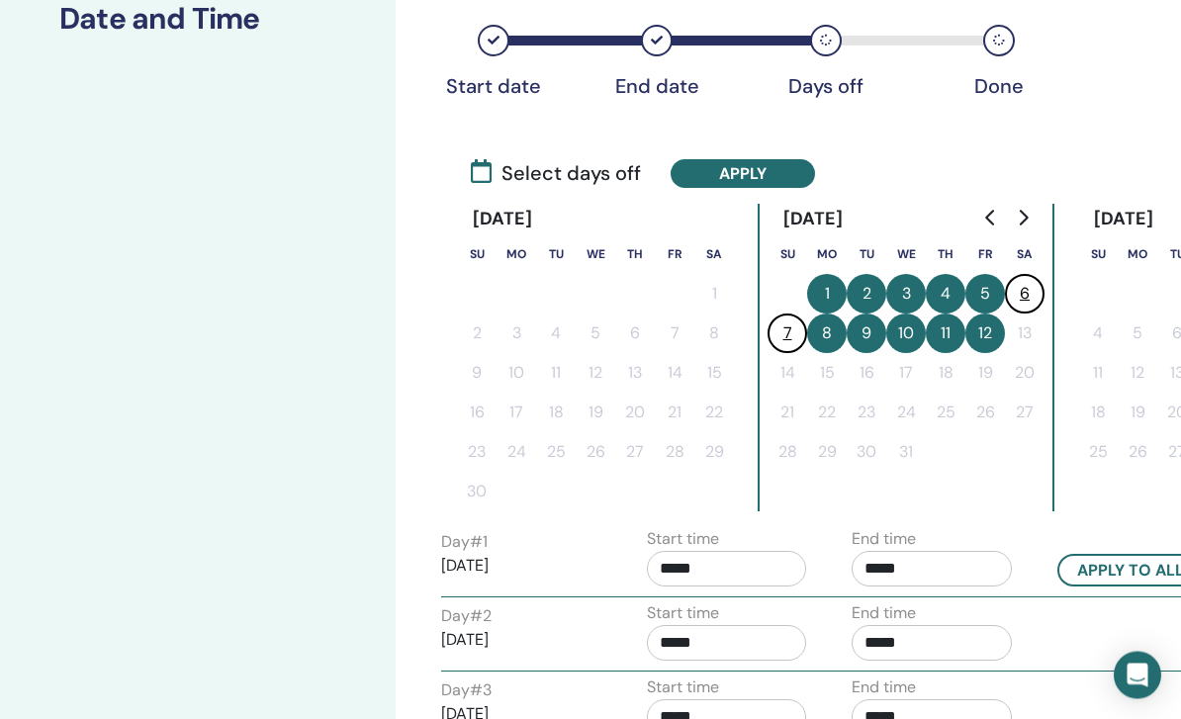
scroll to position [250, 0]
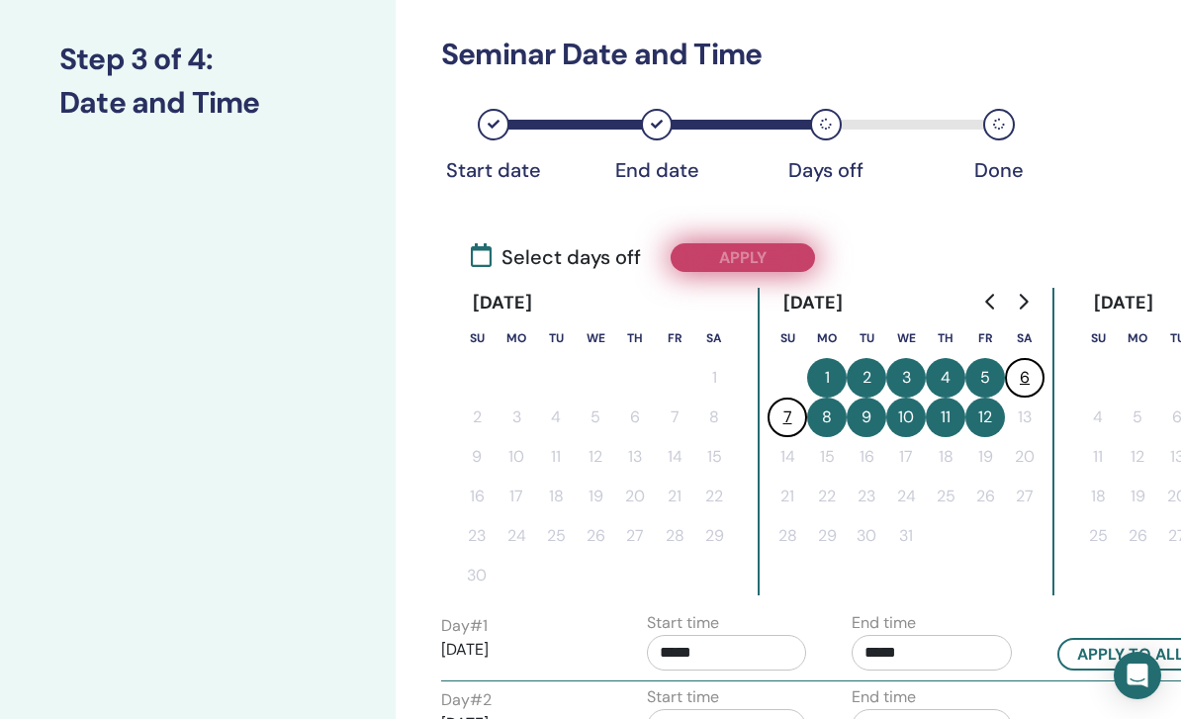
click at [784, 262] on button "Apply" at bounding box center [742, 257] width 144 height 29
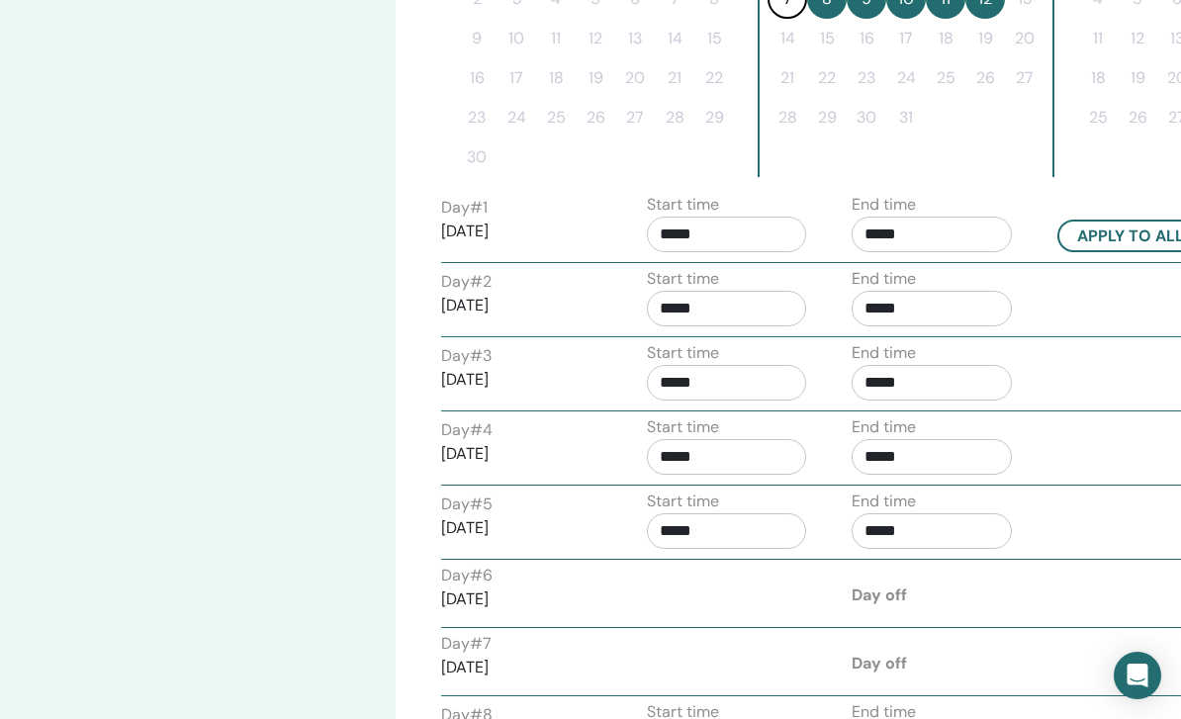
scroll to position [669, 0]
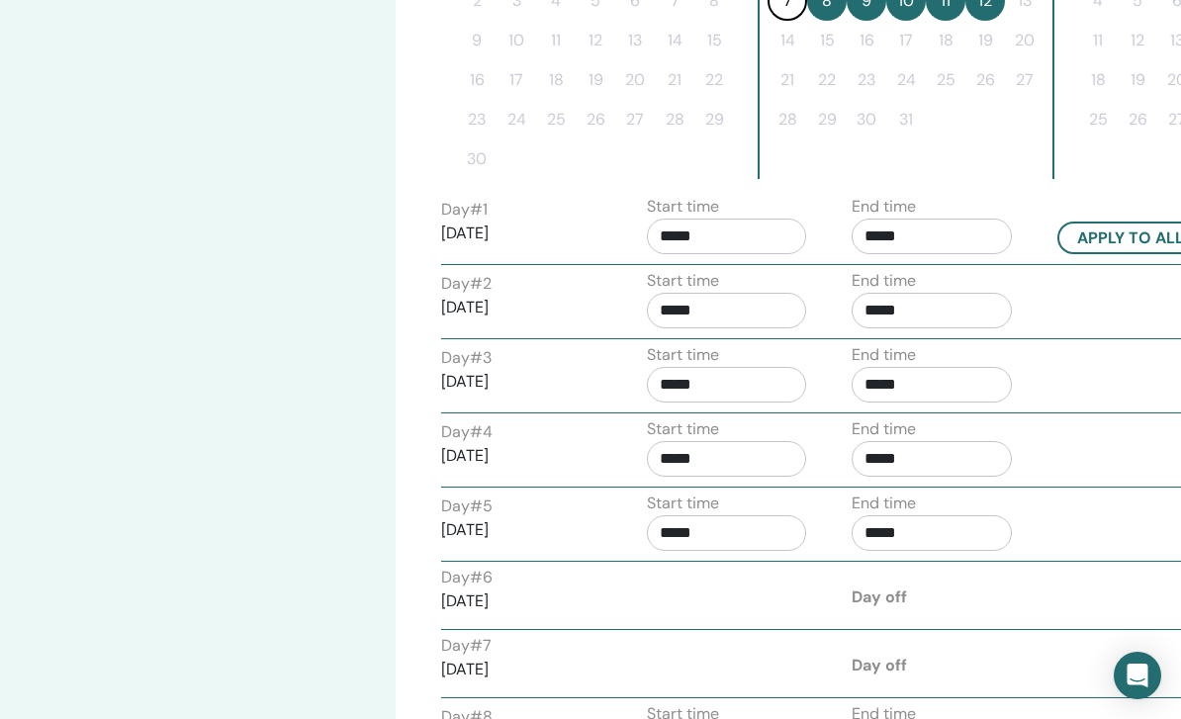
click at [751, 231] on input "*****" at bounding box center [727, 237] width 160 height 36
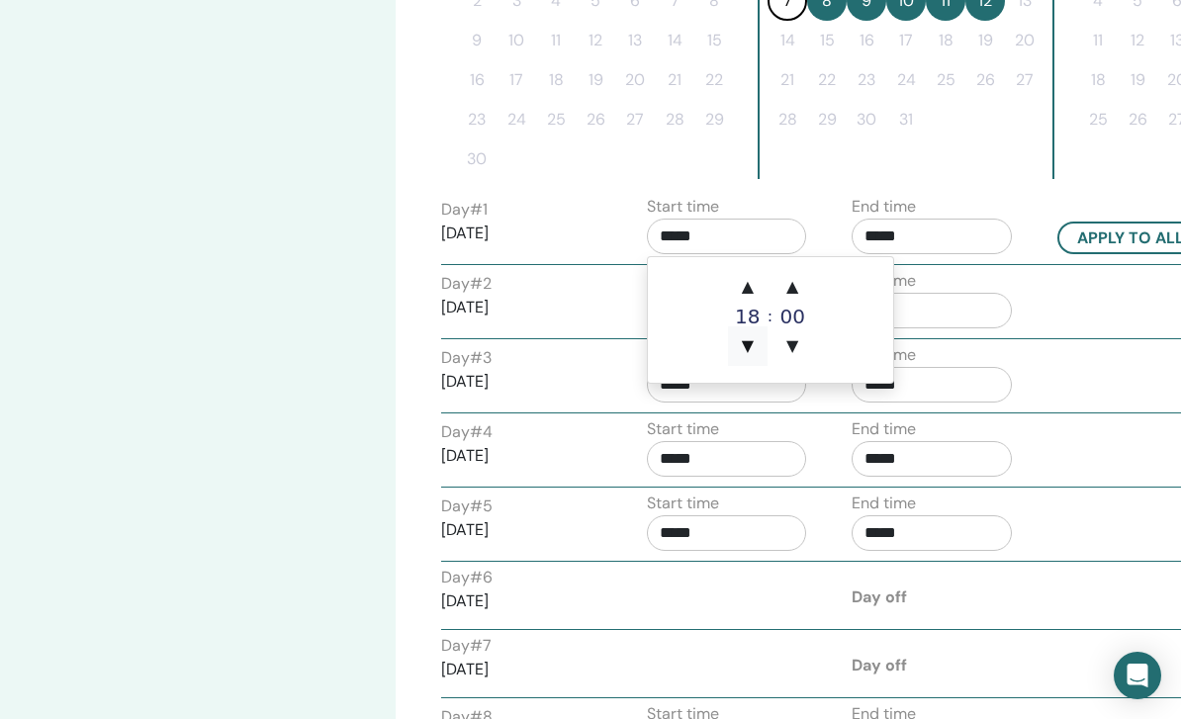
click at [759, 343] on span "▼" at bounding box center [748, 346] width 40 height 40
click at [752, 343] on span "▼" at bounding box center [748, 346] width 40 height 40
type input "*****"
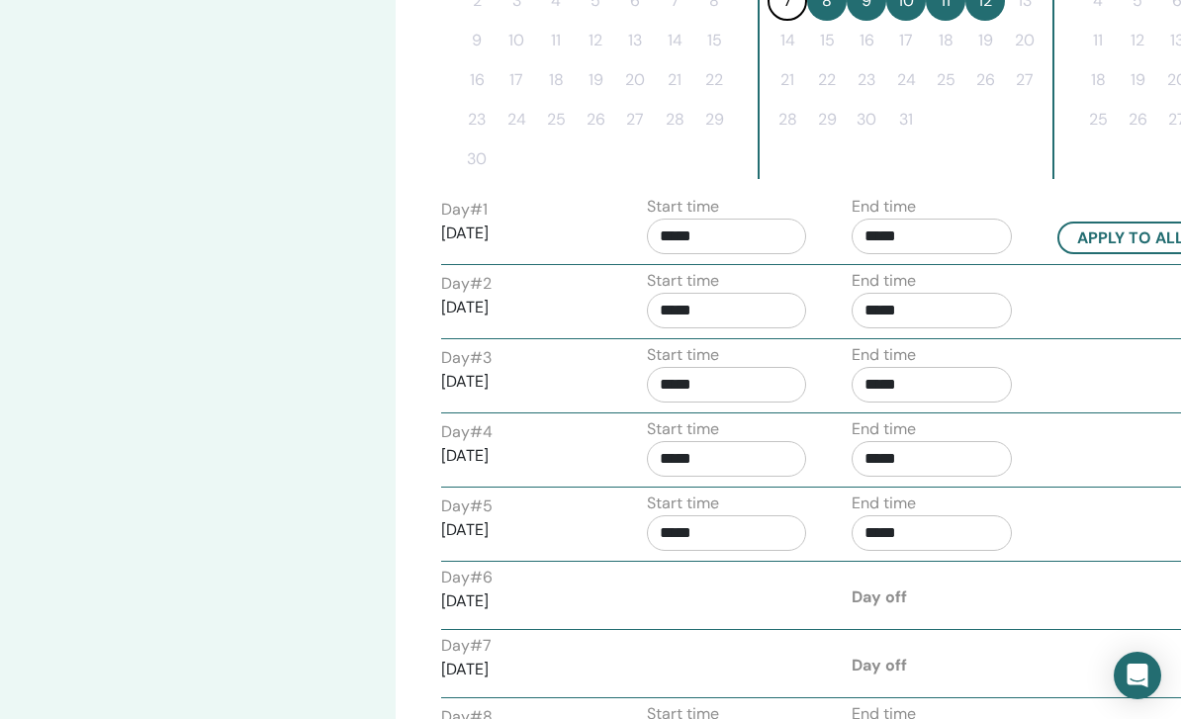
click at [1115, 241] on button "Apply to all" at bounding box center [1130, 237] width 146 height 33
type input "*****"
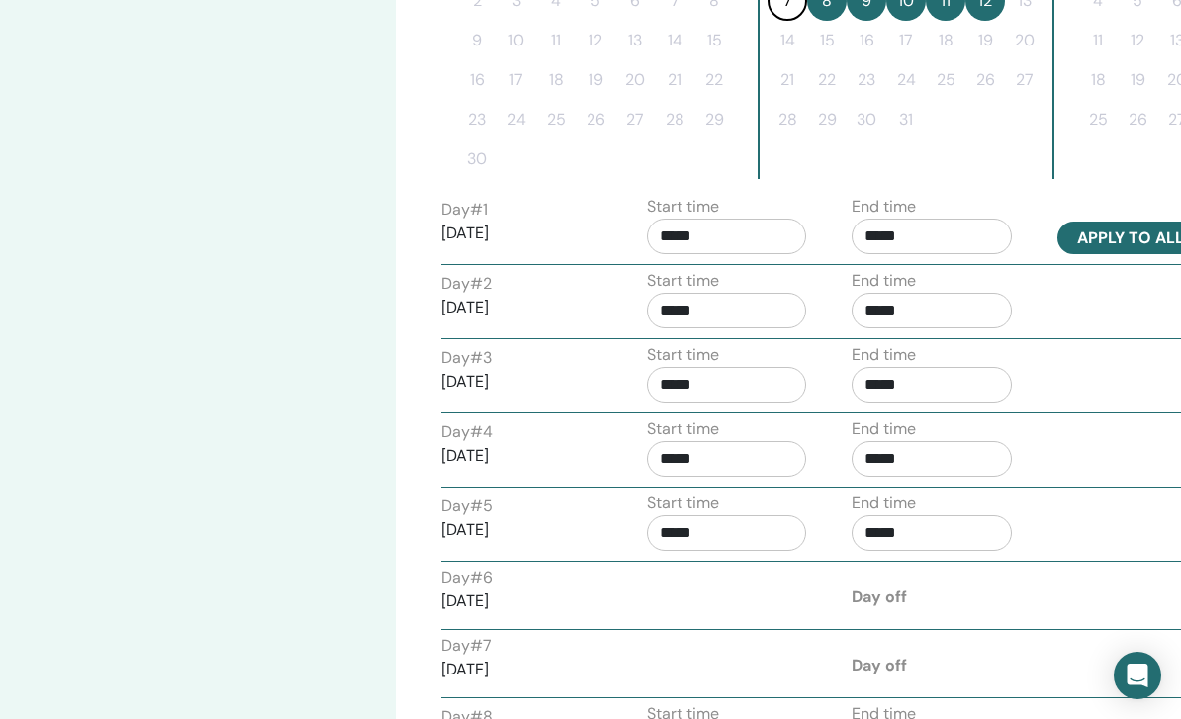
type input "*****"
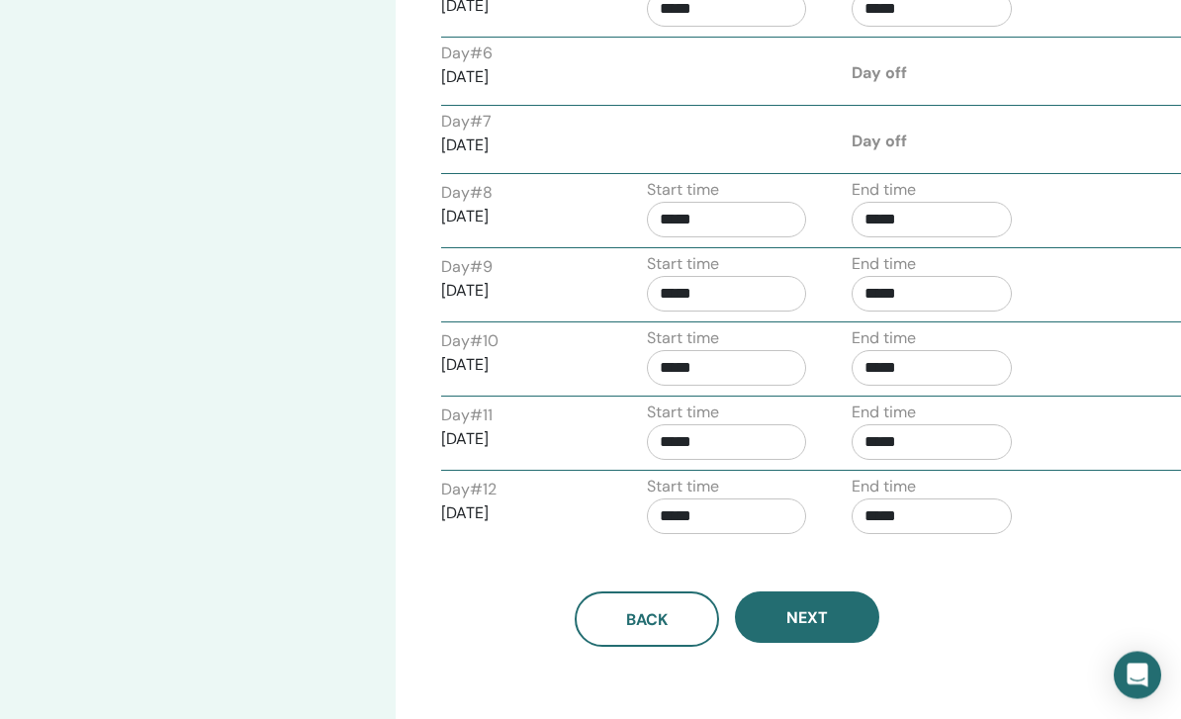
scroll to position [1253, 0]
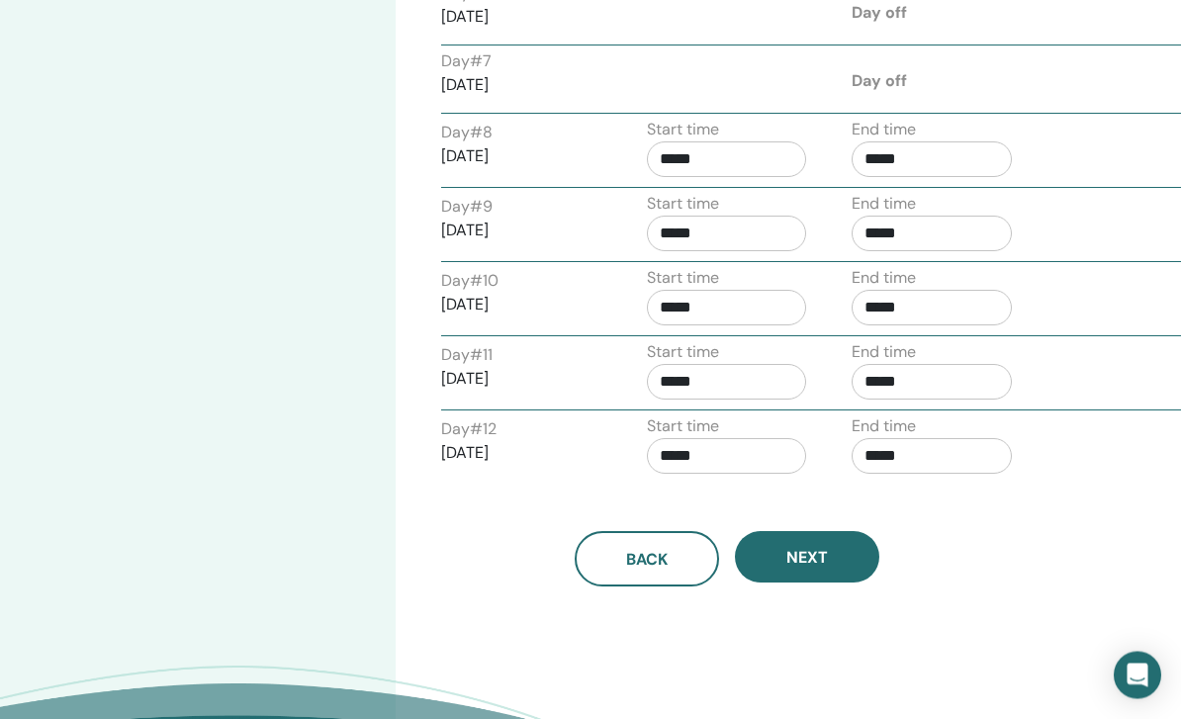
click at [836, 552] on button "Next" at bounding box center [807, 557] width 144 height 51
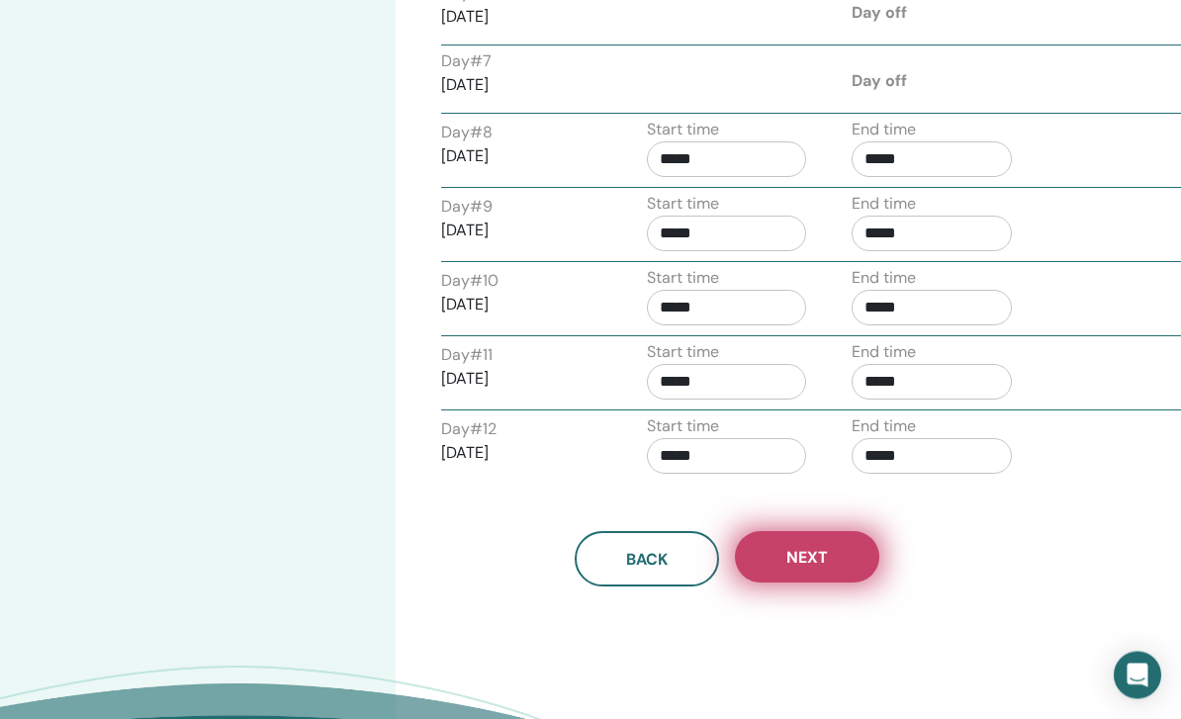
scroll to position [440, 0]
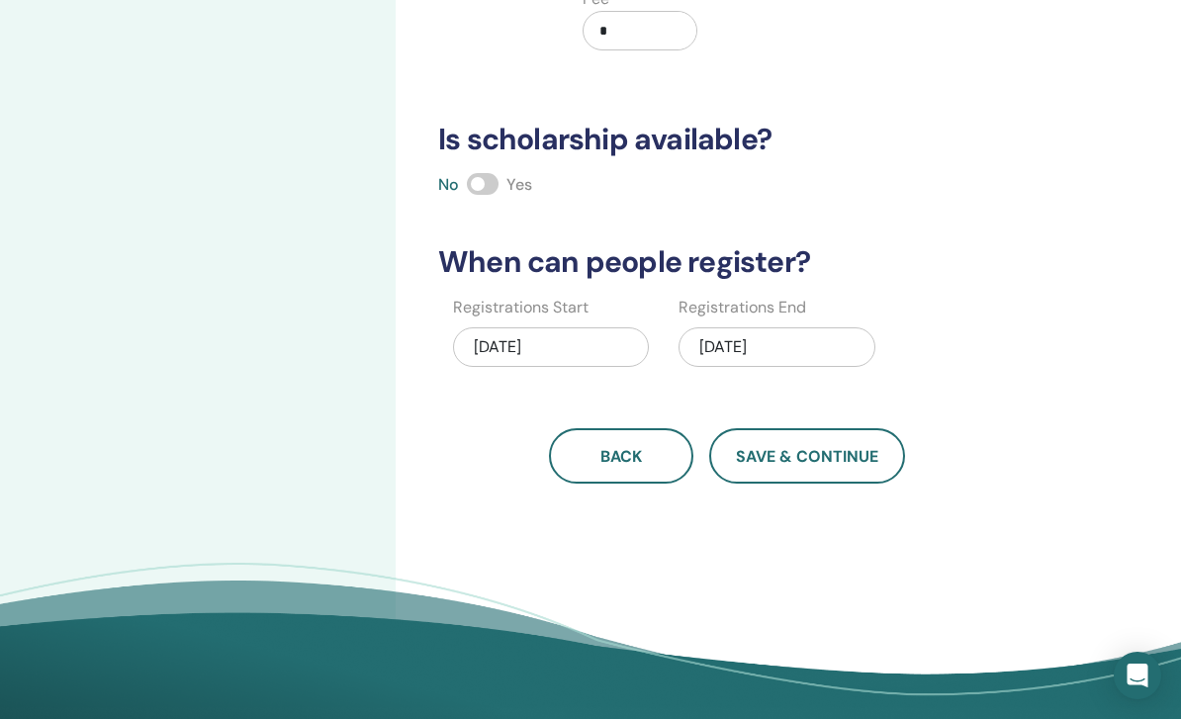
click at [483, 184] on span at bounding box center [483, 184] width 32 height 22
click at [825, 348] on div "12/12/2025" at bounding box center [776, 347] width 196 height 40
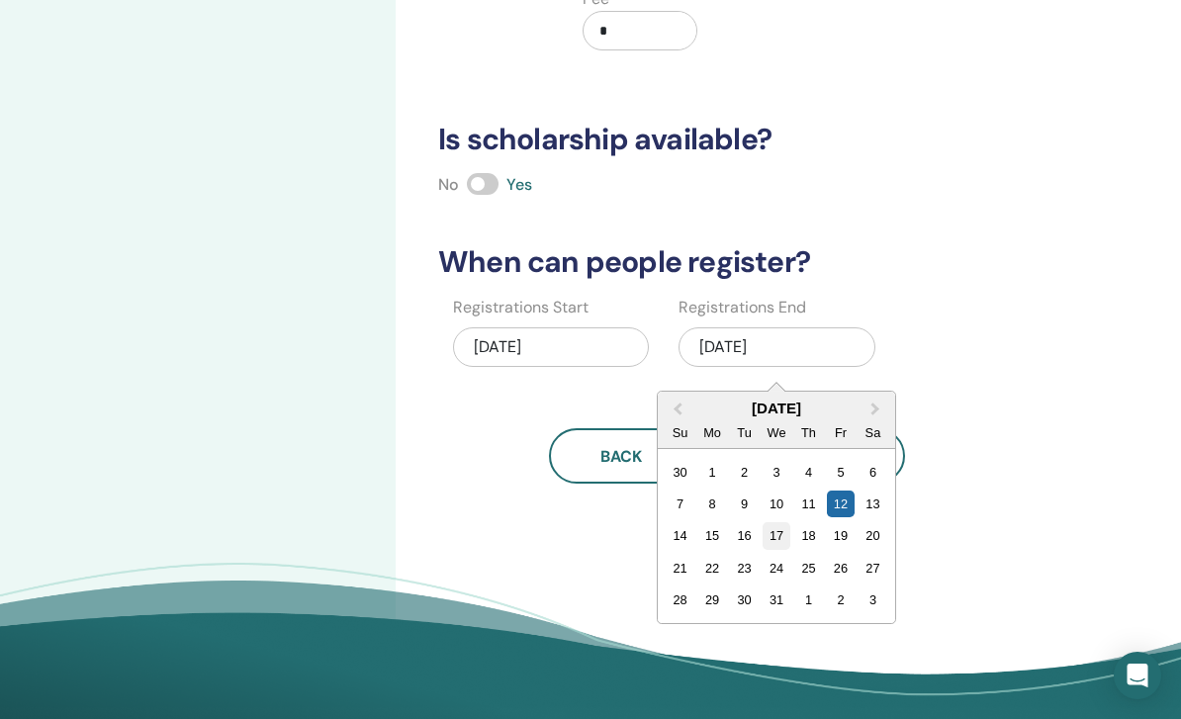
click at [770, 535] on div "17" at bounding box center [776, 535] width 27 height 27
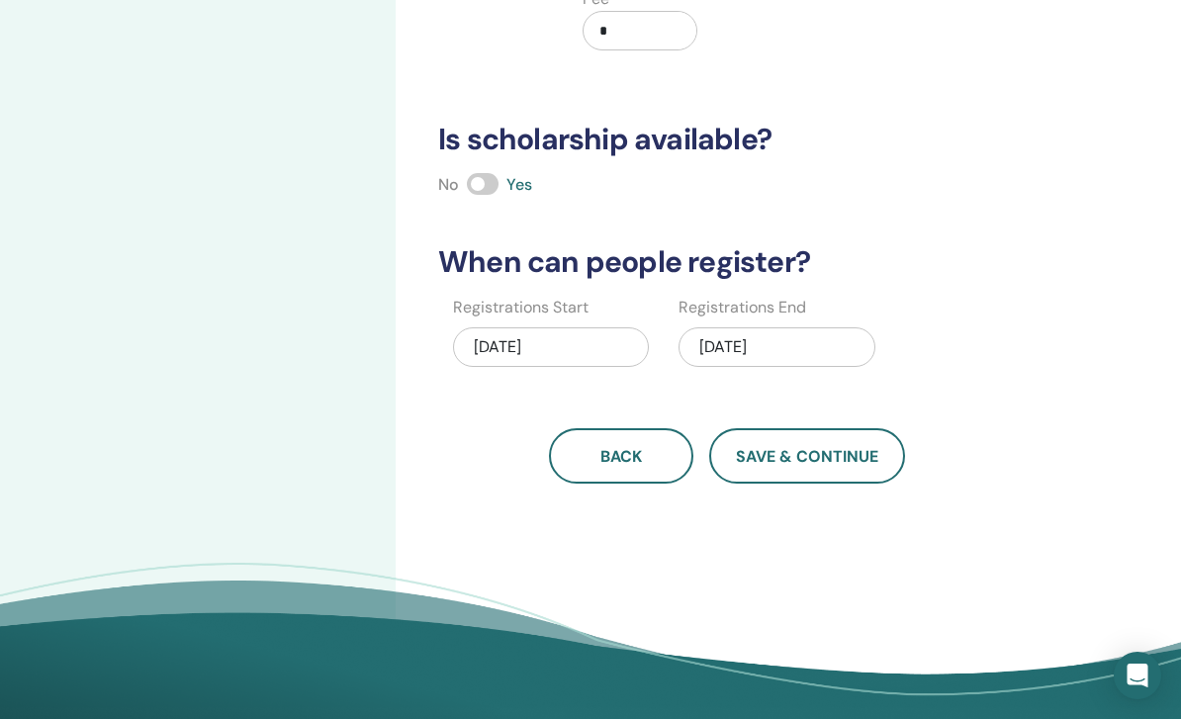
click at [859, 453] on span "Save & Continue" at bounding box center [807, 456] width 142 height 21
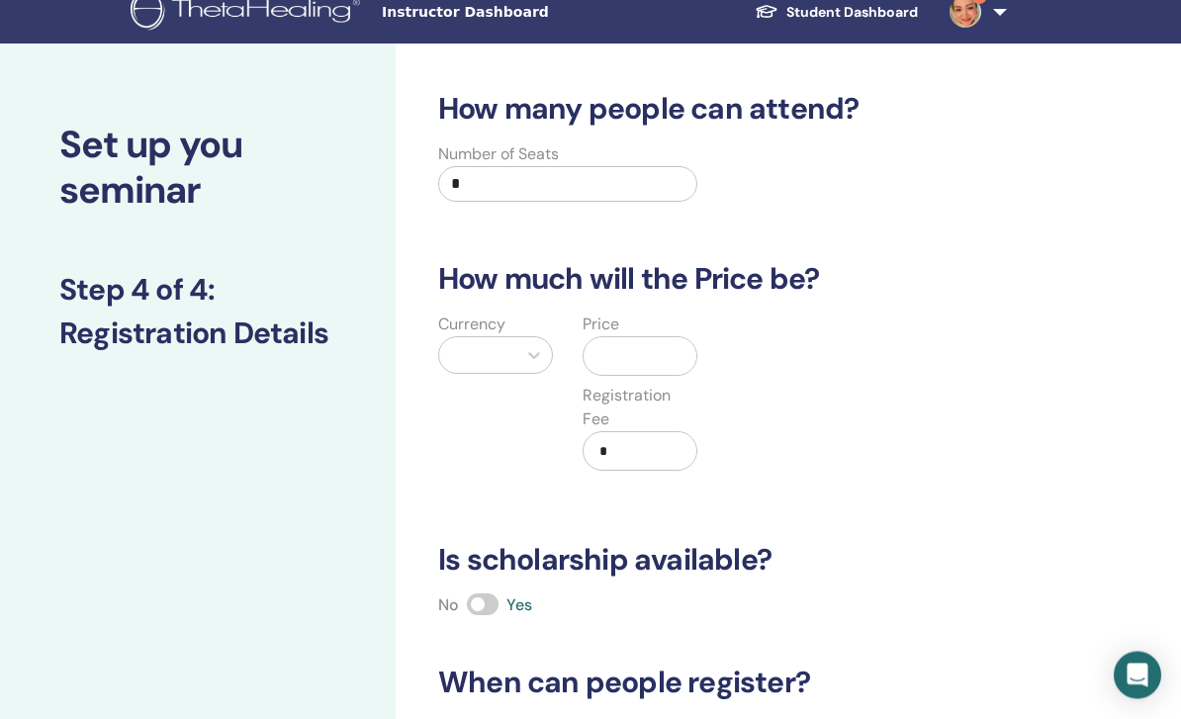
click at [610, 190] on input "*" at bounding box center [567, 185] width 259 height 36
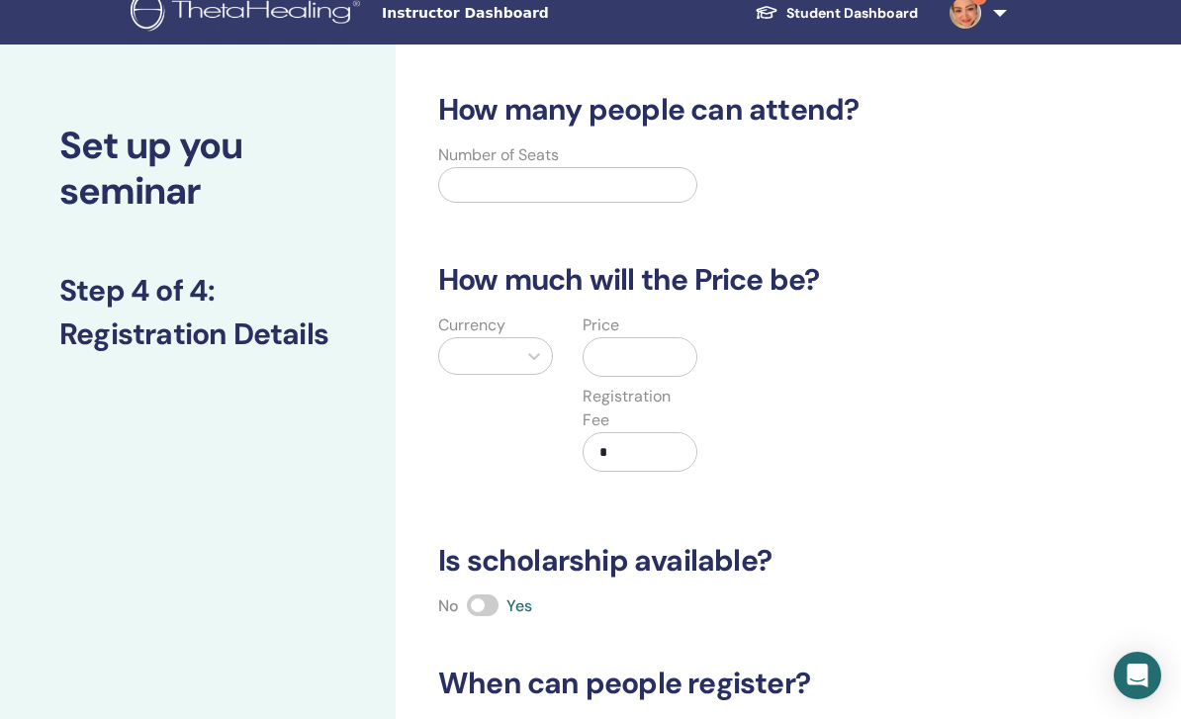
type input "*"
type input "**"
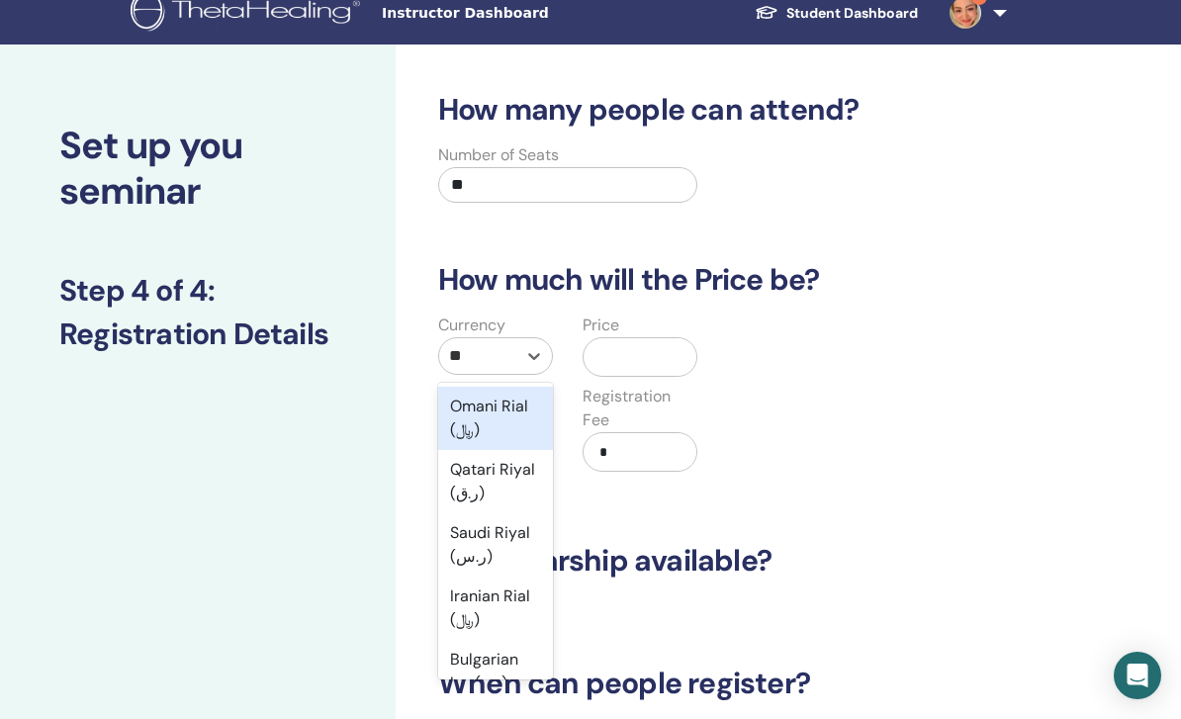
click at [504, 606] on div "Iranian Rial (﷼)" at bounding box center [495, 607] width 115 height 63
type input "**"
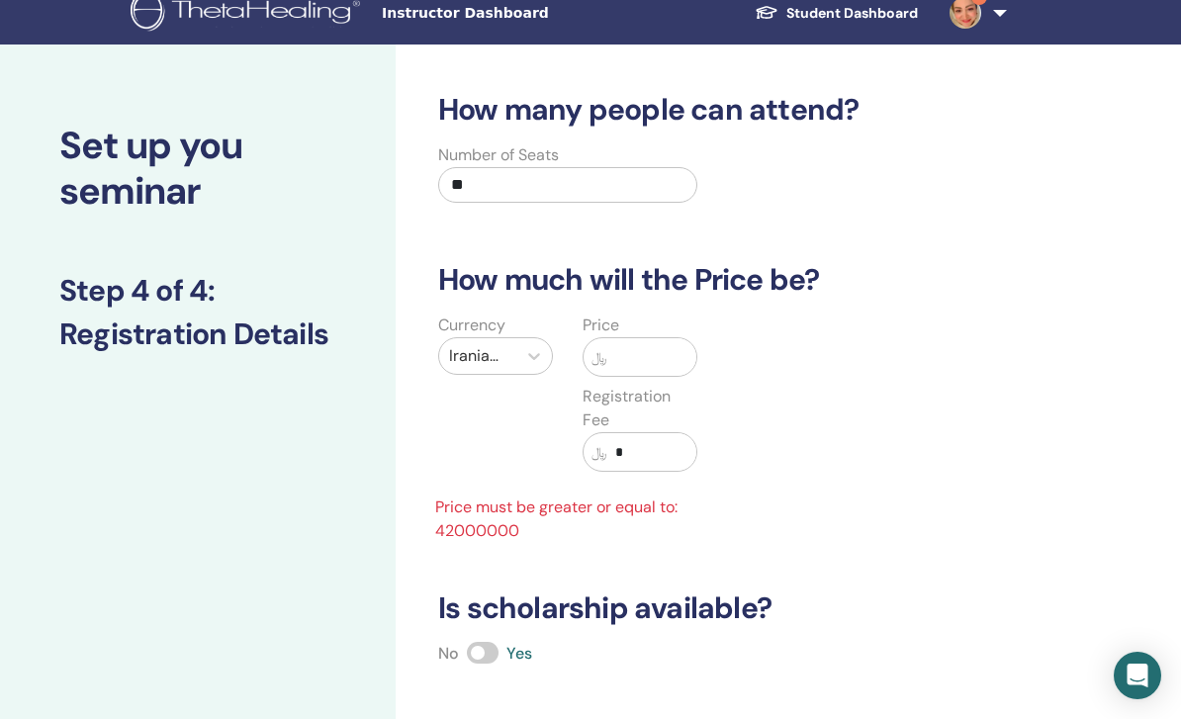
click at [679, 356] on input "text" at bounding box center [651, 357] width 89 height 38
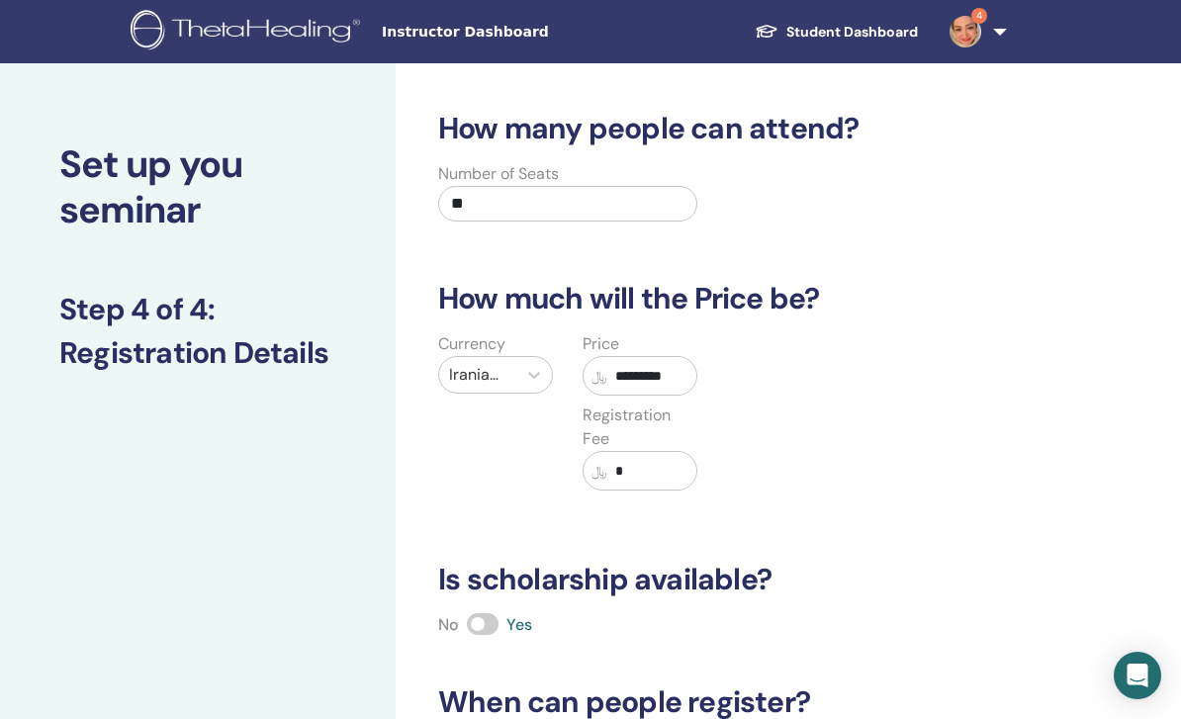
type input "*********"
click at [679, 473] on input "*" at bounding box center [651, 471] width 89 height 38
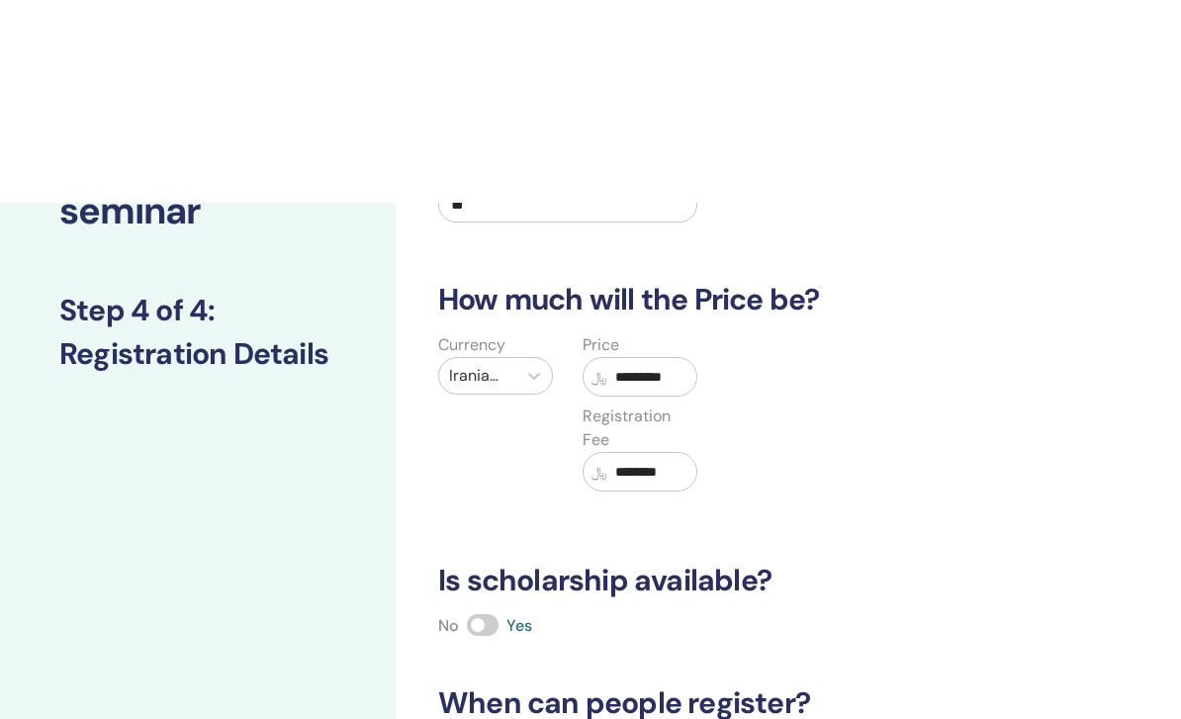
scroll to position [204, 0]
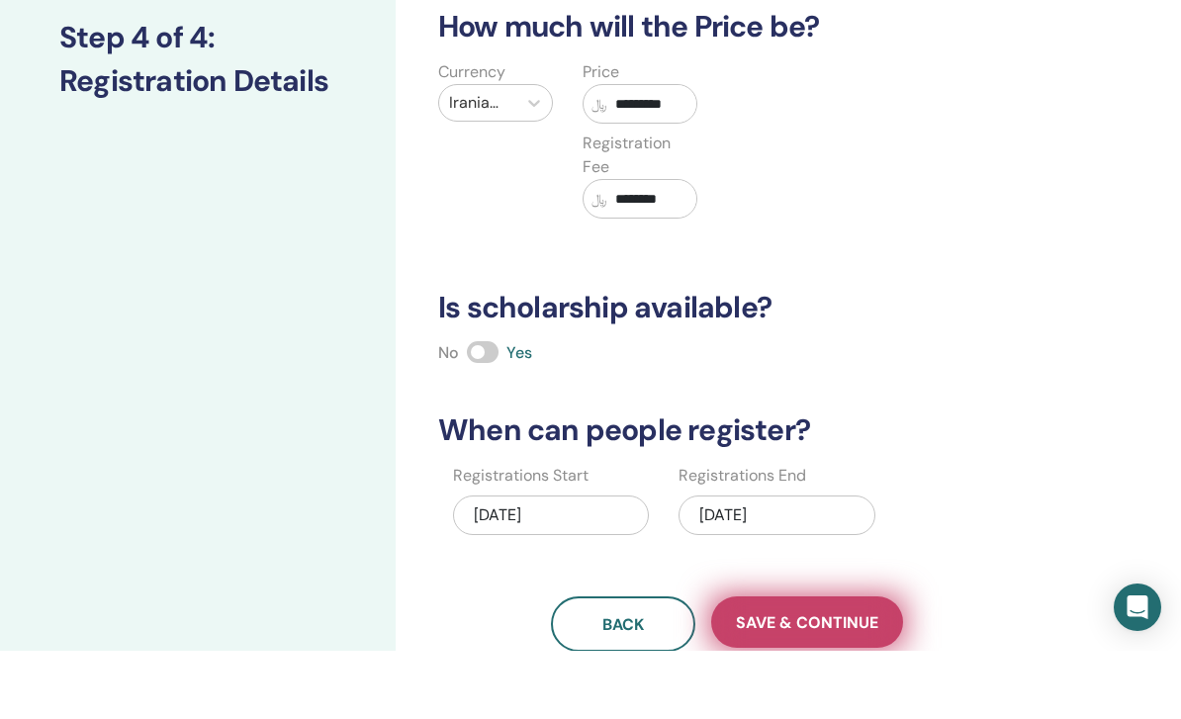
type input "********"
click at [829, 680] on span "Save & Continue" at bounding box center [807, 690] width 142 height 21
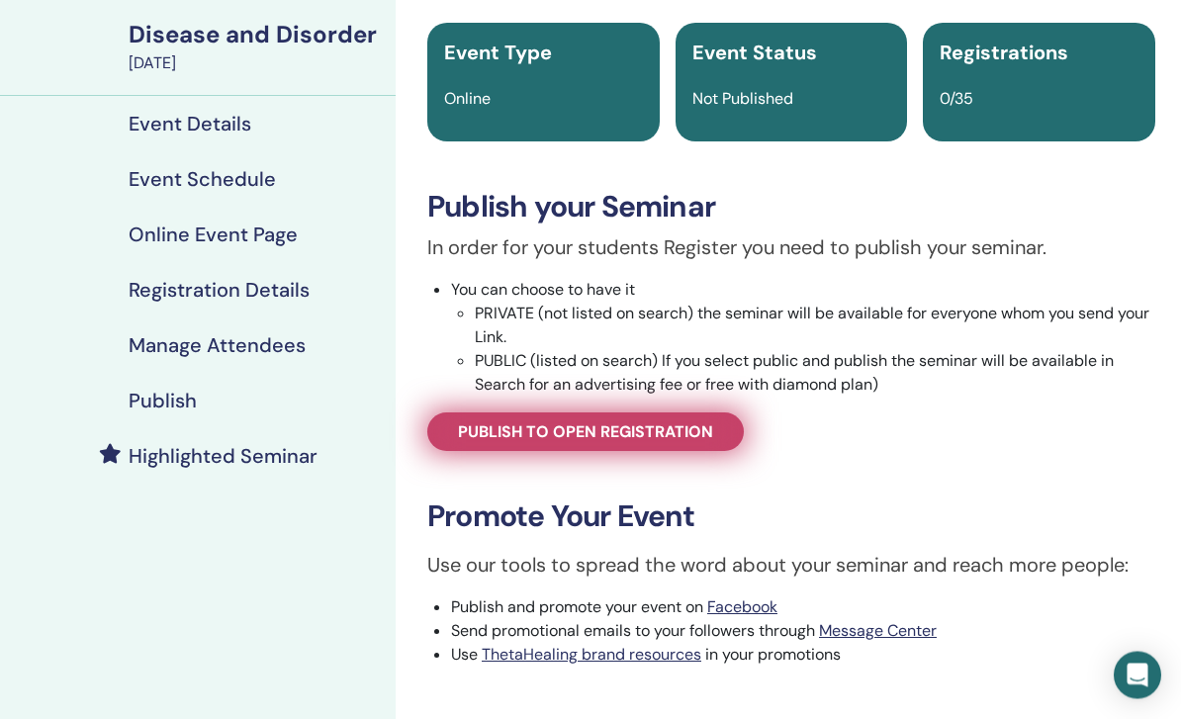
scroll to position [139, 0]
click at [674, 442] on link "Publish to open registration" at bounding box center [585, 431] width 316 height 39
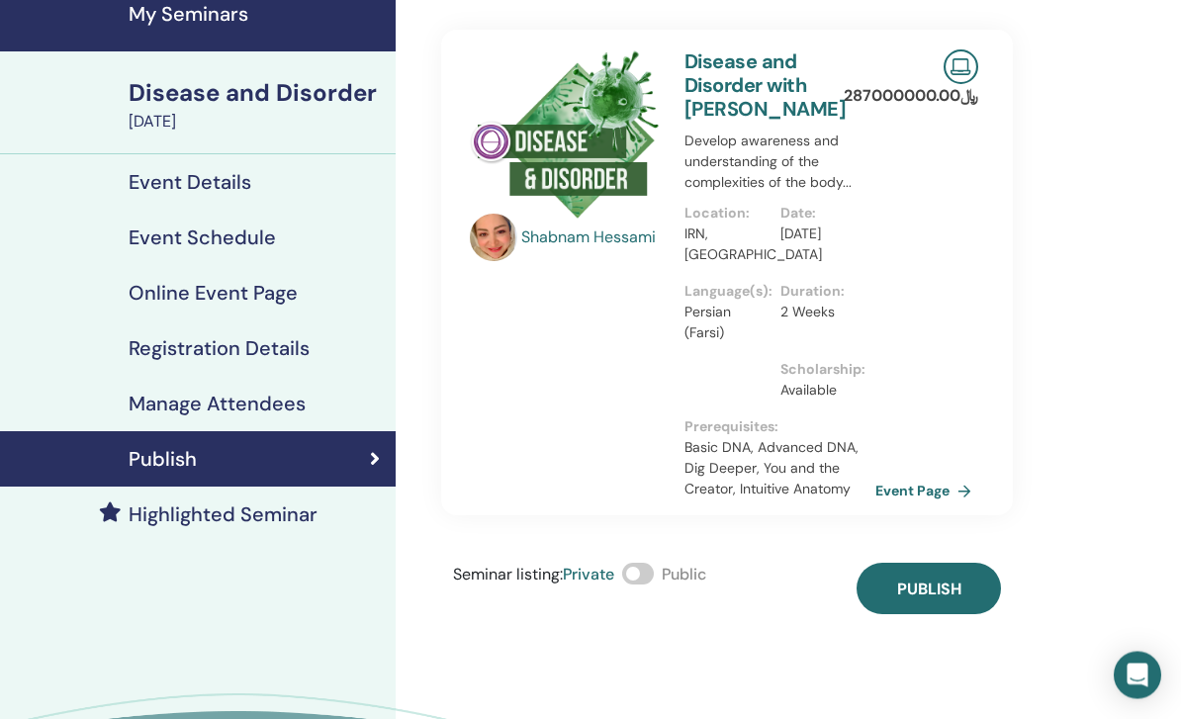
scroll to position [74, 0]
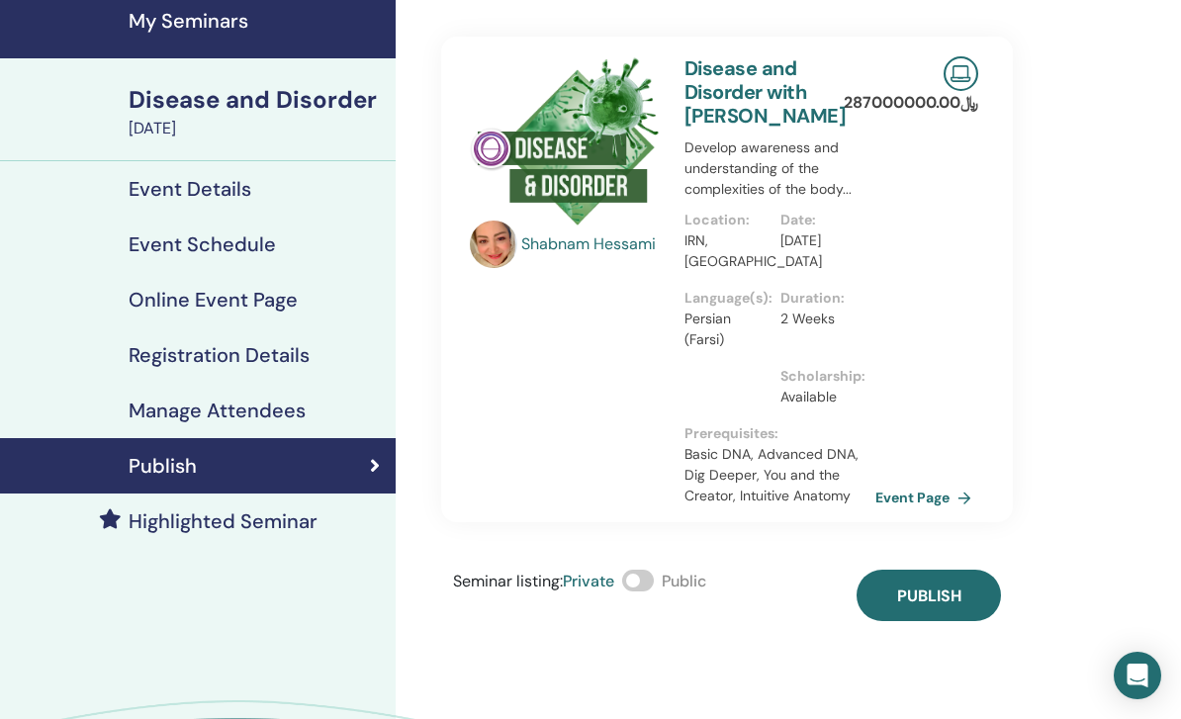
click at [943, 90] on img at bounding box center [960, 73] width 35 height 35
click at [978, 97] on p "﷼ 287000000.00" at bounding box center [910, 103] width 134 height 24
click at [654, 576] on span at bounding box center [638, 581] width 32 height 22
click at [973, 590] on button "Publish" at bounding box center [928, 595] width 144 height 51
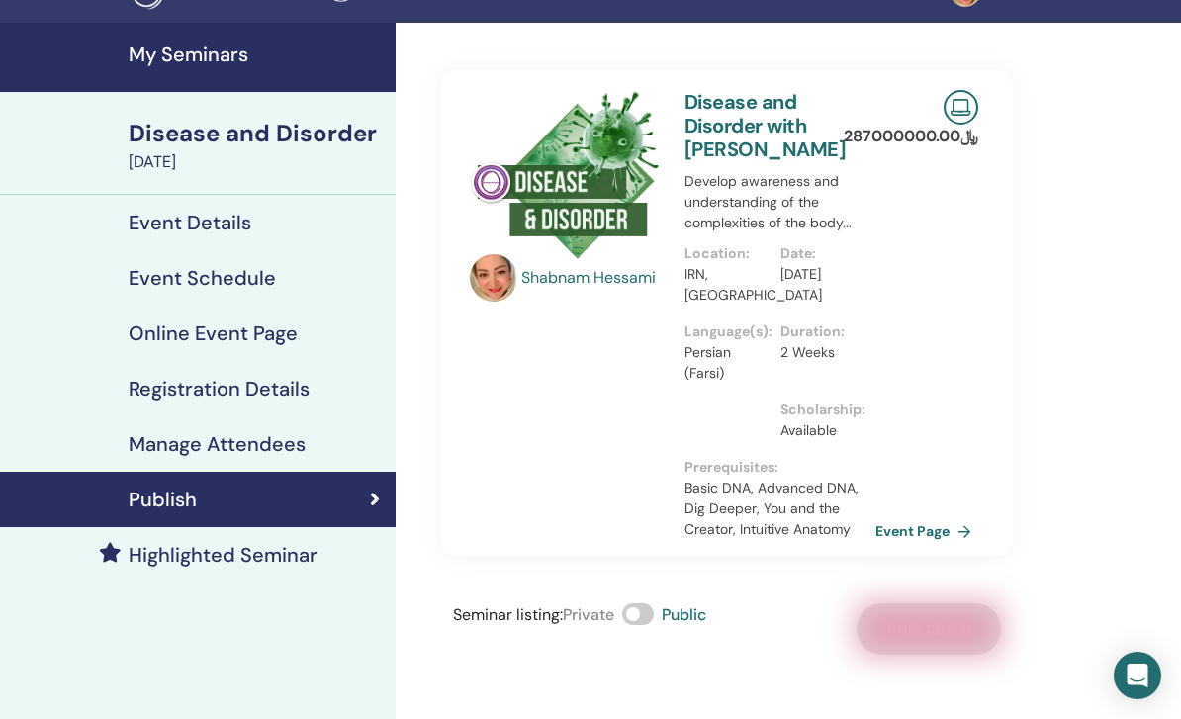
scroll to position [0, 0]
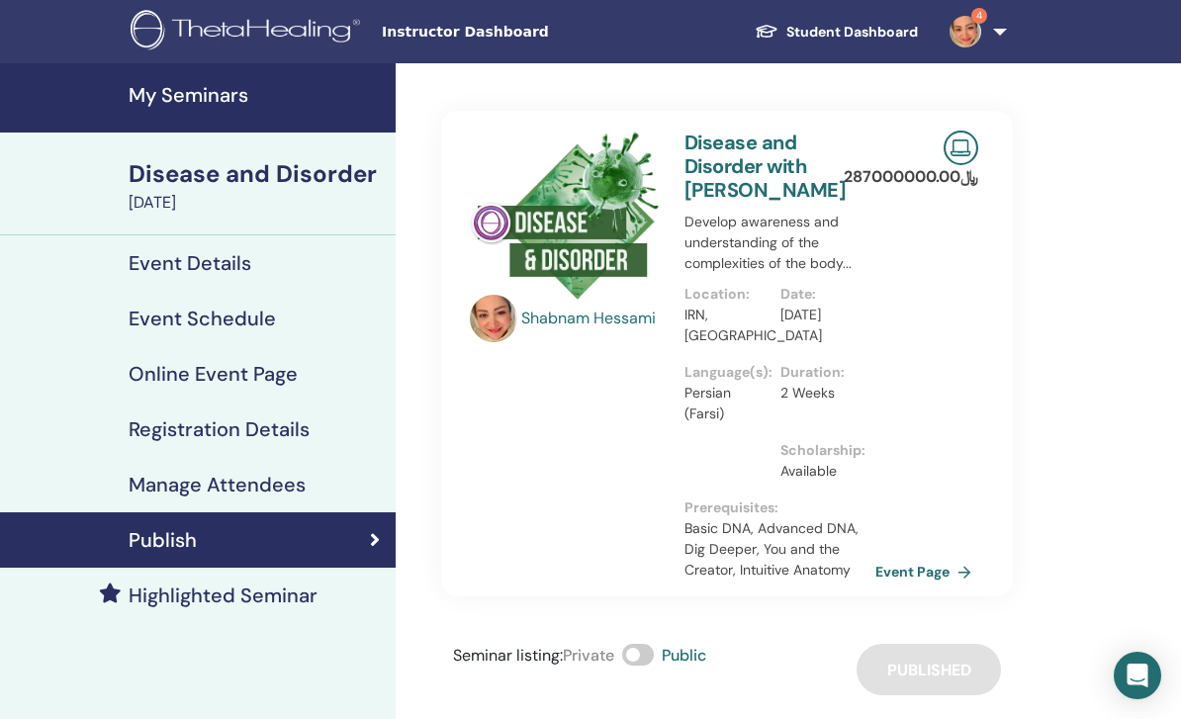
click at [860, 34] on link "Student Dashboard" at bounding box center [836, 32] width 195 height 37
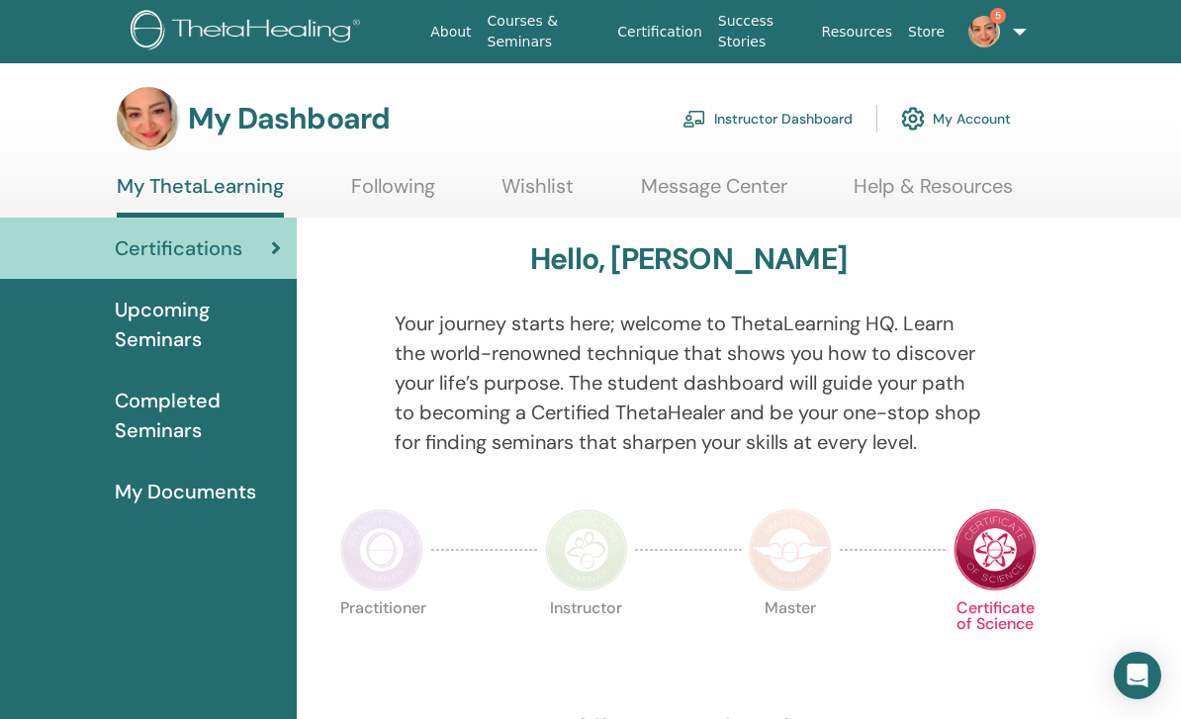
click at [791, 125] on link "Instructor Dashboard" at bounding box center [767, 119] width 170 height 44
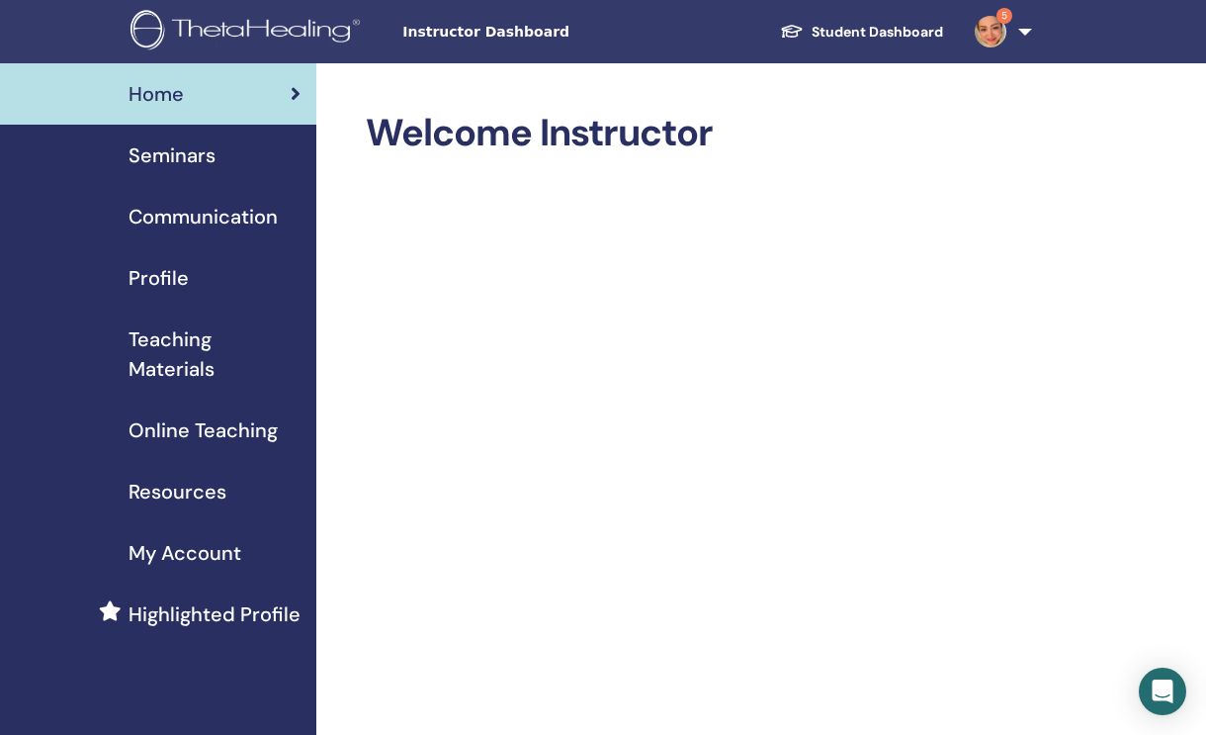
click at [228, 160] on div "Seminars" at bounding box center [158, 155] width 285 height 30
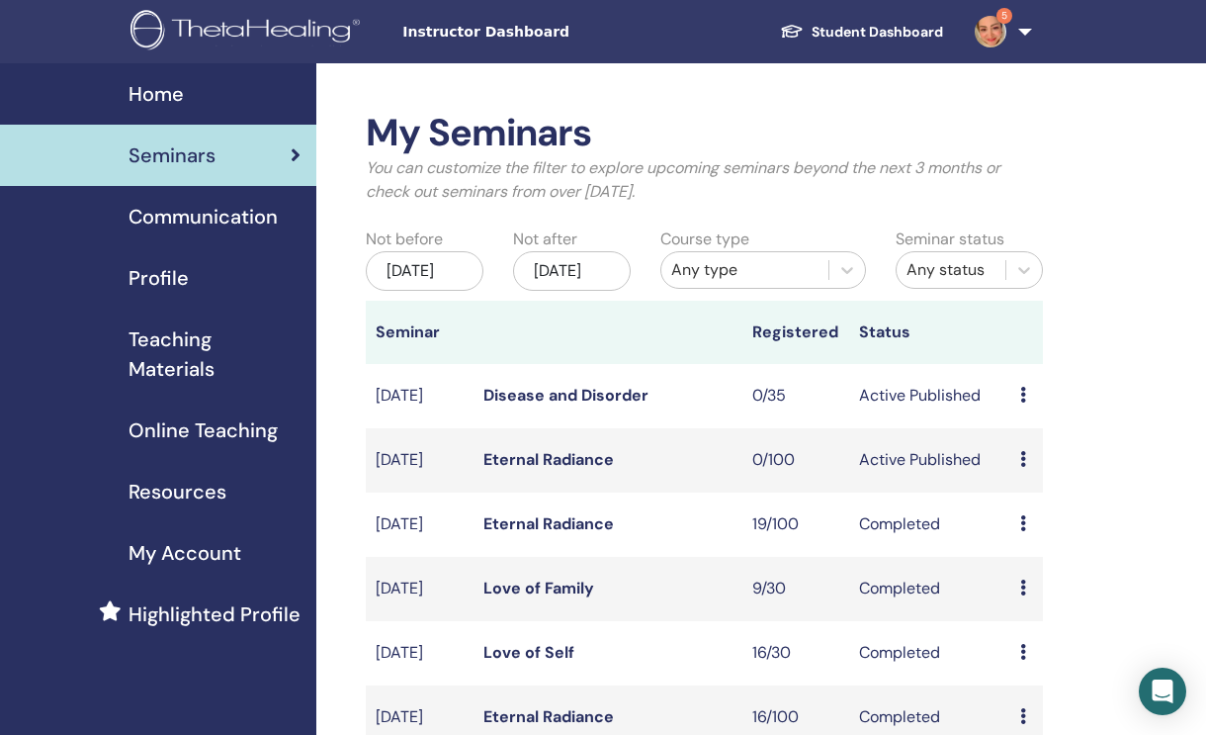
click at [201, 281] on div "Profile" at bounding box center [158, 278] width 285 height 30
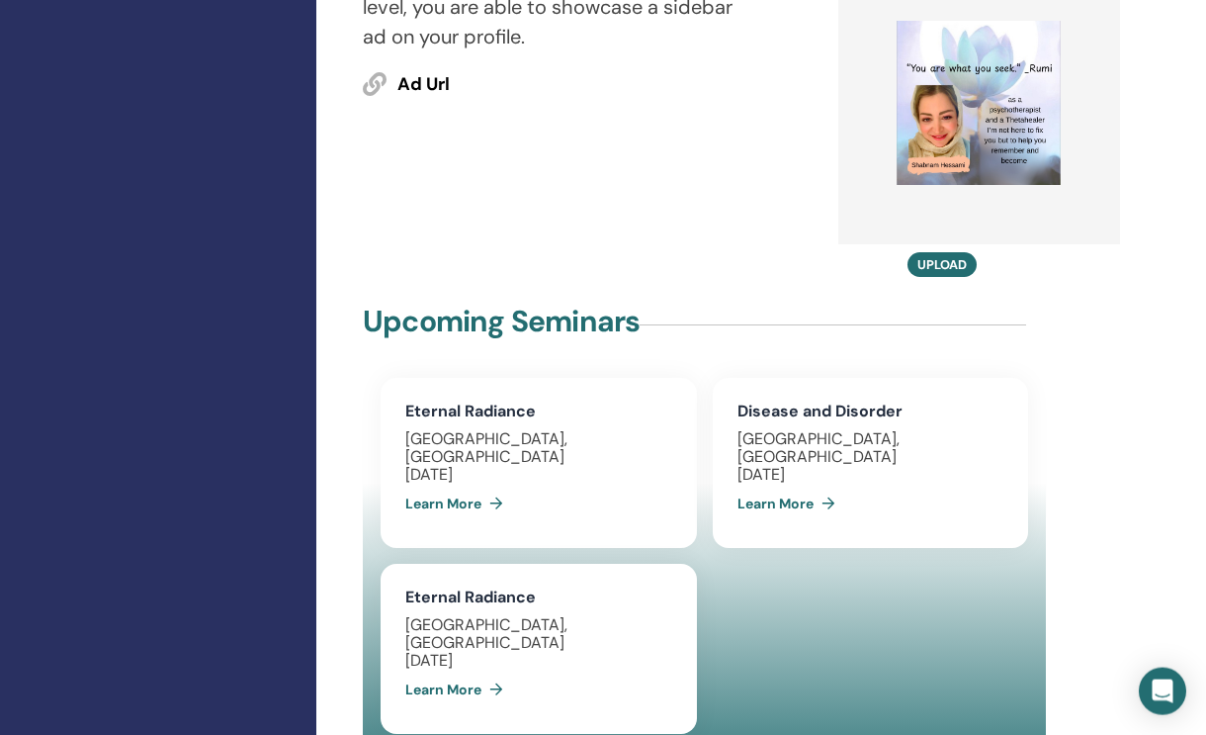
scroll to position [1494, 0]
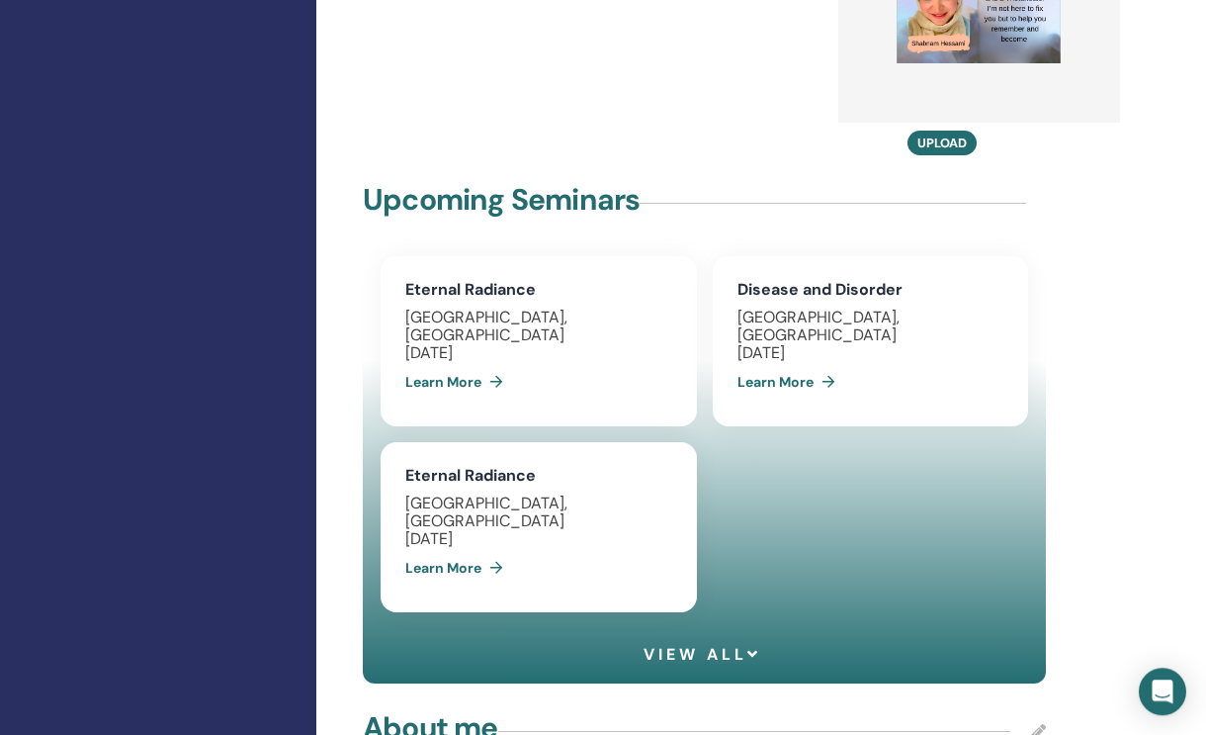
click at [733, 645] on span "View all" at bounding box center [703, 654] width 118 height 19
click at [775, 645] on span "Collapse seminars" at bounding box center [702, 654] width 246 height 19
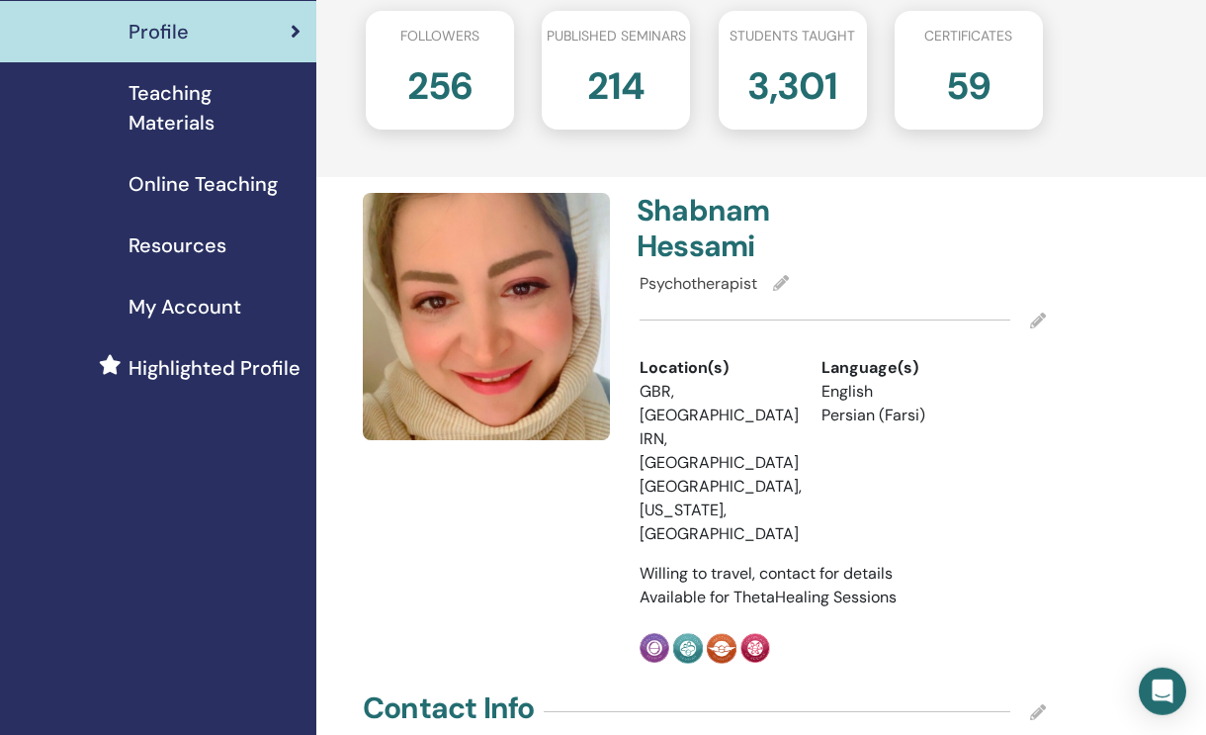
scroll to position [0, 0]
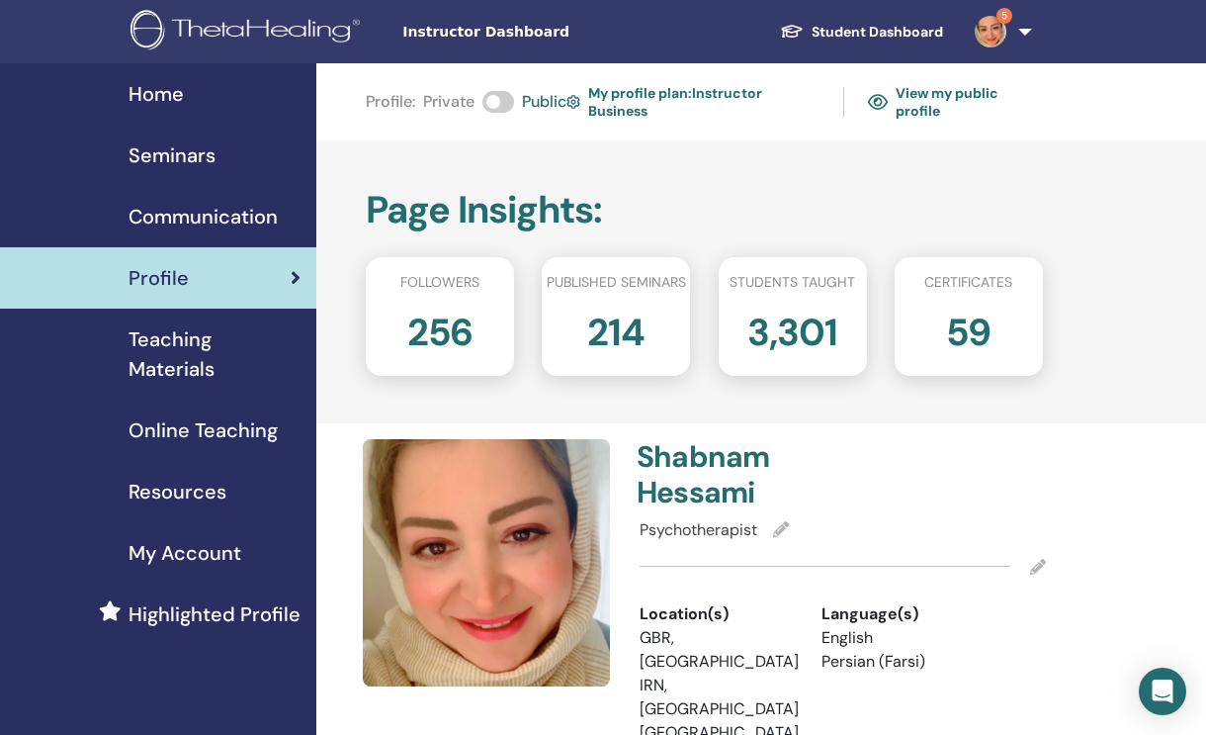
click at [187, 137] on link "Seminars" at bounding box center [158, 155] width 316 height 61
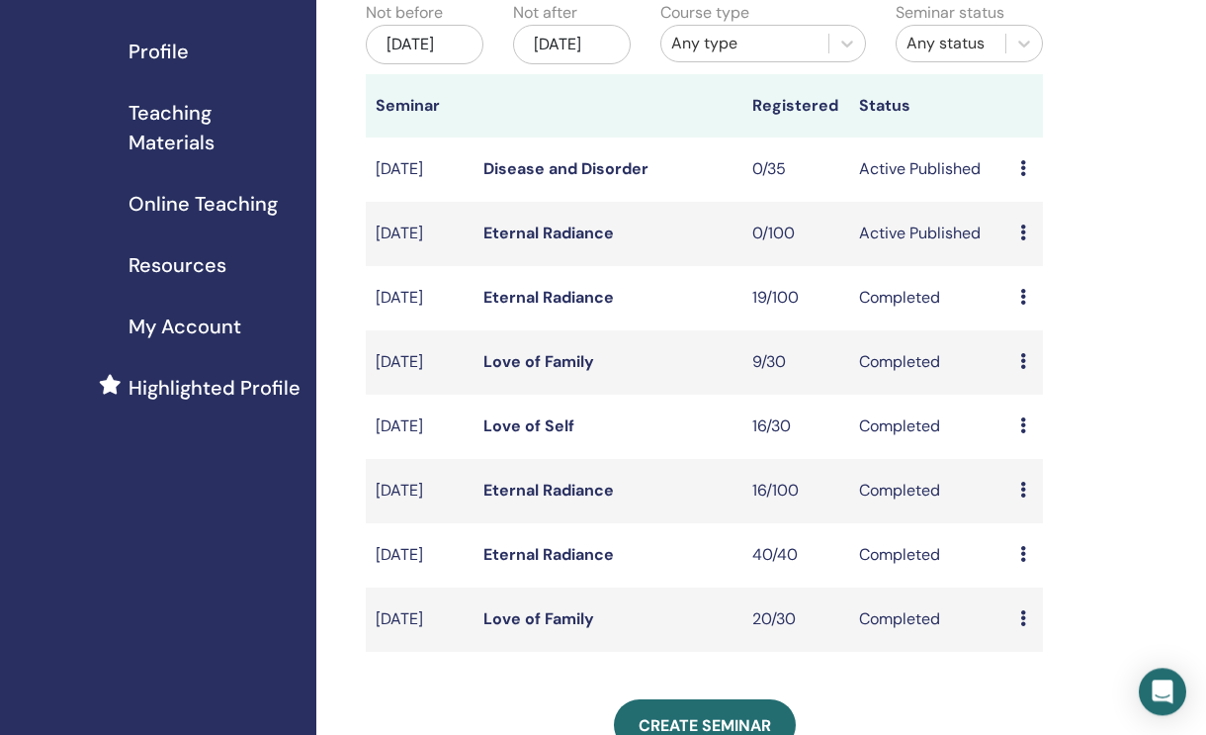
scroll to position [216, 0]
